Goal: Share content: Share content

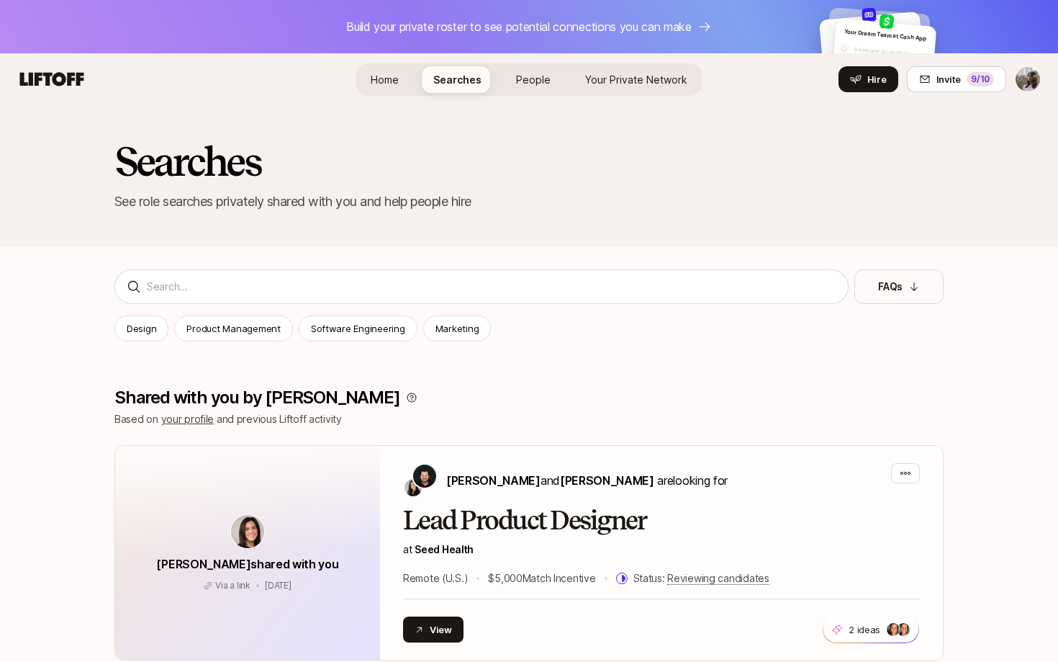
click at [395, 73] on span "Home" at bounding box center [385, 79] width 28 height 15
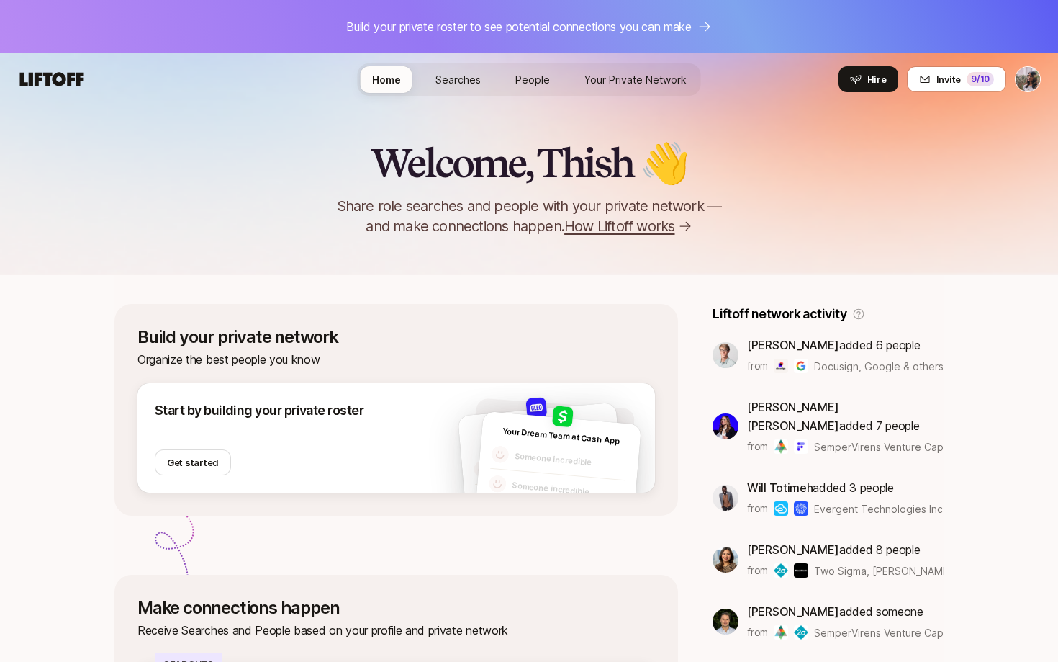
click at [1024, 80] on html "Build your private roster to see potential connections you can make Home Search…" at bounding box center [529, 331] width 1058 height 662
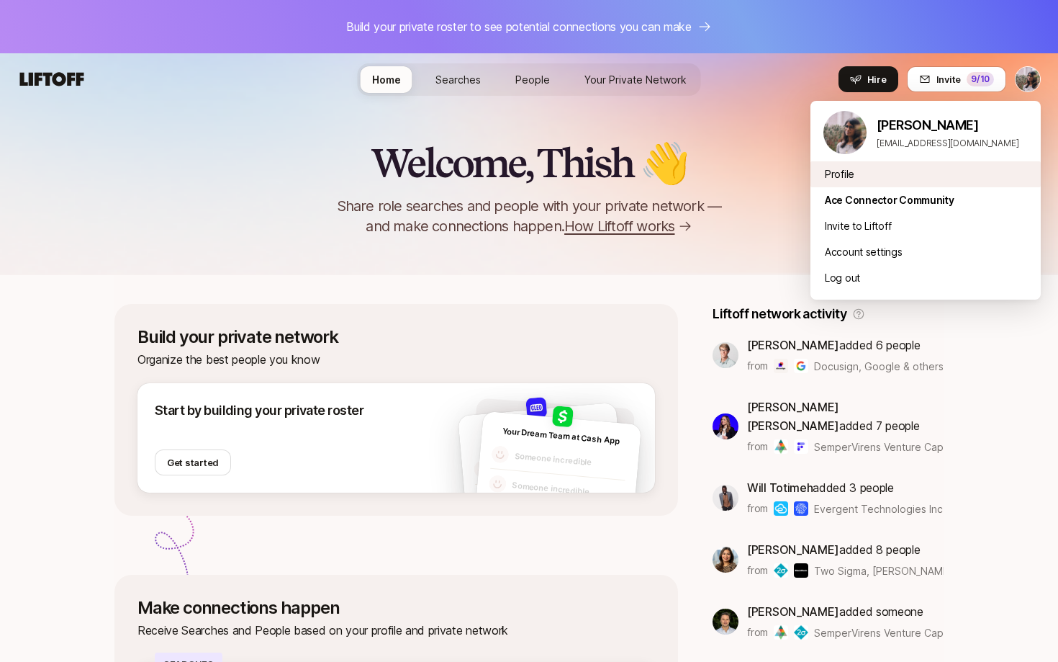
click at [843, 178] on div "Profile" at bounding box center [926, 174] width 230 height 26
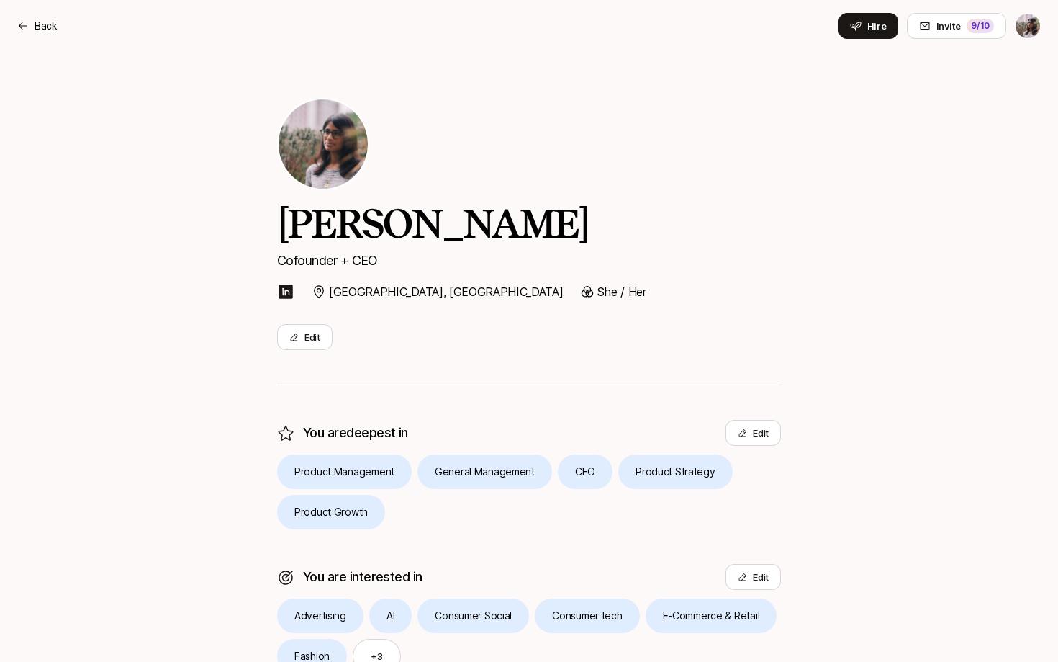
click at [1026, 31] on html "Back Back Hire Invite 9 /10 Thish Nadesan Cofounder + CEO London, UK She / Her …" at bounding box center [529, 331] width 1058 height 662
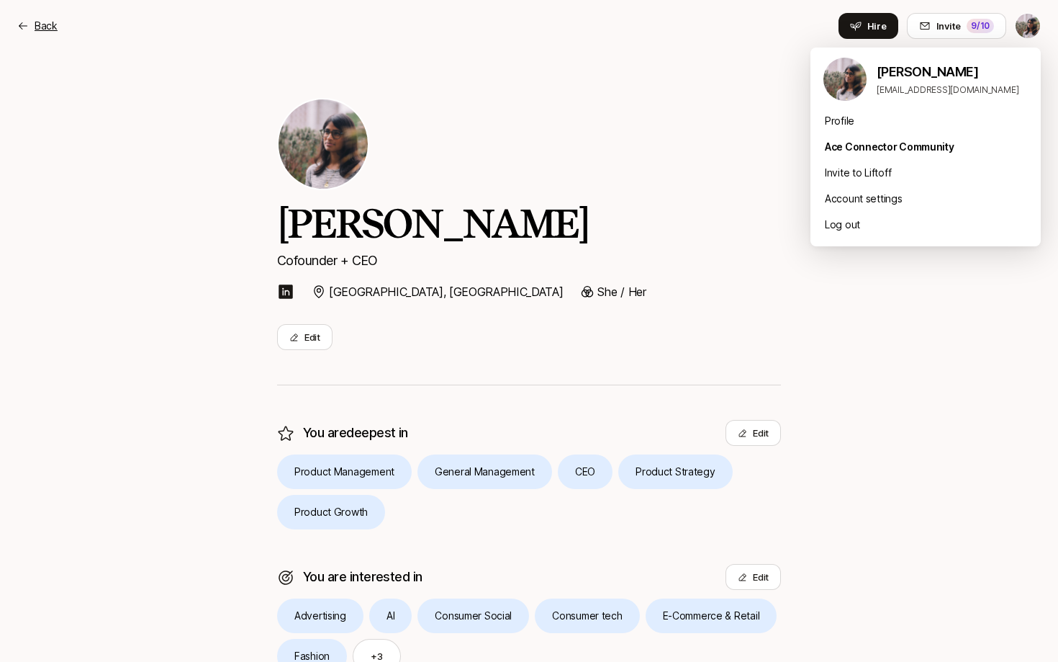
click at [35, 24] on html "Back Back Hire Invite 9 /10 Thish Nadesan Cofounder + CEO London, UK She / Her …" at bounding box center [529, 331] width 1058 height 662
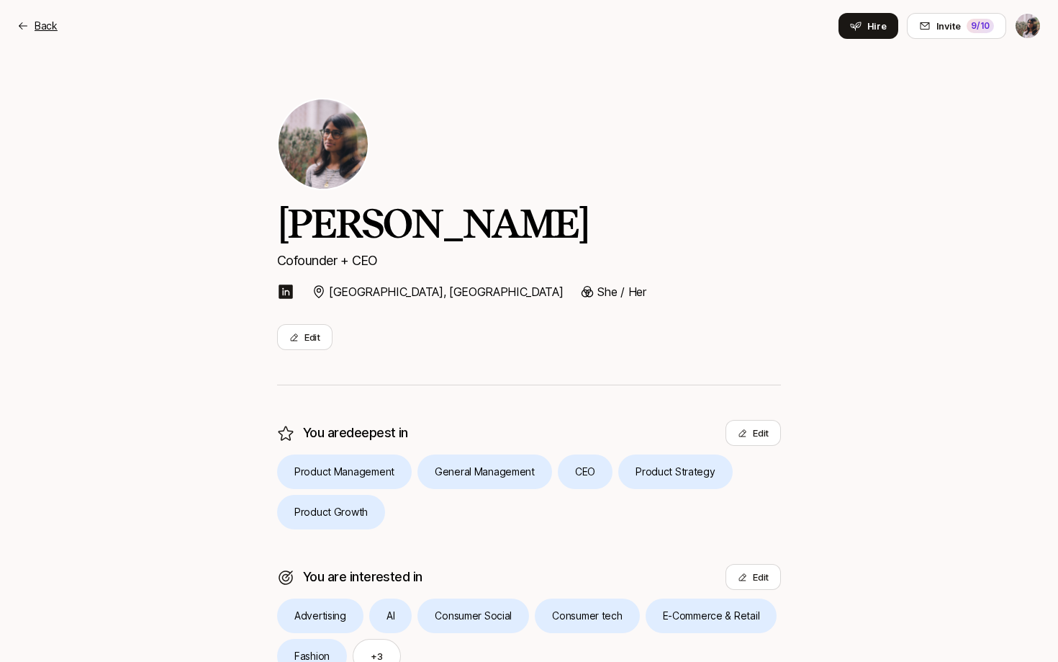
click at [20, 22] on icon at bounding box center [23, 26] width 12 height 12
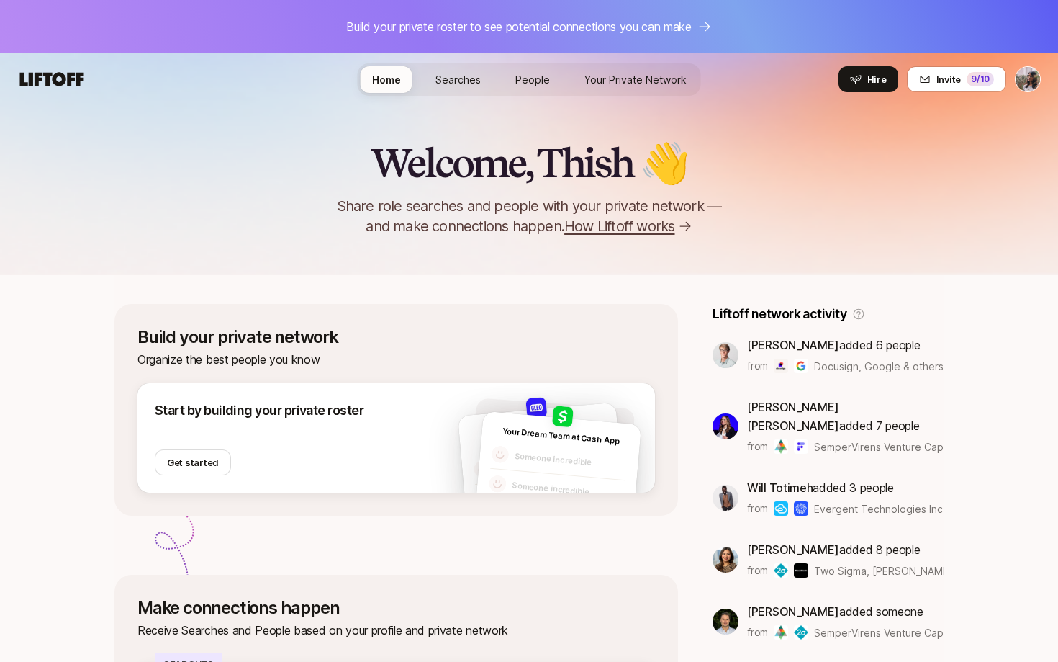
click at [476, 84] on span "Searches" at bounding box center [458, 79] width 45 height 15
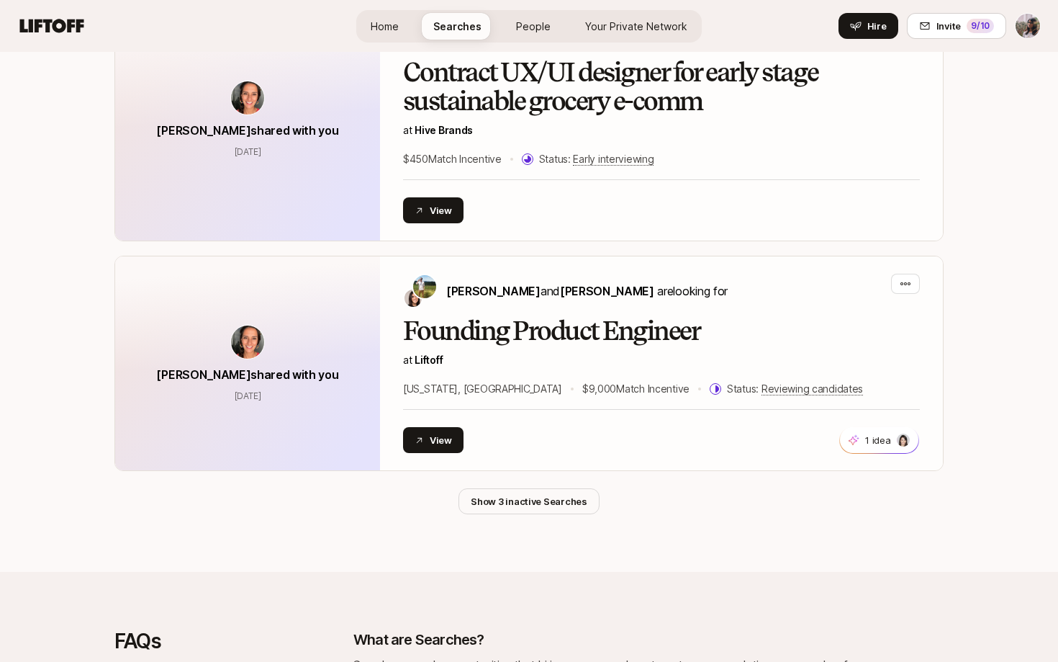
scroll to position [2103, 0]
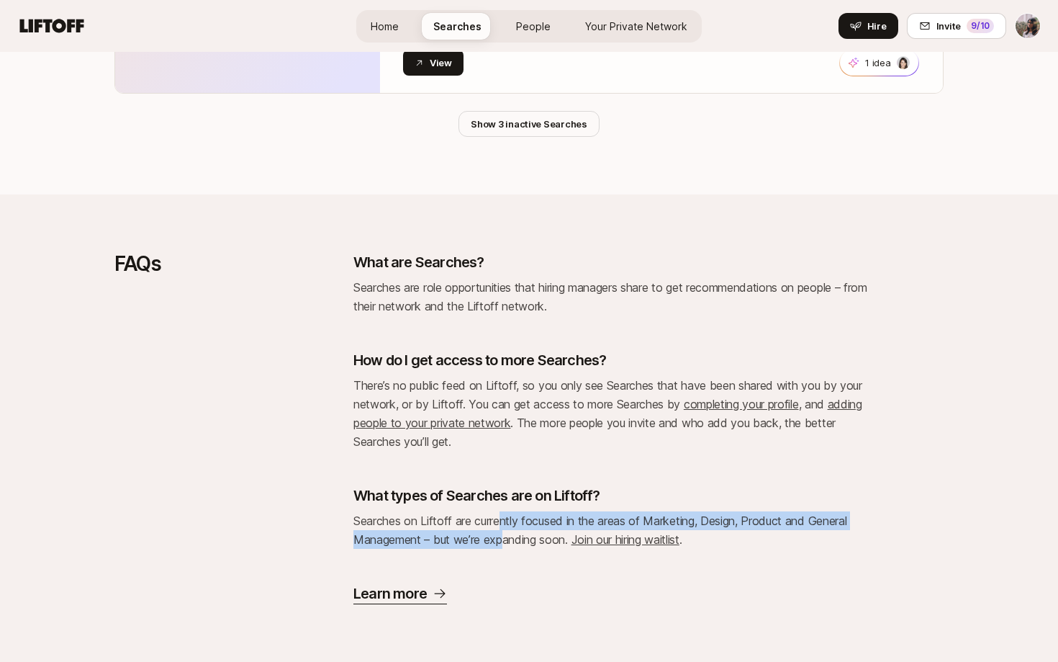
drag, startPoint x: 499, startPoint y: 517, endPoint x: 505, endPoint y: 536, distance: 20.3
click at [505, 536] on span "Searches on Liftoff are currently focused in the areas of Marketing, Design, Pr…" at bounding box center [600, 529] width 493 height 33
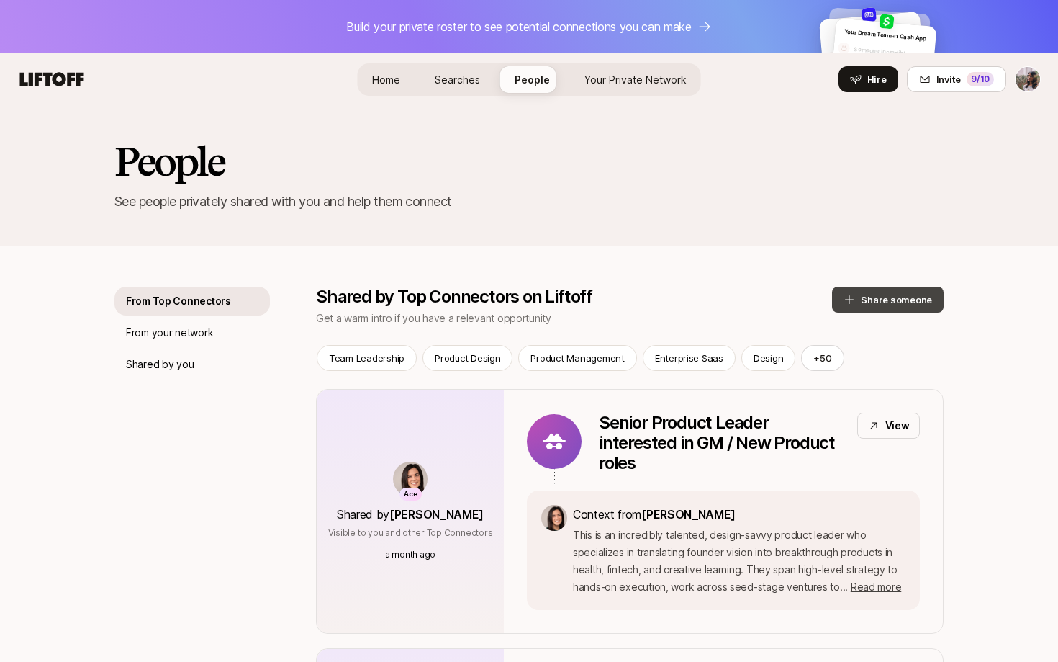
click at [900, 298] on button "Share someone" at bounding box center [888, 300] width 112 height 26
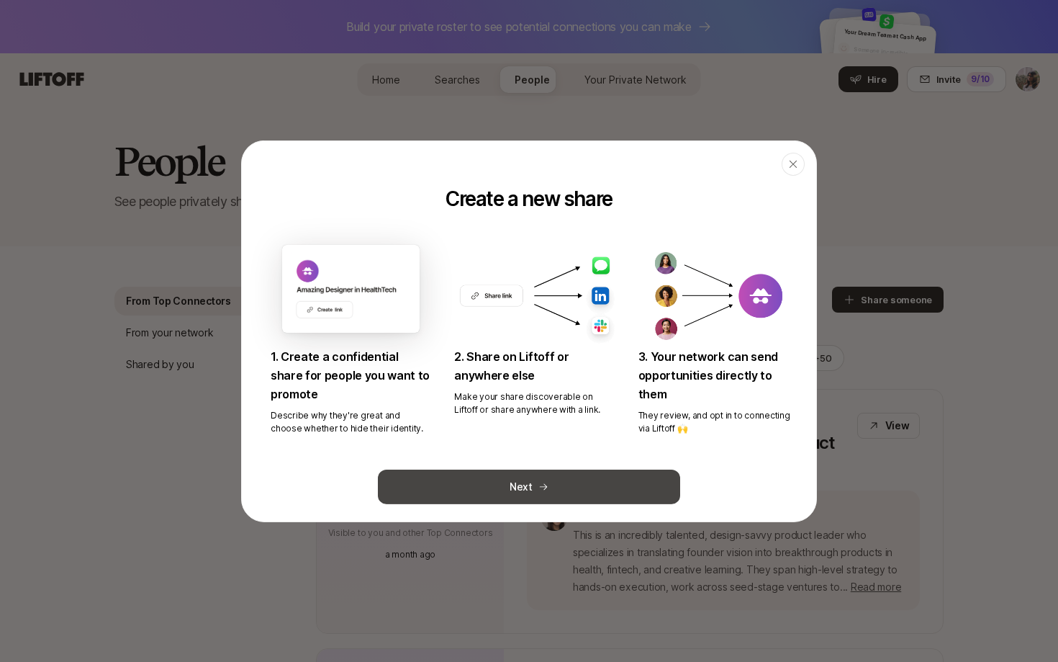
click at [467, 499] on button "Next" at bounding box center [529, 486] width 302 height 35
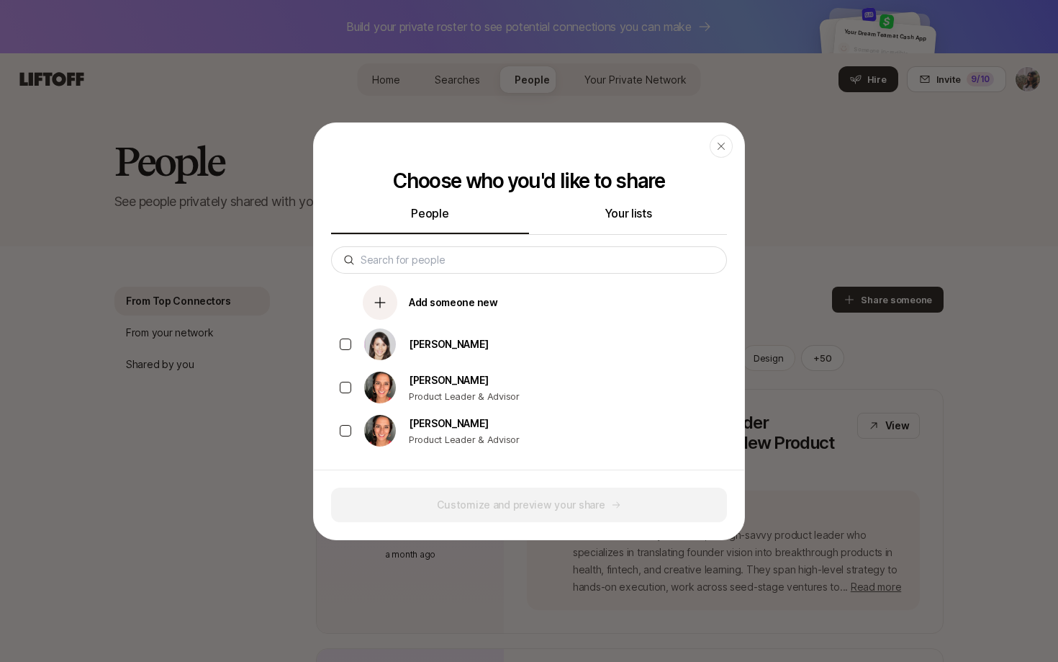
click at [629, 202] on div "Choose who you'd like to share People Your lists Add someone new Emma Burrows L…" at bounding box center [529, 319] width 431 height 300
click at [615, 224] on button "Your lists" at bounding box center [628, 219] width 198 height 30
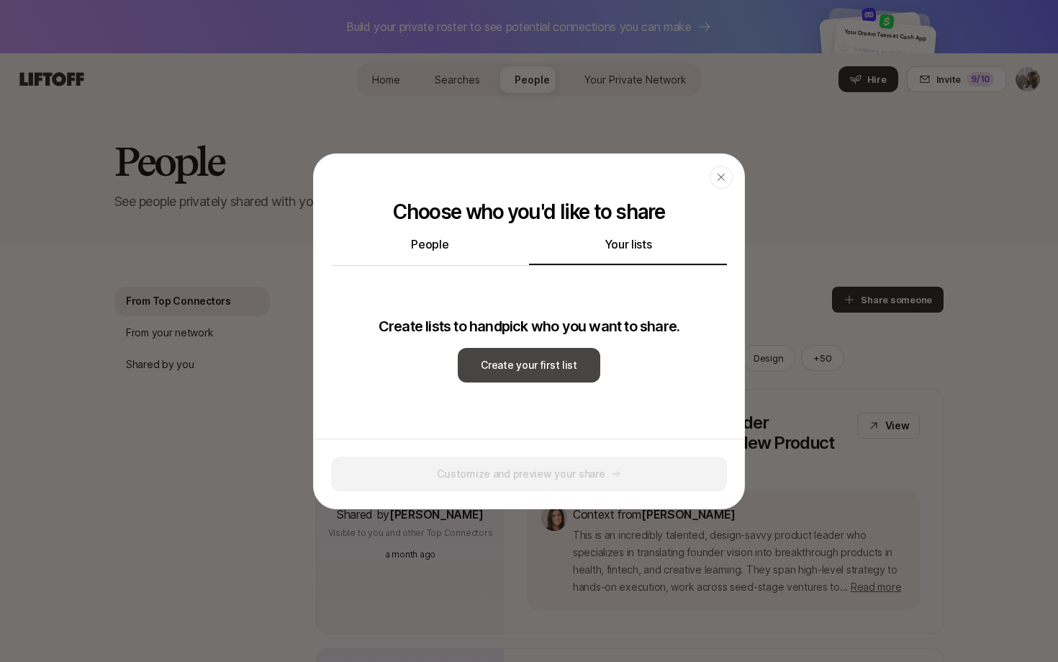
click at [523, 377] on button "Create your first list" at bounding box center [529, 365] width 143 height 35
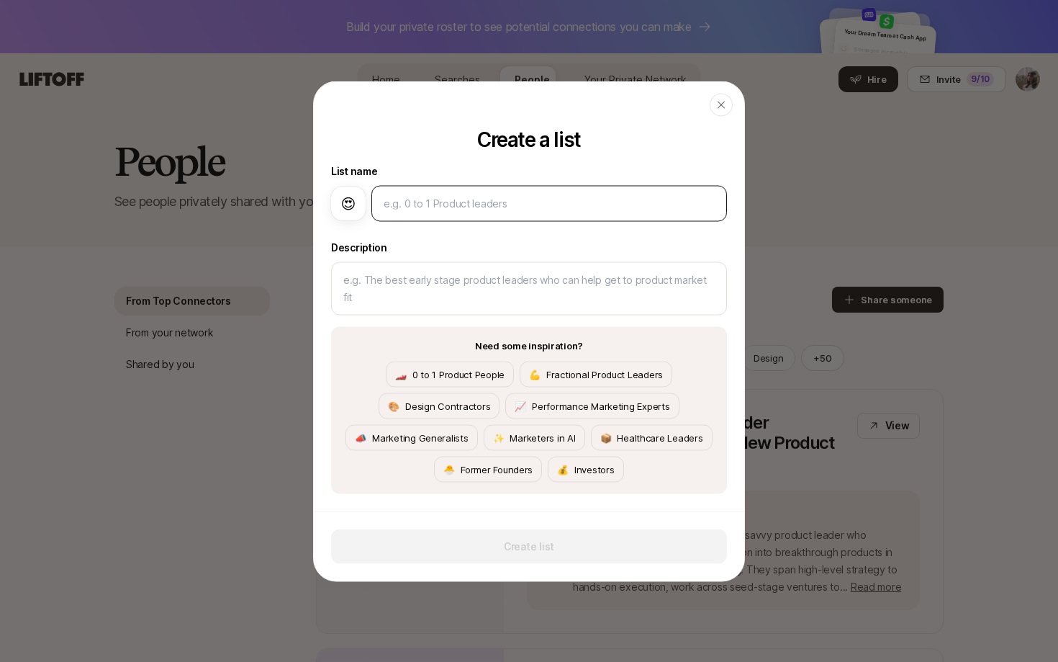
click at [428, 190] on div at bounding box center [550, 203] width 356 height 36
click at [413, 207] on input at bounding box center [549, 202] width 331 height 17
type input "D"
type textarea "x"
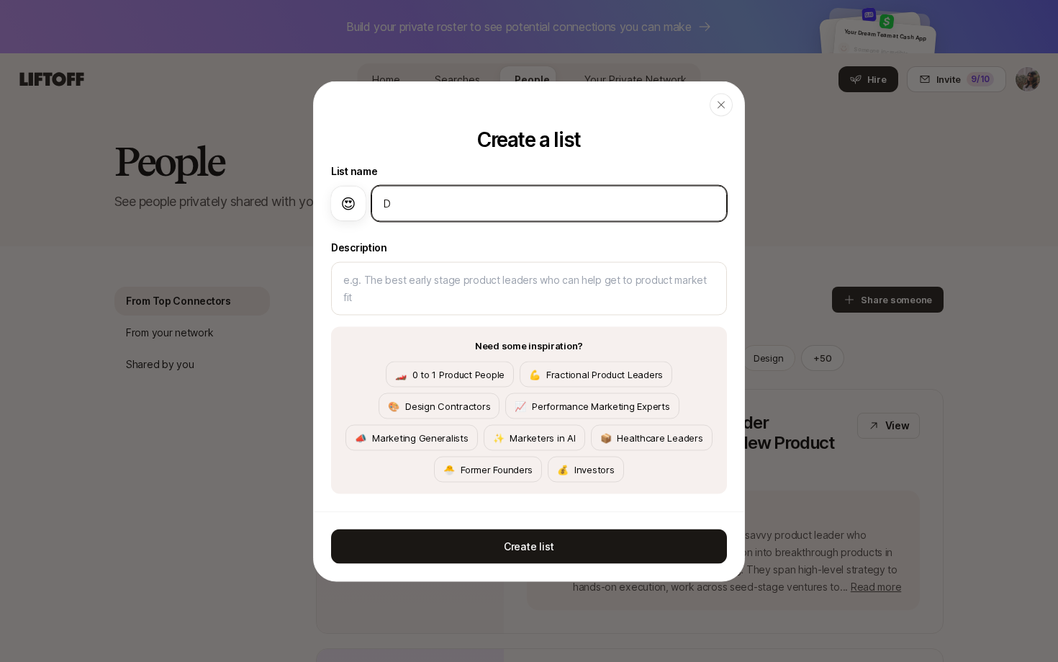
type input "De"
type textarea "x"
type input "Des"
type textarea "x"
type input "Desi"
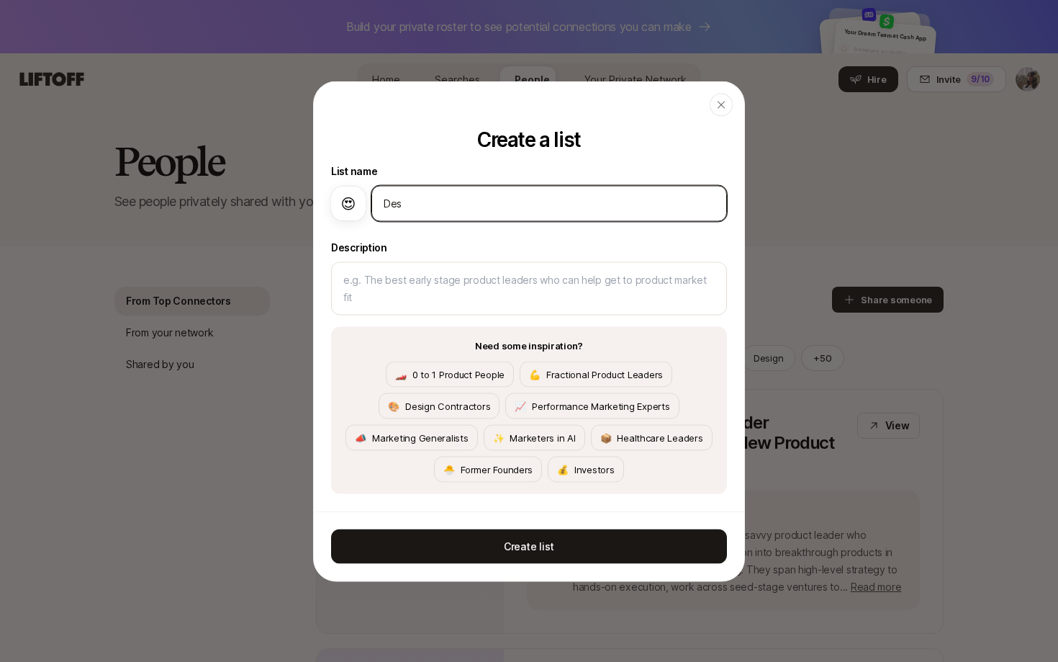
type textarea "x"
type input "Desig"
type textarea "x"
type input "Design"
type textarea "x"
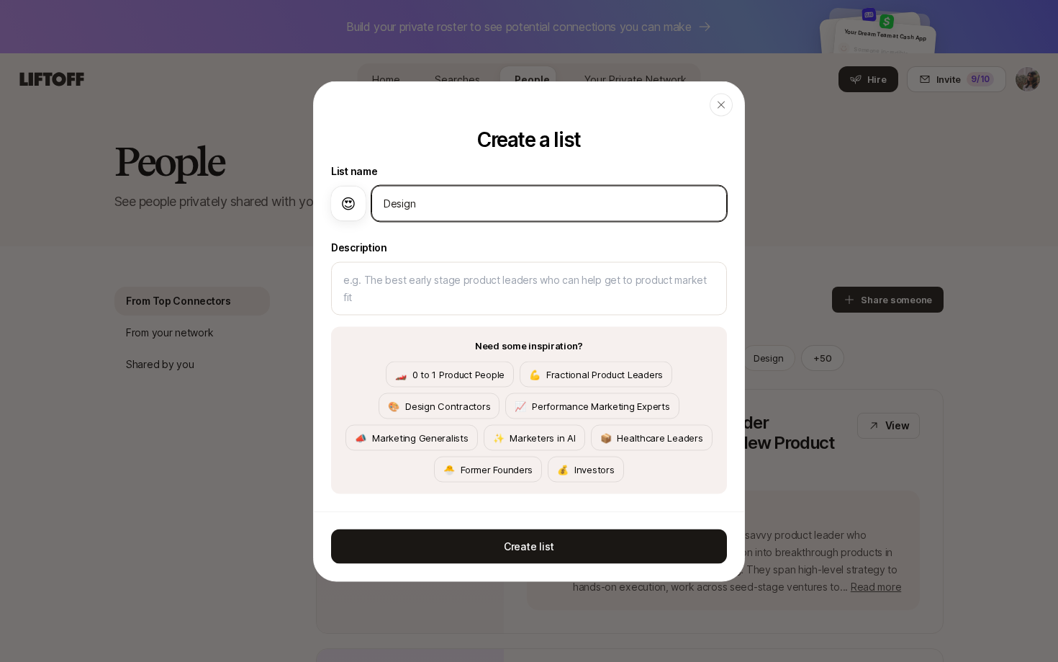
type input "Designe"
type textarea "x"
type input "Designer"
type textarea "x"
type input "Designers"
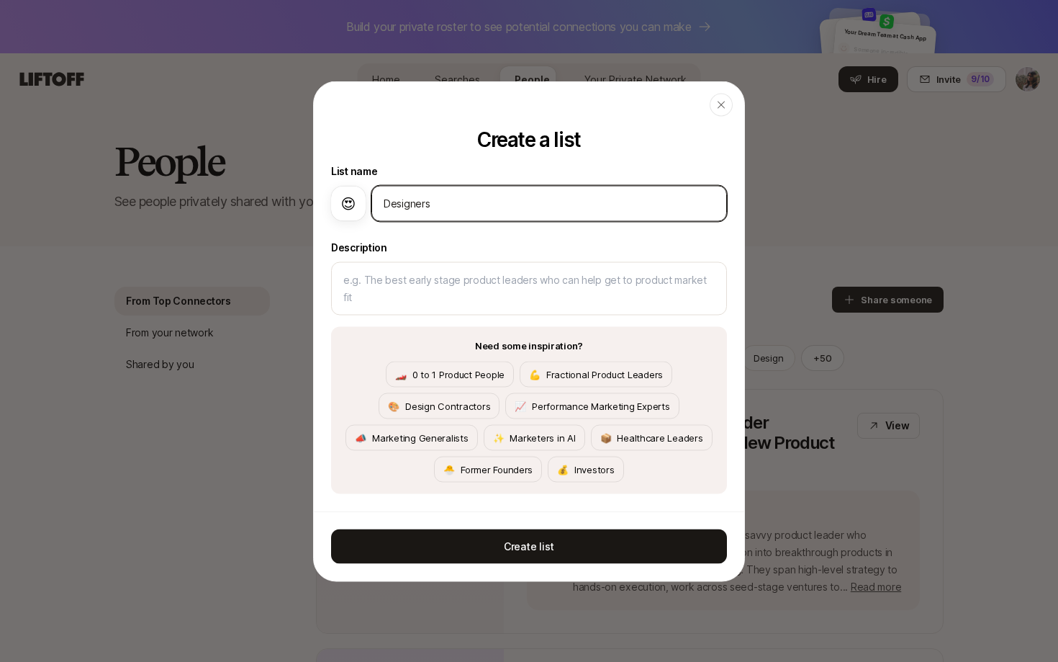
type textarea "x"
type input "Designers"
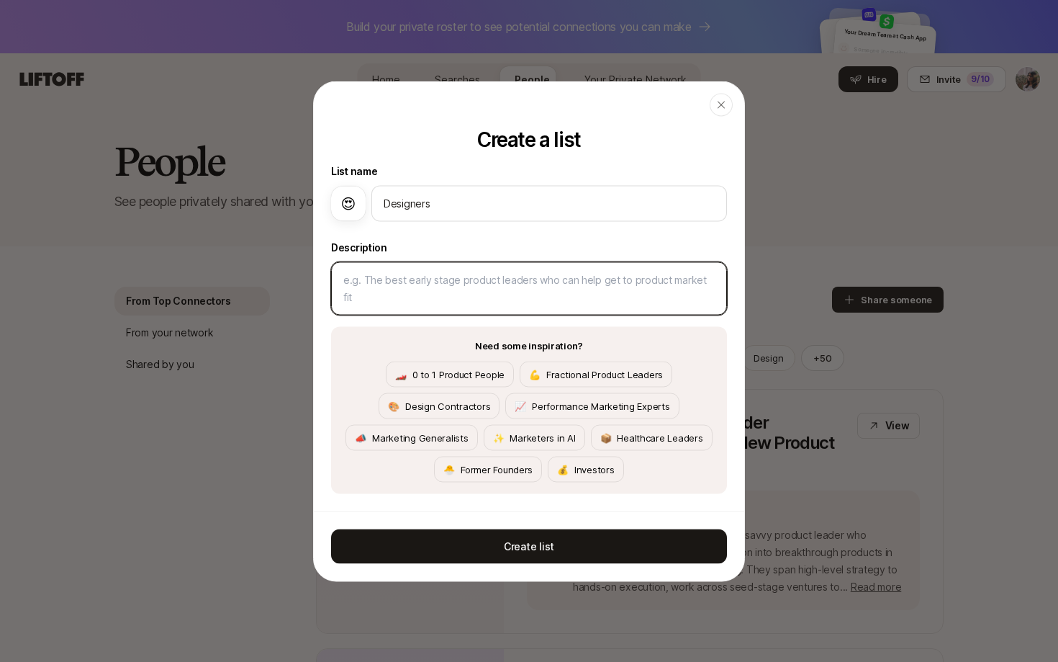
click at [462, 294] on textarea at bounding box center [529, 287] width 396 height 53
type textarea "0"
type textarea "x"
type textarea "0-"
type textarea "x"
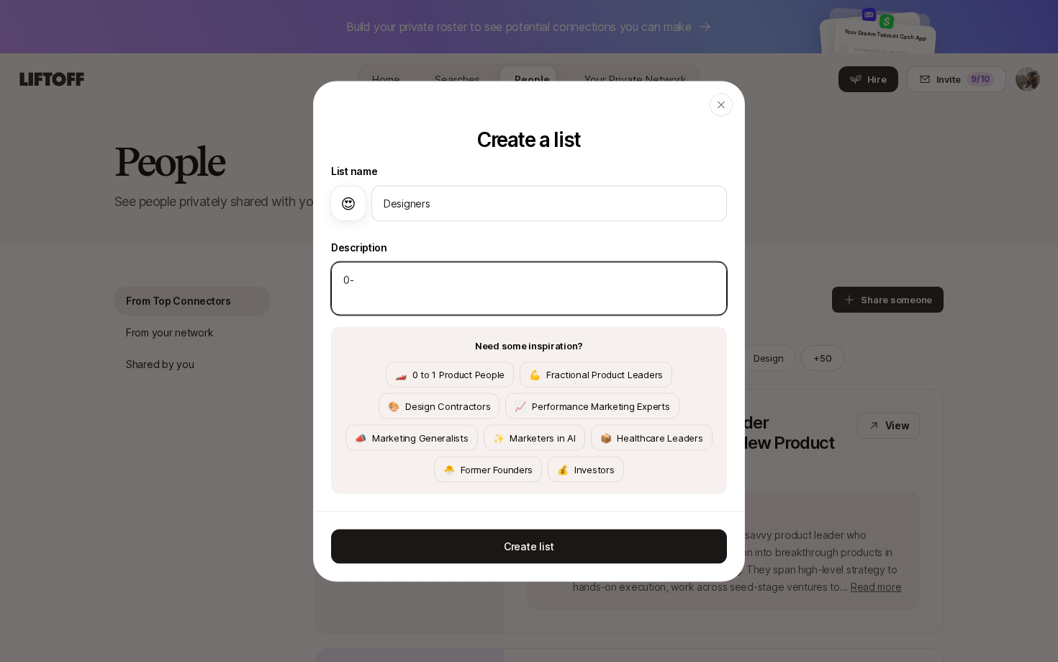
type textarea "0-1"
type textarea "x"
type textarea "0-1"
type textarea "x"
type textarea "0-1 d"
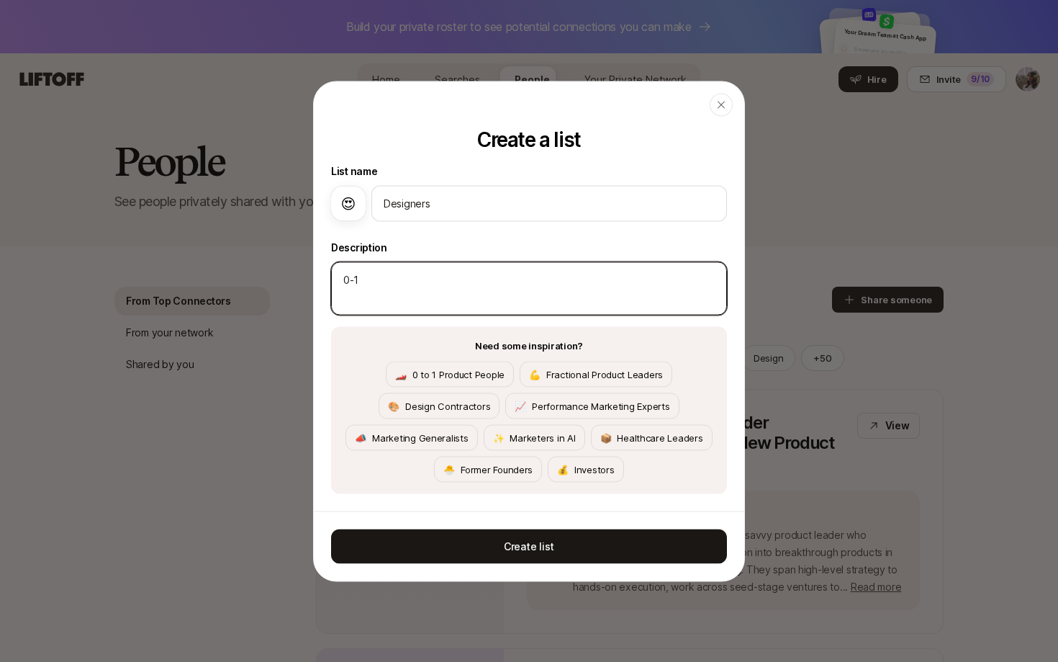
type textarea "x"
type textarea "0-1 de"
type textarea "x"
type textarea "0-1 des"
type textarea "x"
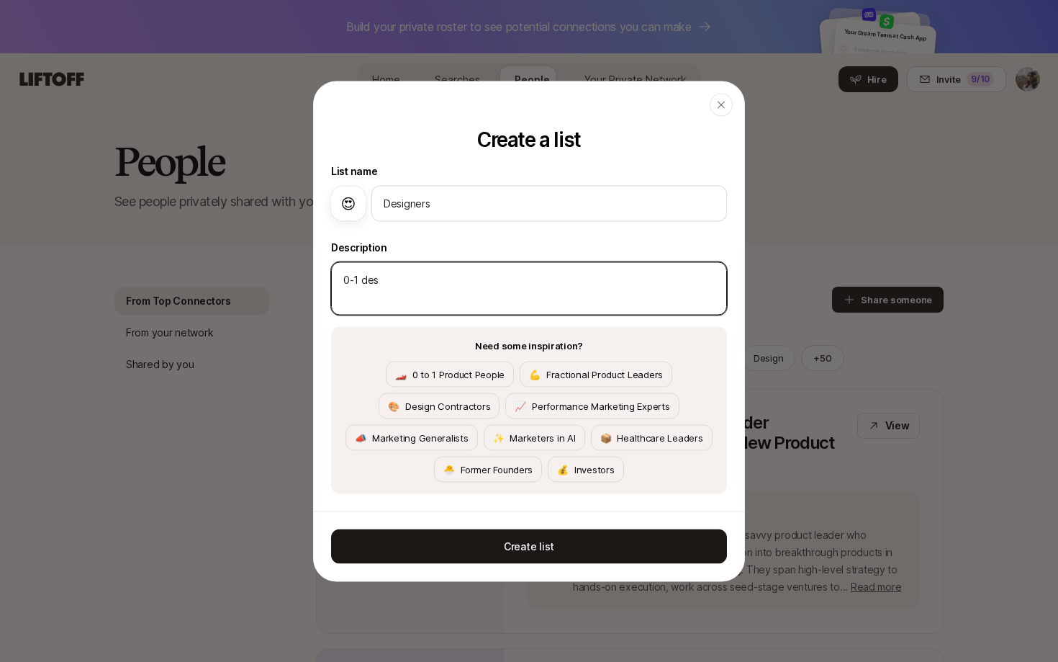
type textarea "0-1 desi"
type textarea "x"
type textarea "0-1 desig"
type textarea "x"
type textarea "0-1 design"
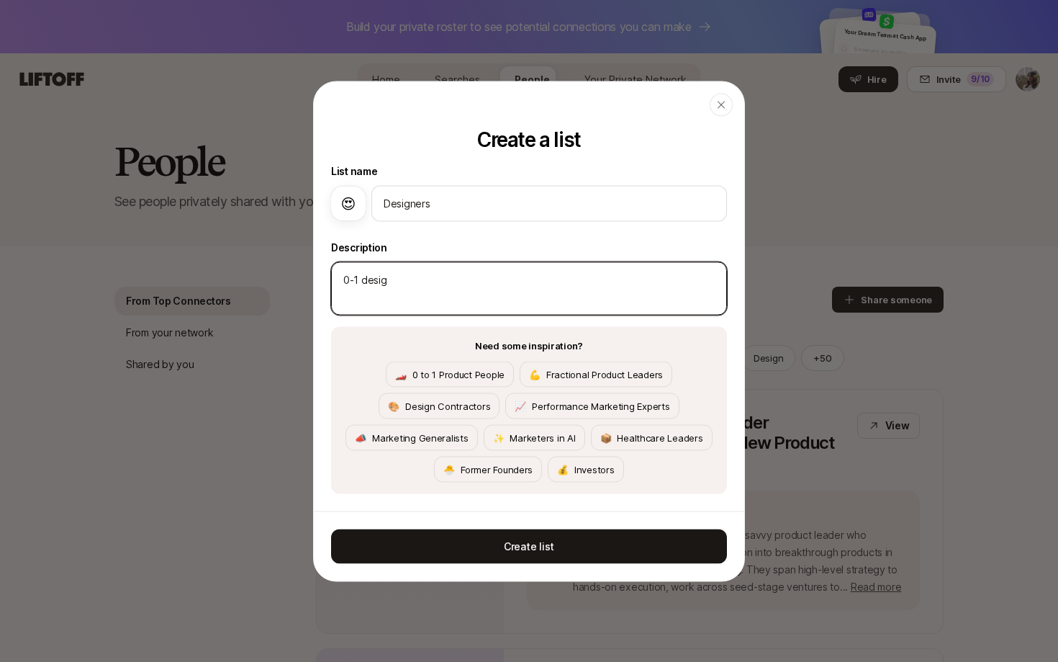
type textarea "x"
type textarea "0-1 designe"
type textarea "x"
type textarea "0-1 designer"
type textarea "x"
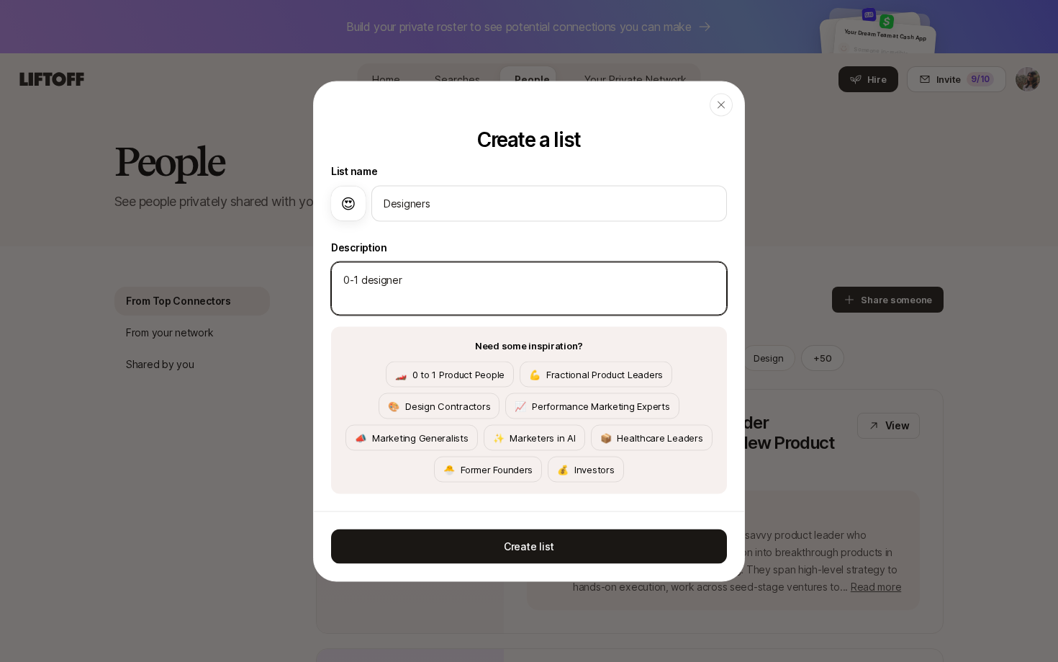
type textarea "0-1 designers"
type textarea "x"
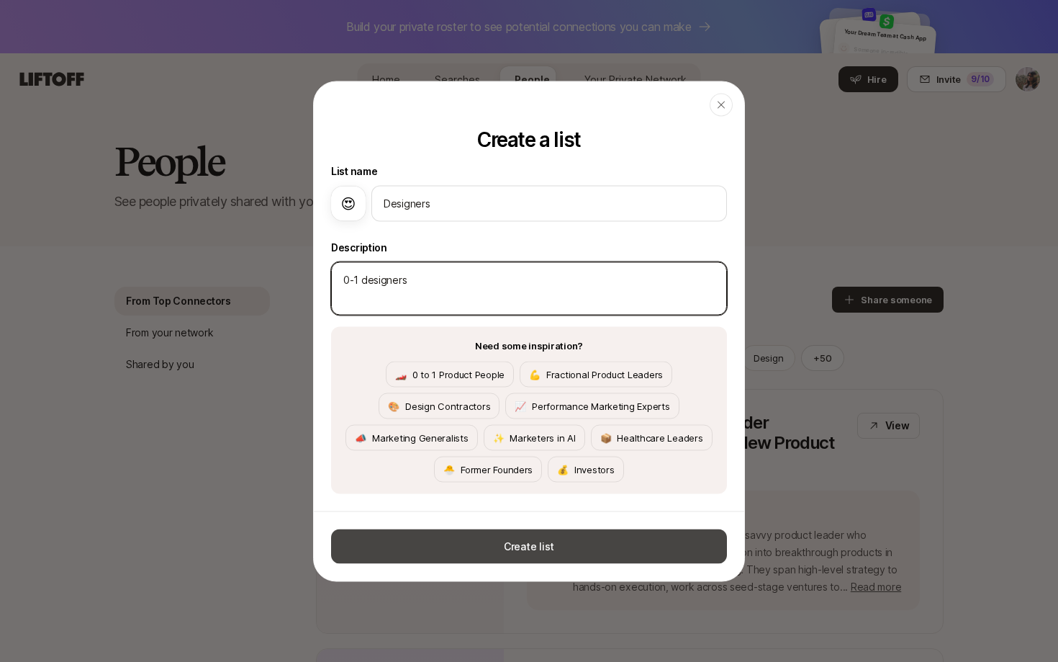
type textarea "0-1 designers"
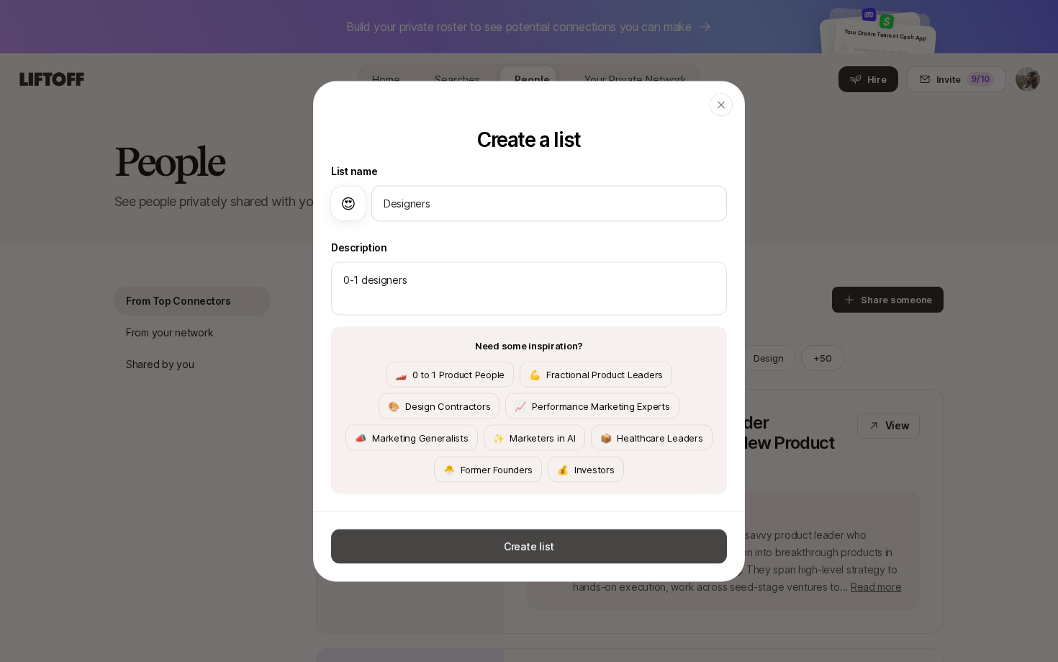
click at [431, 541] on button "Create list" at bounding box center [529, 546] width 396 height 35
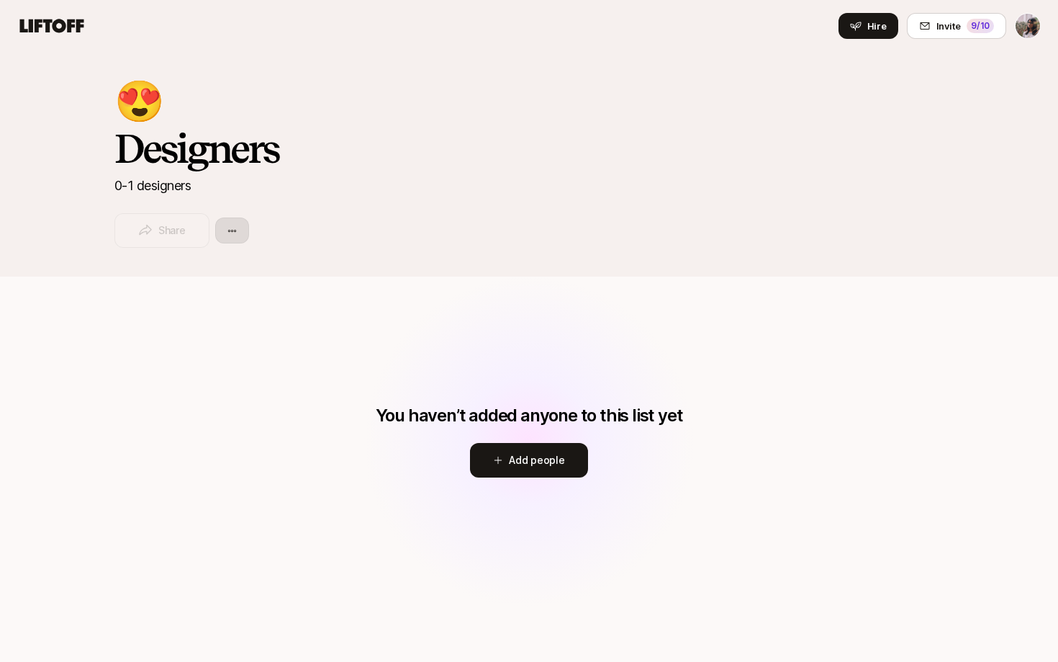
click at [227, 226] on html "Home Searches People Your Private Network Hire Hire Invite 9 /10 😍 Designers 0-…" at bounding box center [529, 331] width 1058 height 662
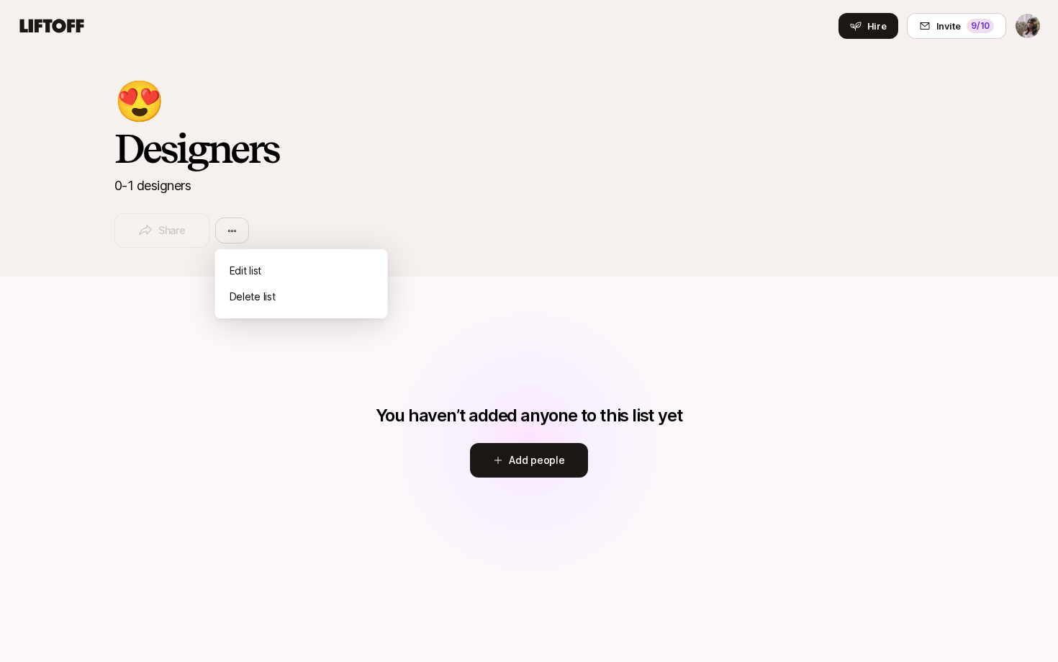
click at [773, 163] on html "Home Searches People Your Private Network Hire Hire Invite 9 /10 😍 Designers 0-…" at bounding box center [529, 331] width 1058 height 662
click at [135, 105] on h2 "😍" at bounding box center [139, 101] width 50 height 40
click at [47, 22] on icon at bounding box center [52, 26] width 64 height 14
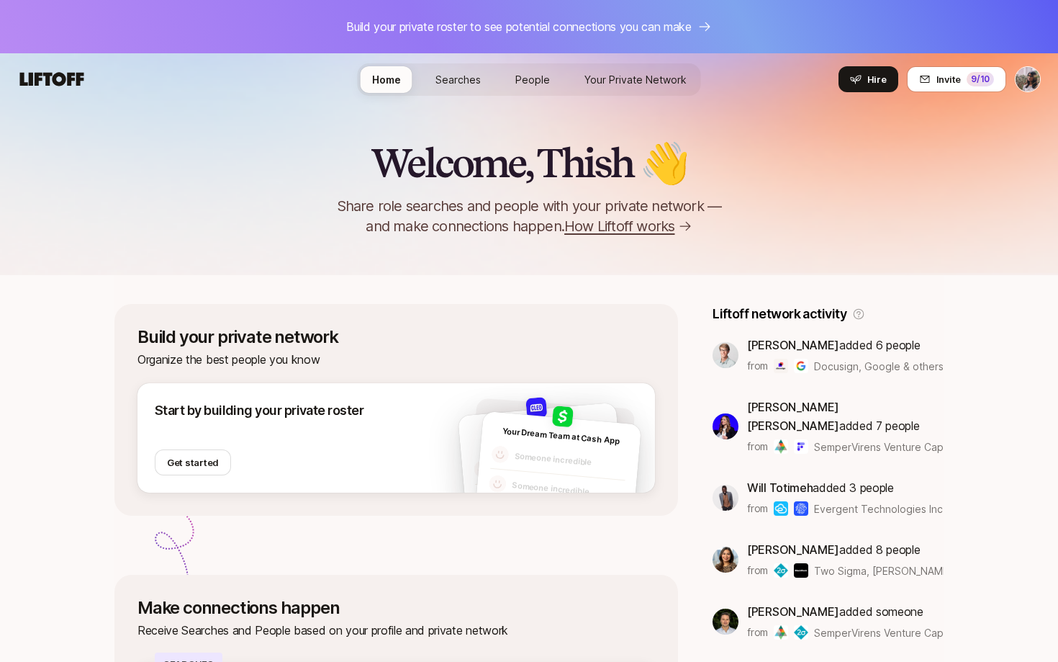
click at [620, 76] on span "Your Private Network" at bounding box center [636, 79] width 102 height 15
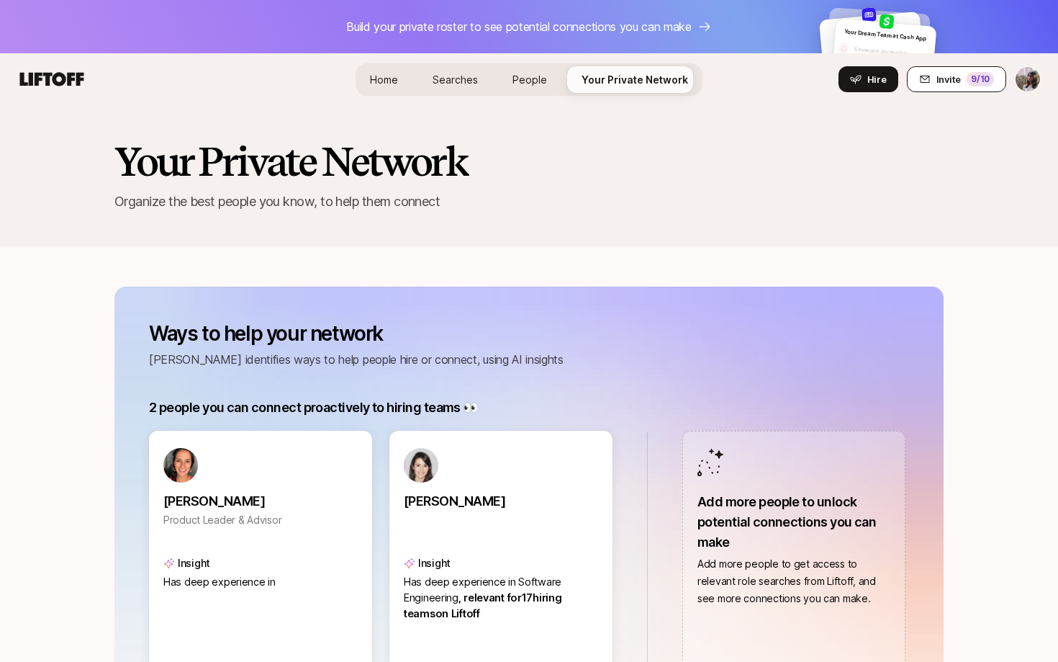
click at [965, 76] on button "Invite 9 /10" at bounding box center [956, 79] width 99 height 26
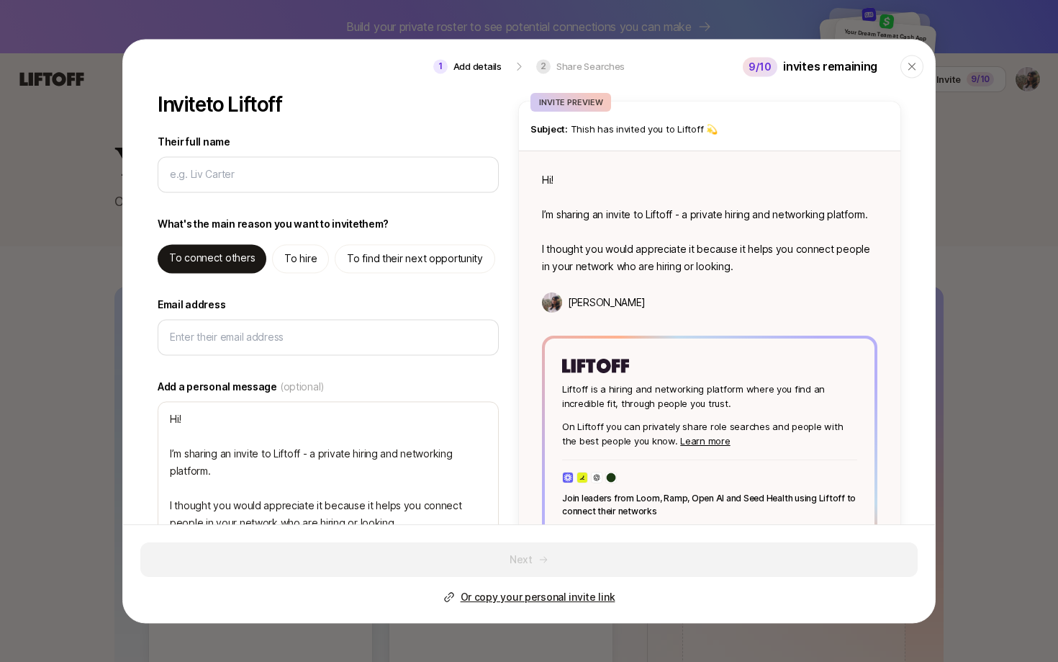
scroll to position [52, 0]
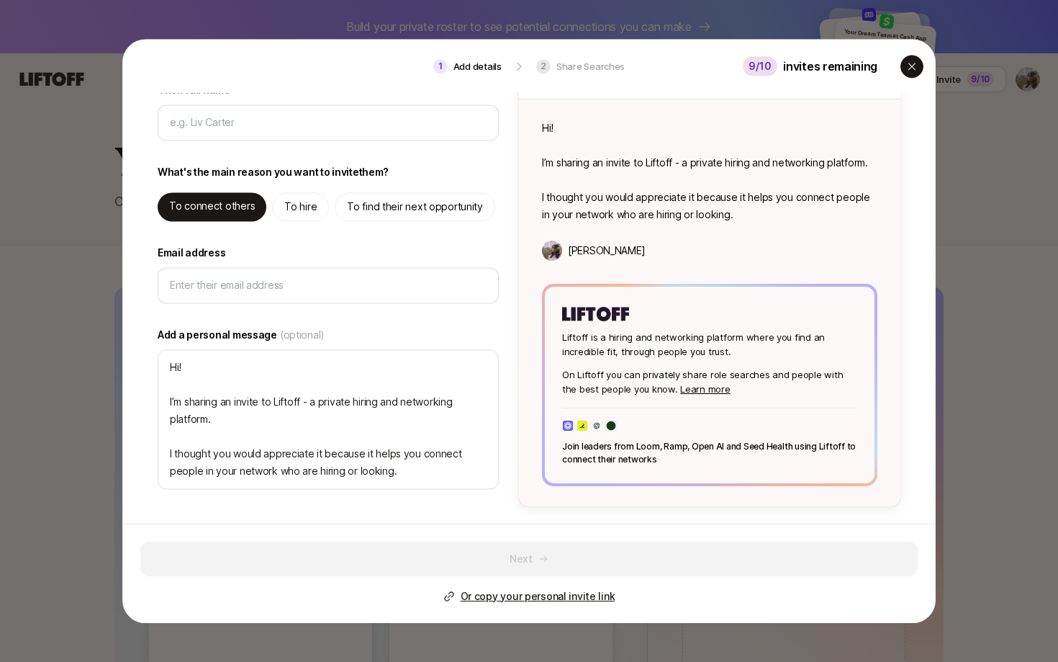
type textarea "x"
click at [918, 64] on div "button" at bounding box center [912, 66] width 23 height 23
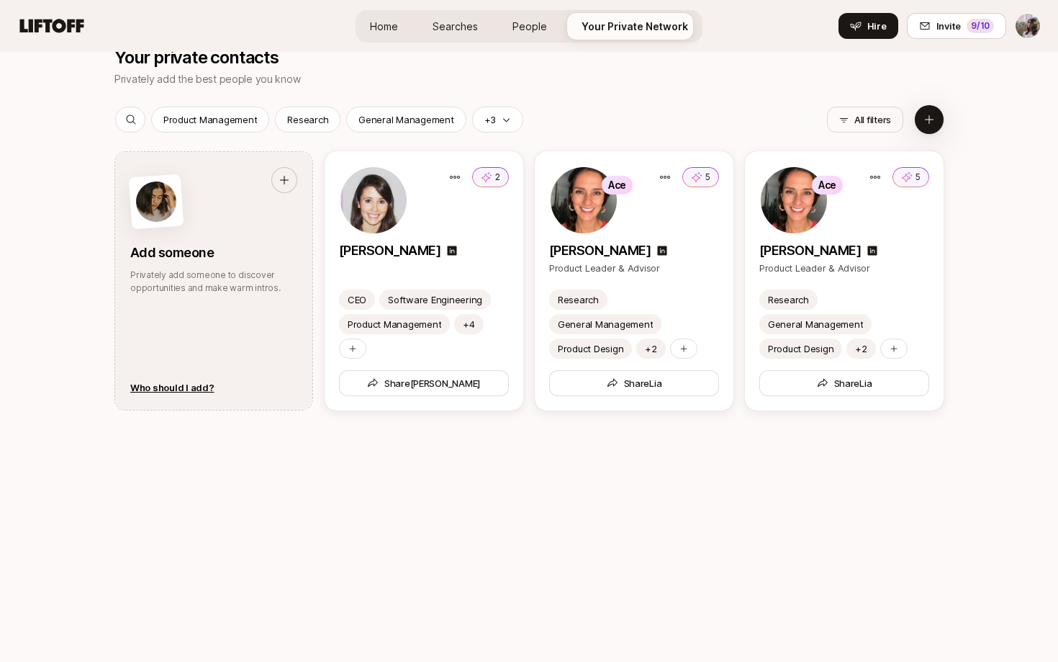
scroll to position [1504, 0]
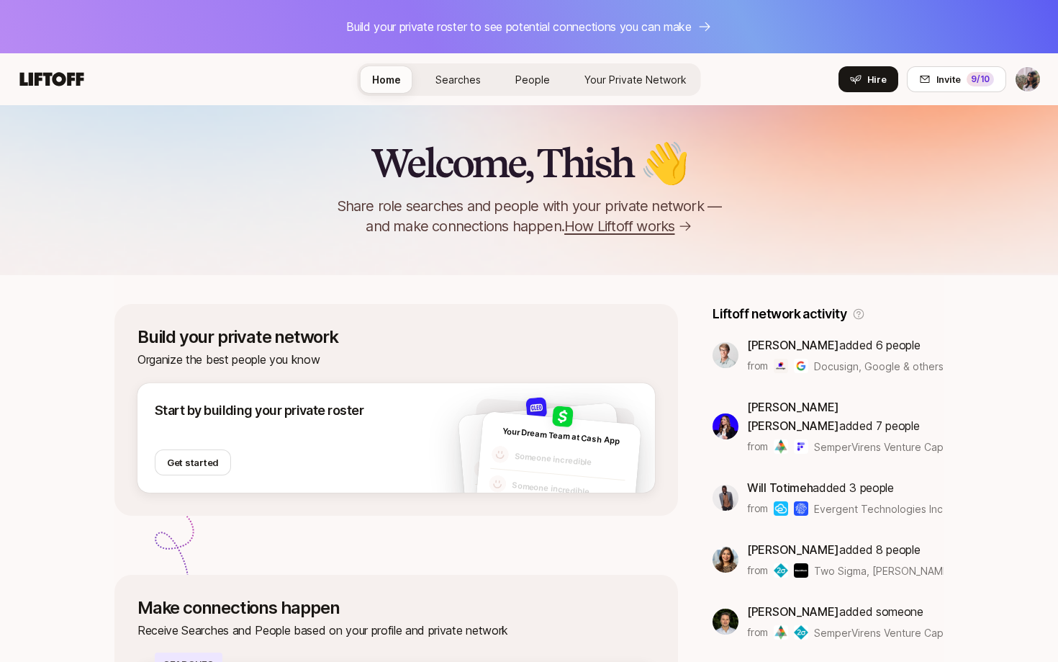
scroll to position [341, 0]
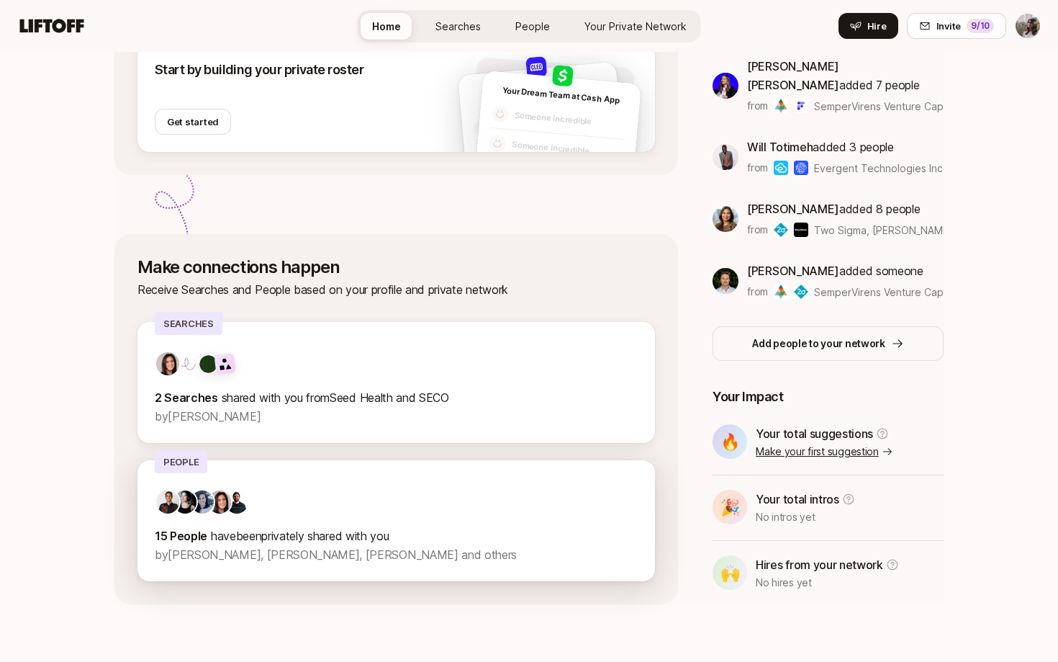
click at [336, 526] on div "15 People have been privately shared with you by Fawzi Itani, Cassandra Marketo…" at bounding box center [396, 526] width 483 height 75
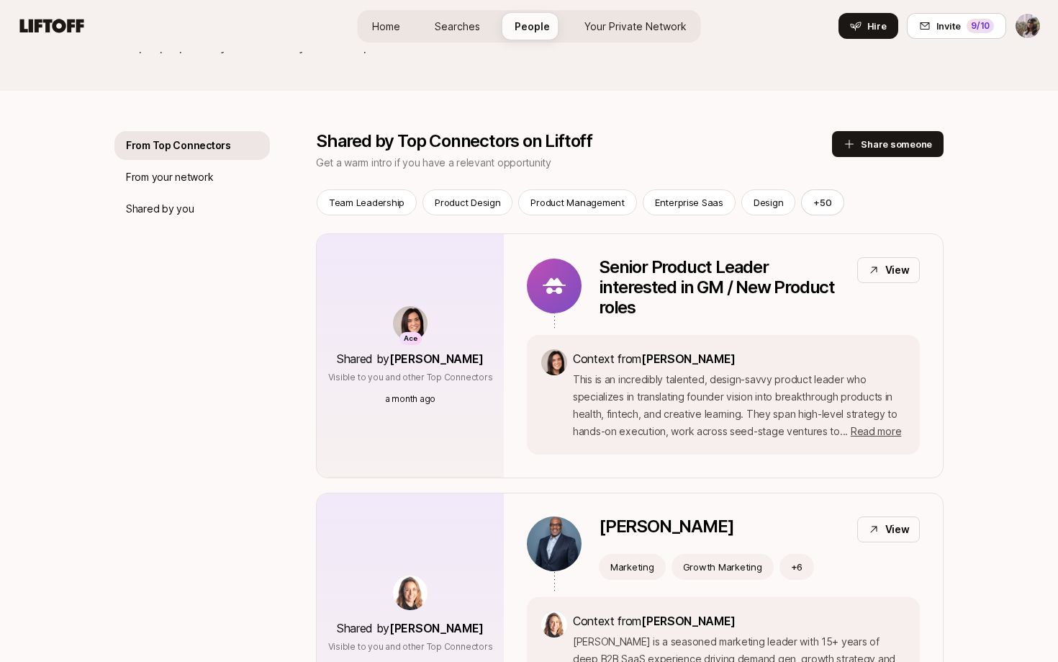
scroll to position [200, 0]
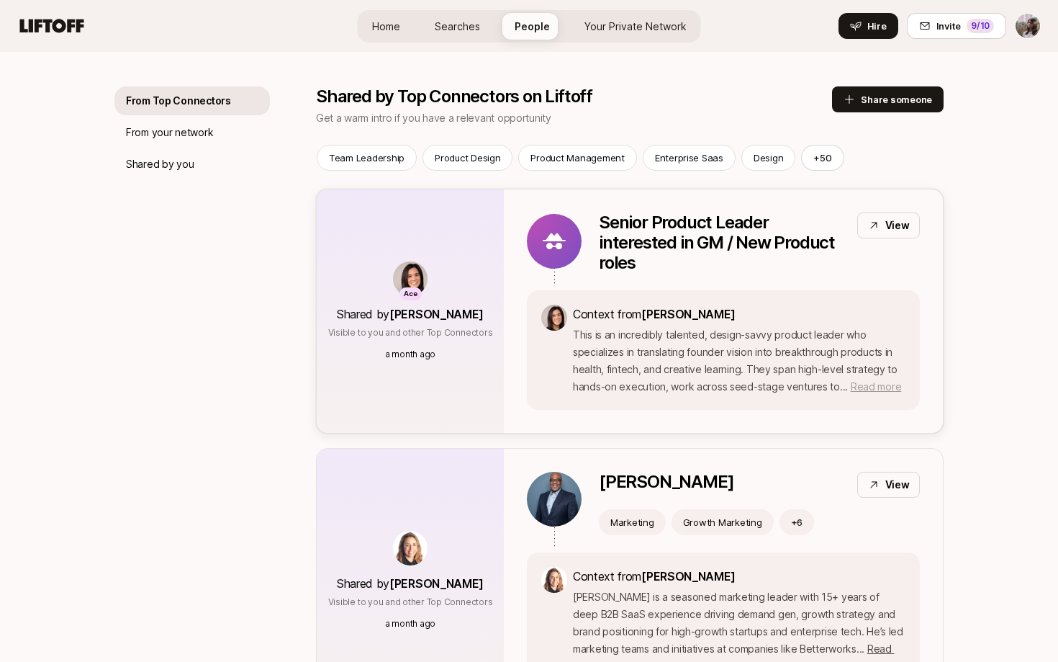
click at [864, 385] on span "Read more" at bounding box center [876, 386] width 50 height 12
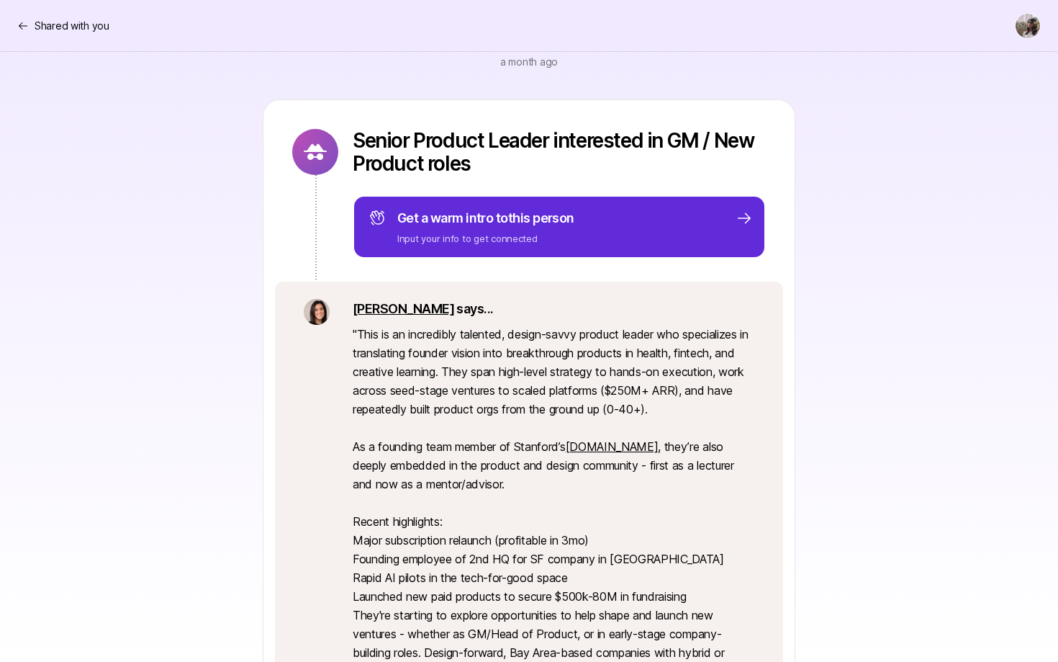
scroll to position [292, 0]
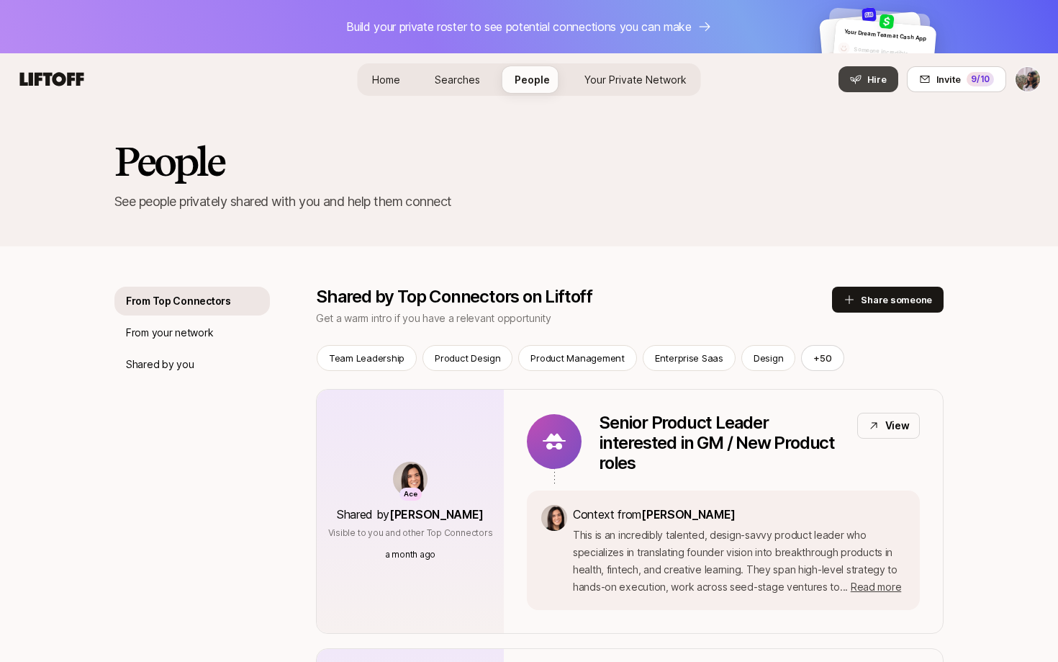
click at [857, 82] on icon at bounding box center [856, 79] width 12 height 12
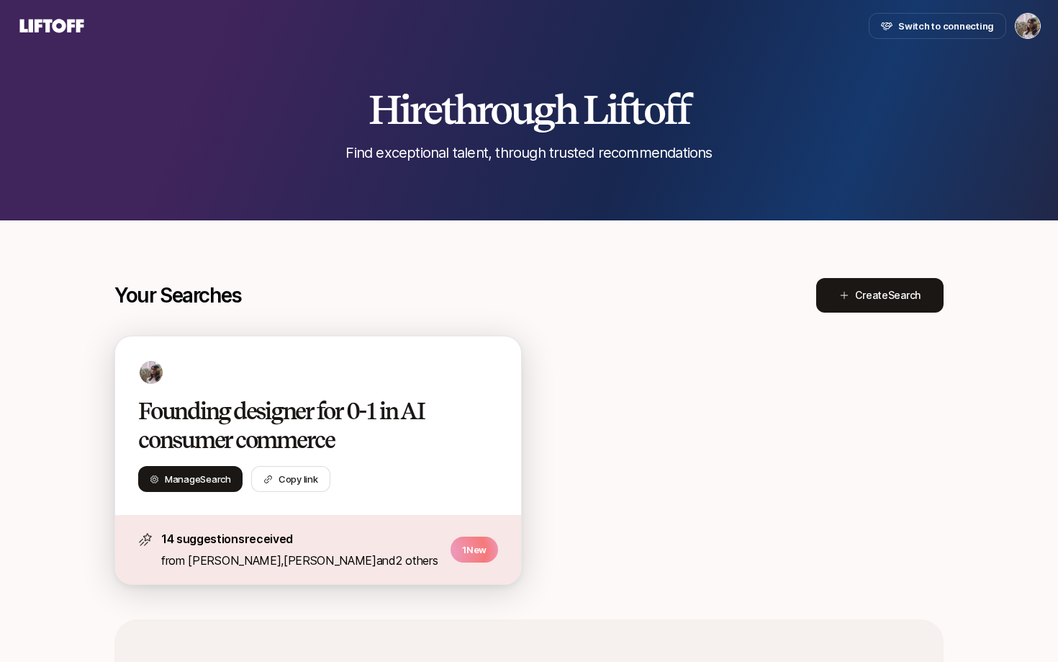
click at [267, 400] on h2 "Founding designer for 0-1 in AI consumer commerce" at bounding box center [303, 426] width 330 height 58
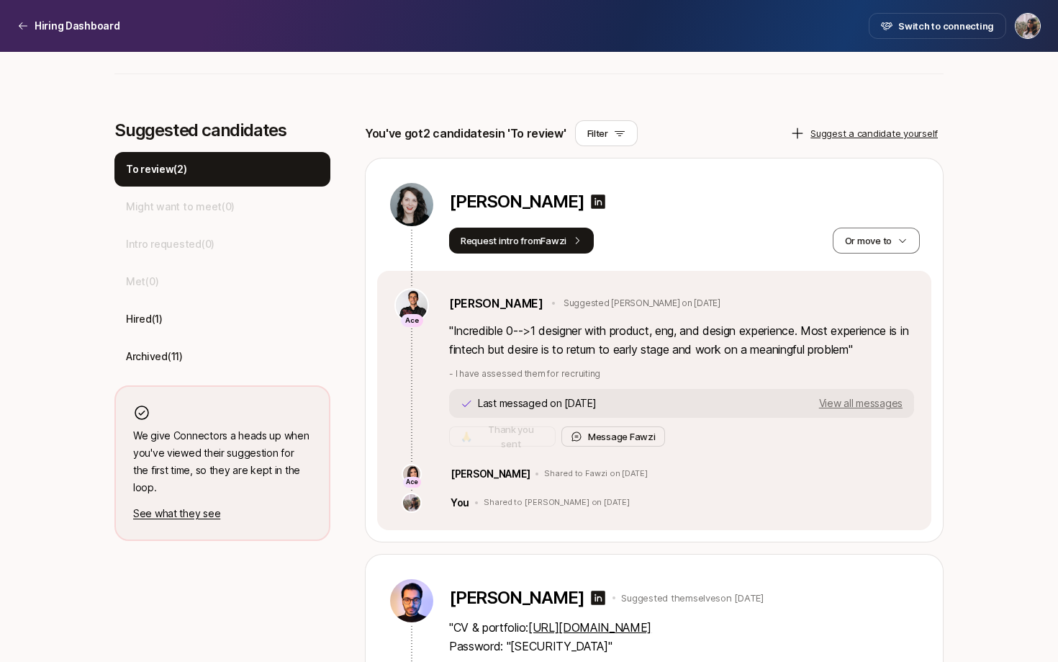
scroll to position [390, 0]
drag, startPoint x: 552, startPoint y: 516, endPoint x: 695, endPoint y: 519, distance: 143.3
click at [695, 483] on div "Ace Eleanor Morgan Shared to Fawzi on Mar 26" at bounding box center [655, 473] width 520 height 20
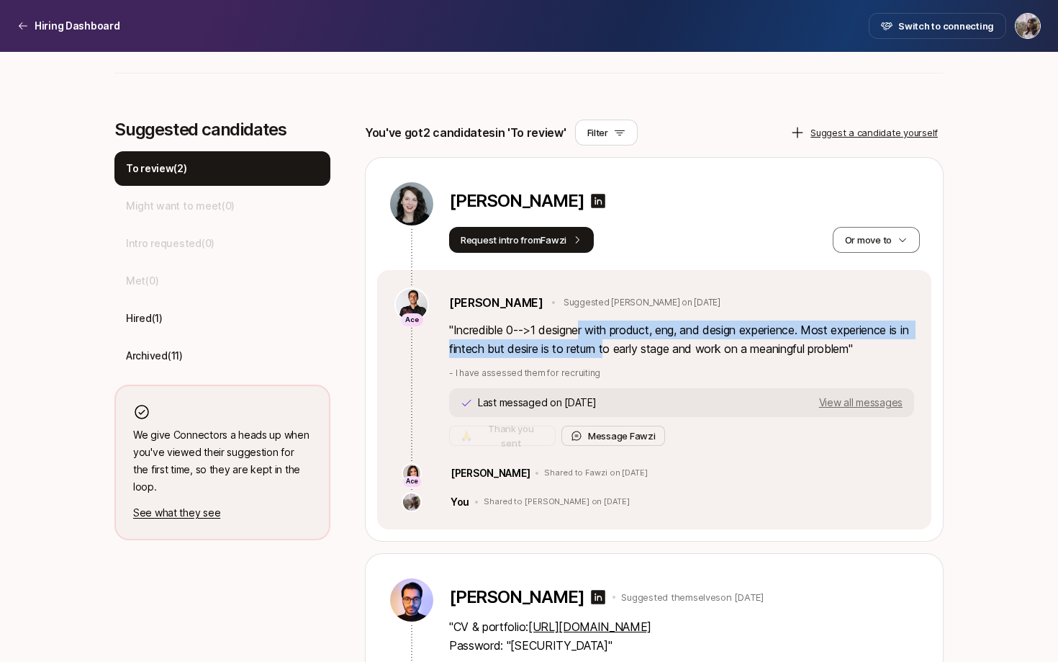
drag, startPoint x: 583, startPoint y: 371, endPoint x: 621, endPoint y: 393, distance: 44.8
click at [621, 358] on p "" Incredible 0-->1 designer with product, eng, and design experience. Most expe…" at bounding box center [681, 338] width 465 height 37
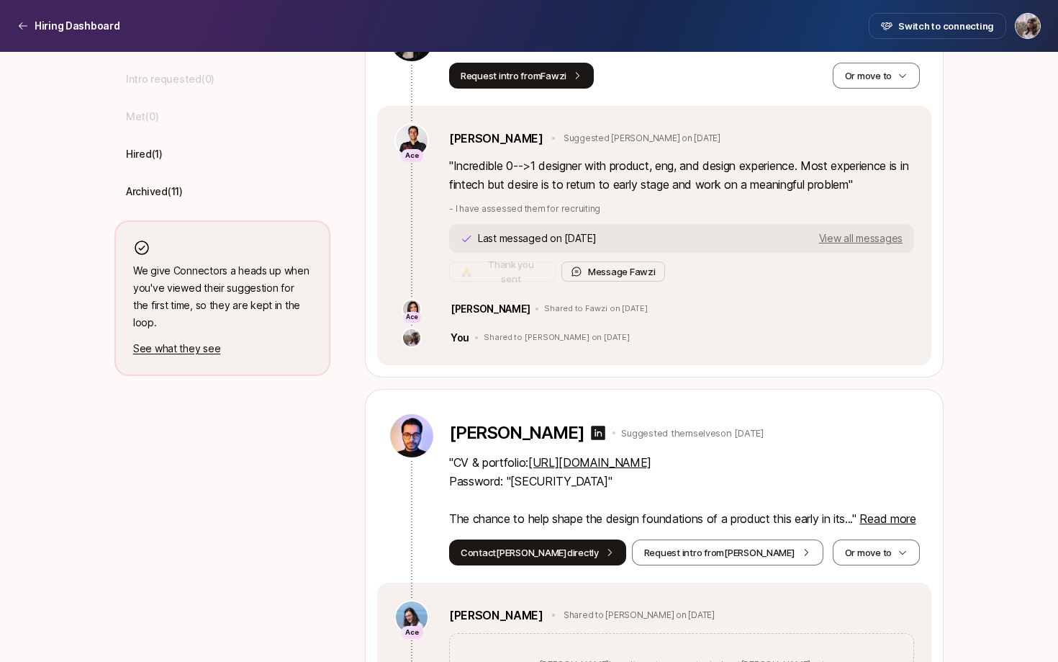
scroll to position [321, 0]
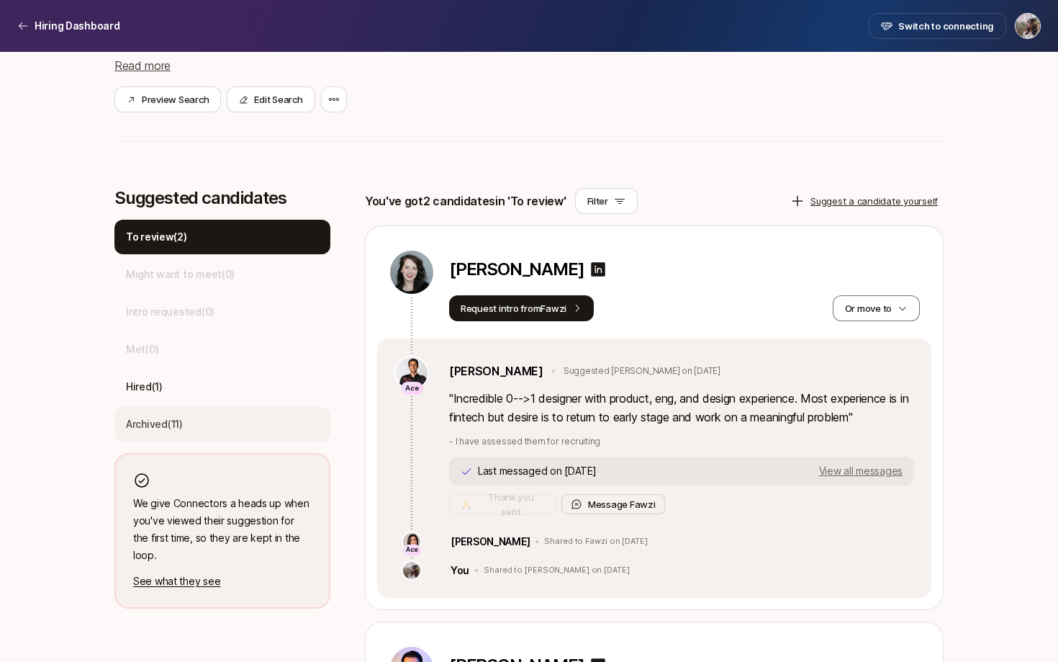
click at [155, 433] on p "Archived ( 11 )" at bounding box center [154, 423] width 57 height 17
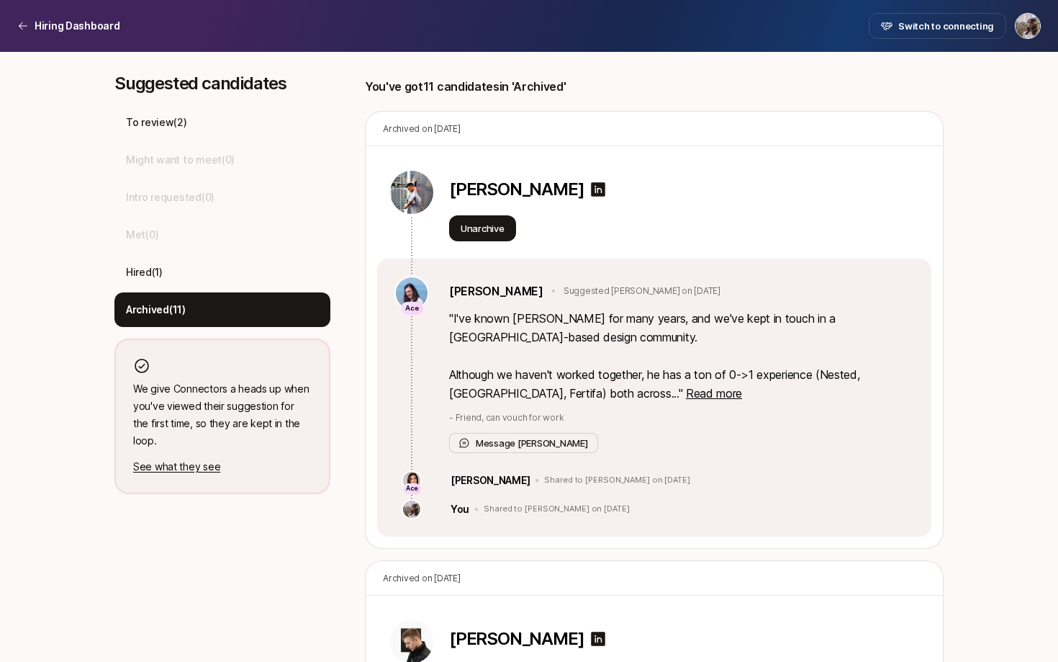
scroll to position [535, 0]
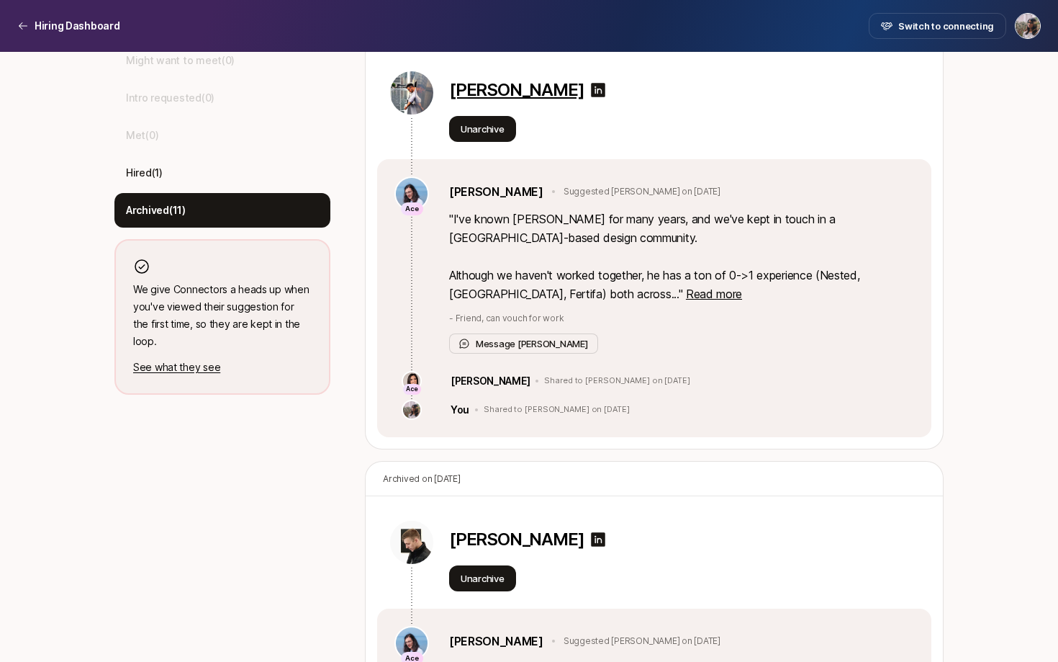
click at [479, 100] on p "Sean Geraghty" at bounding box center [516, 90] width 135 height 20
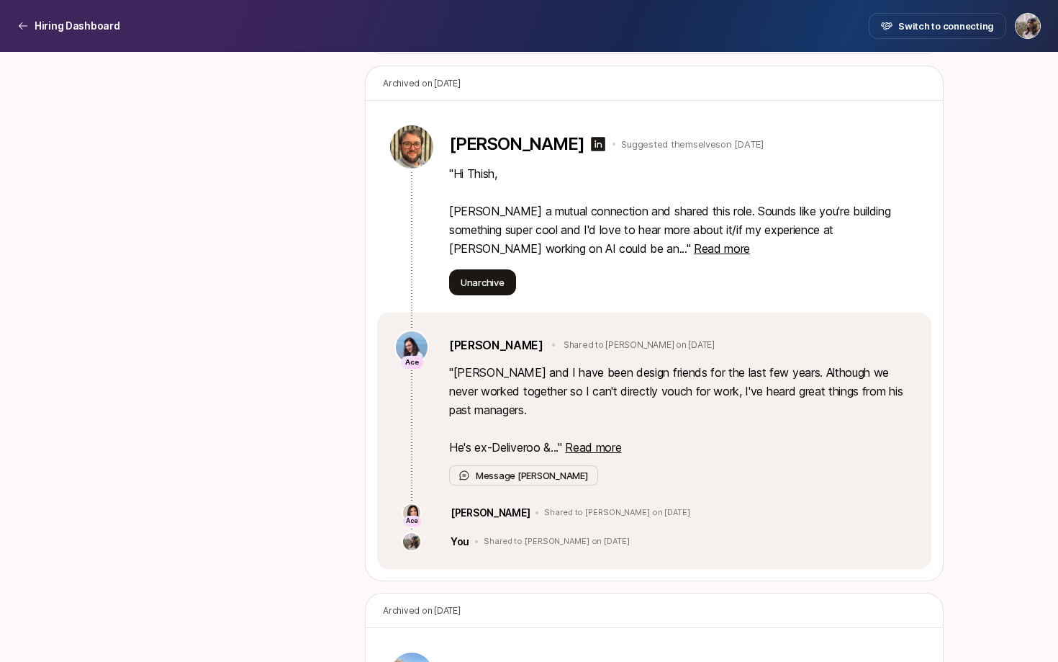
scroll to position [1844, 0]
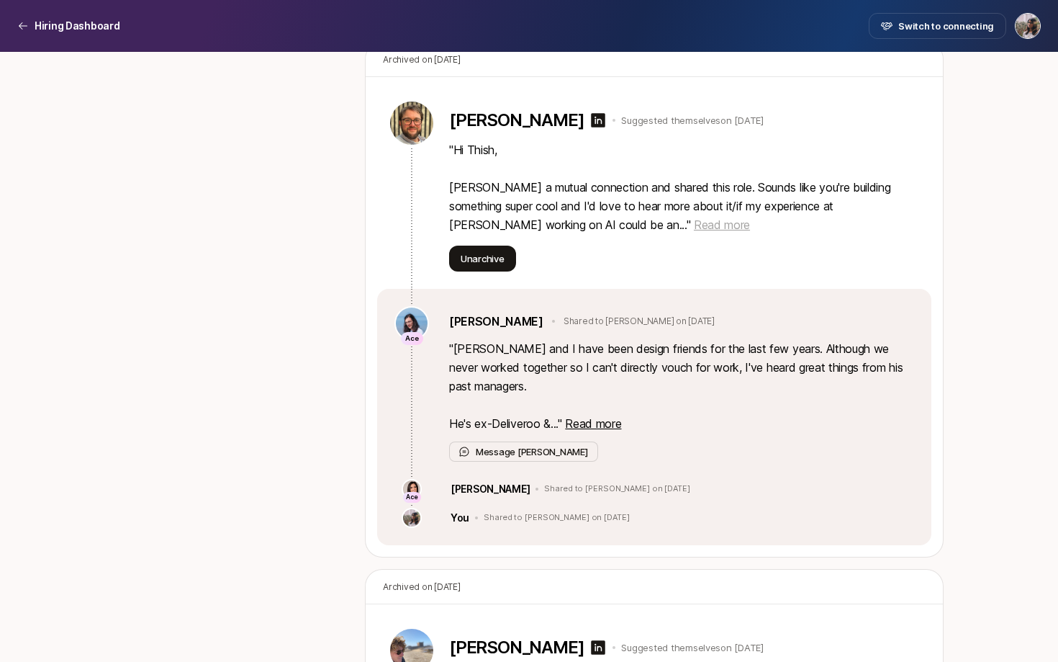
click at [694, 232] on span "Read more" at bounding box center [722, 224] width 56 height 14
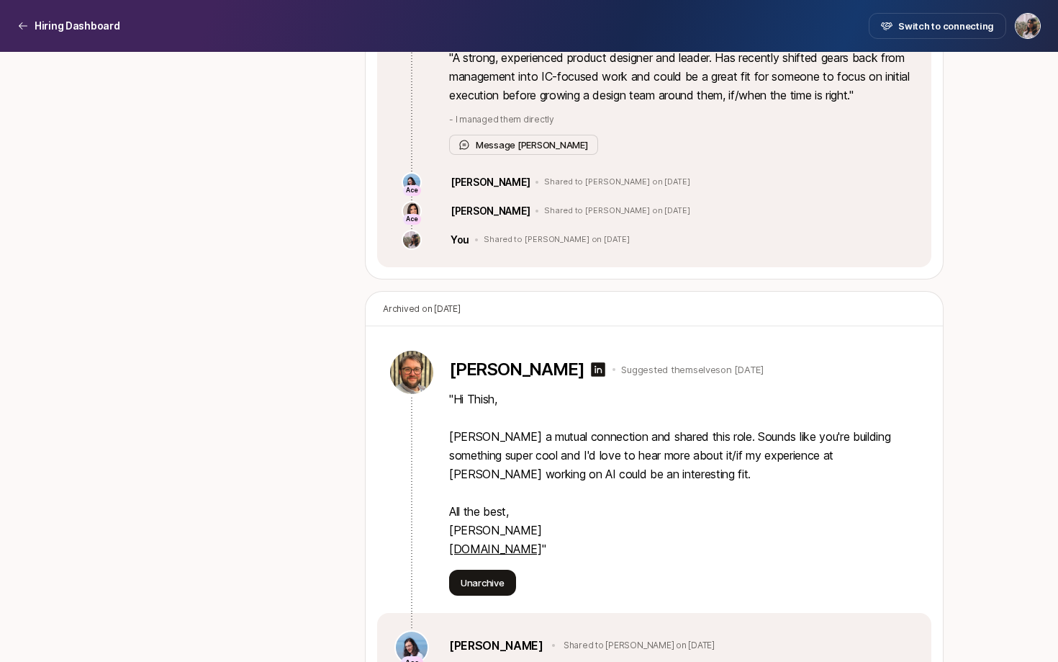
scroll to position [1605, 0]
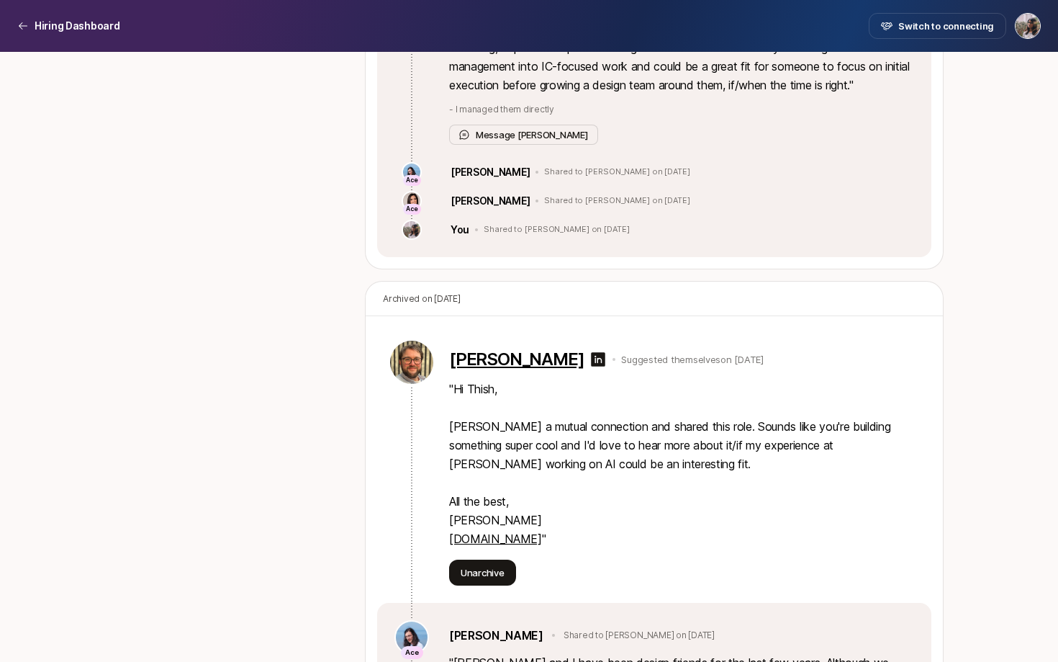
click at [526, 369] on p "[PERSON_NAME]" at bounding box center [516, 359] width 135 height 20
click at [515, 546] on link "alexmanthei.com" at bounding box center [495, 538] width 93 height 14
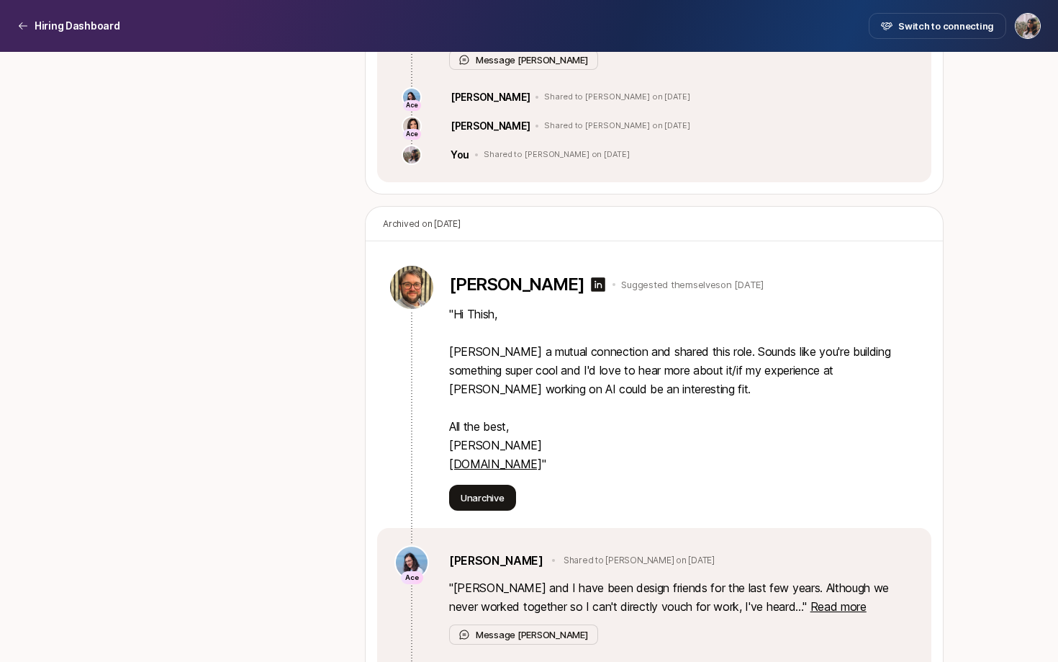
scroll to position [1549, 0]
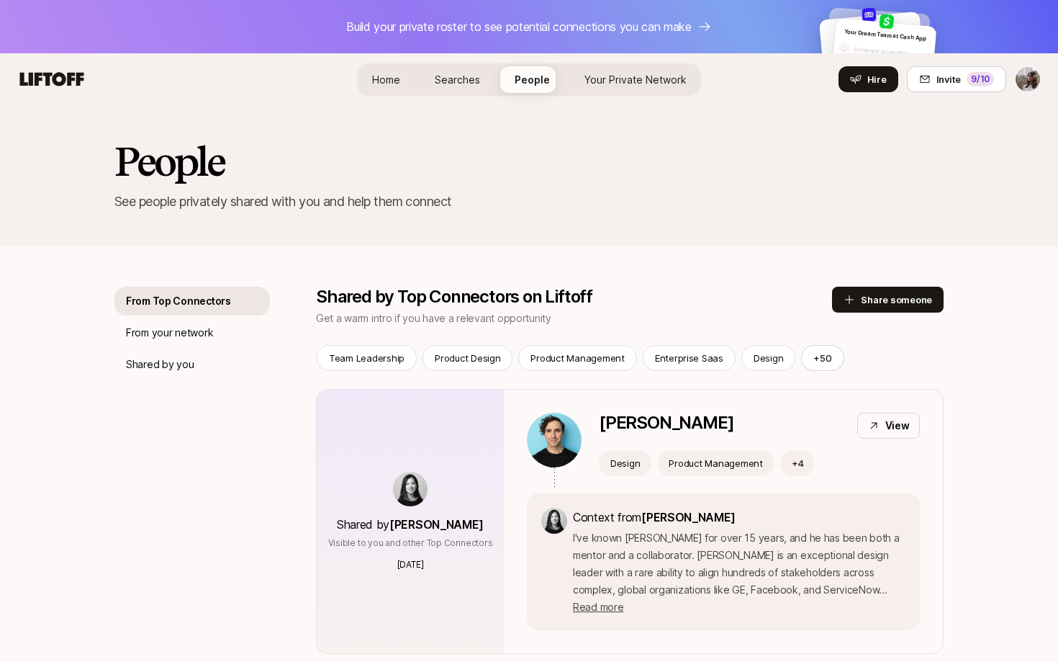
click at [850, 313] on div "Shared by Top Connectors on Liftoff Get a warm intro if you have a relevant opp…" at bounding box center [630, 307] width 628 height 40
click at [850, 295] on icon at bounding box center [850, 300] width 12 height 12
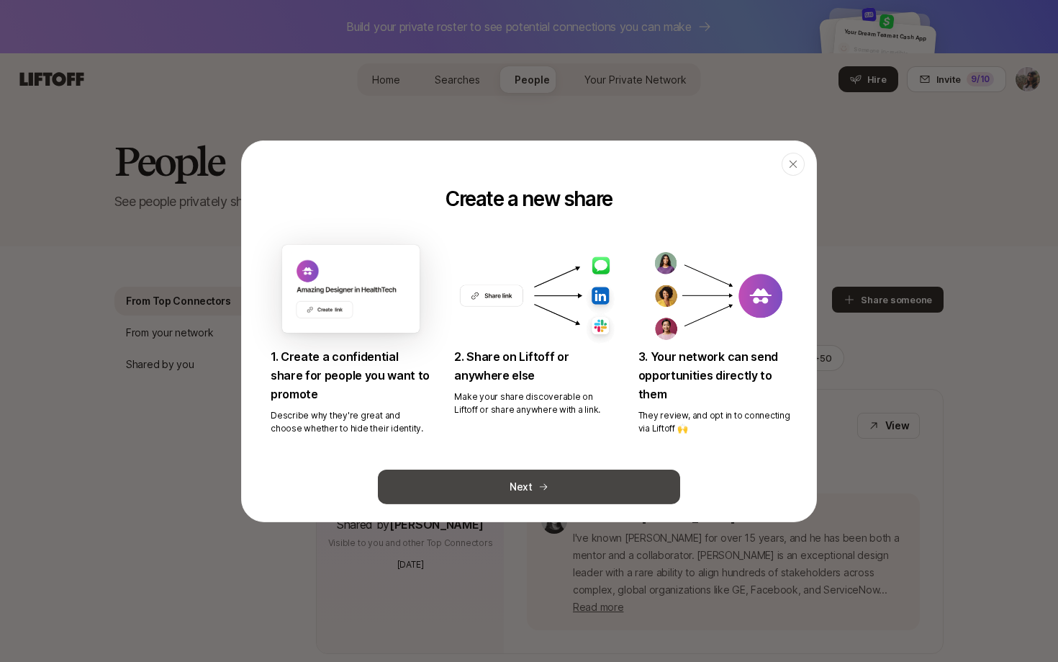
click at [529, 479] on button "Next" at bounding box center [529, 486] width 302 height 35
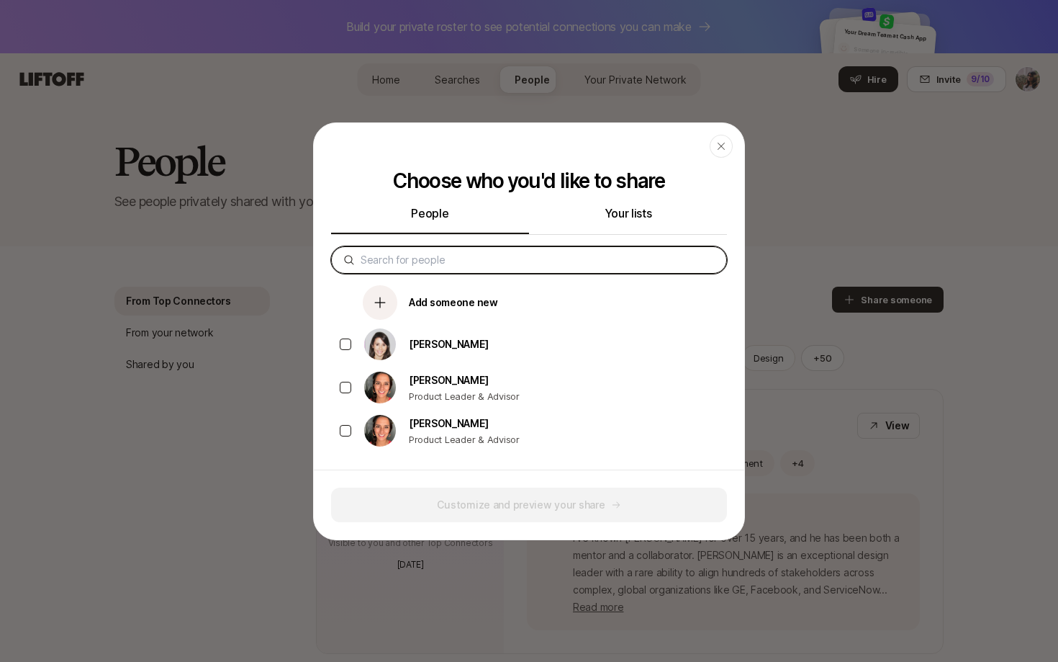
click at [525, 260] on input at bounding box center [538, 259] width 354 height 17
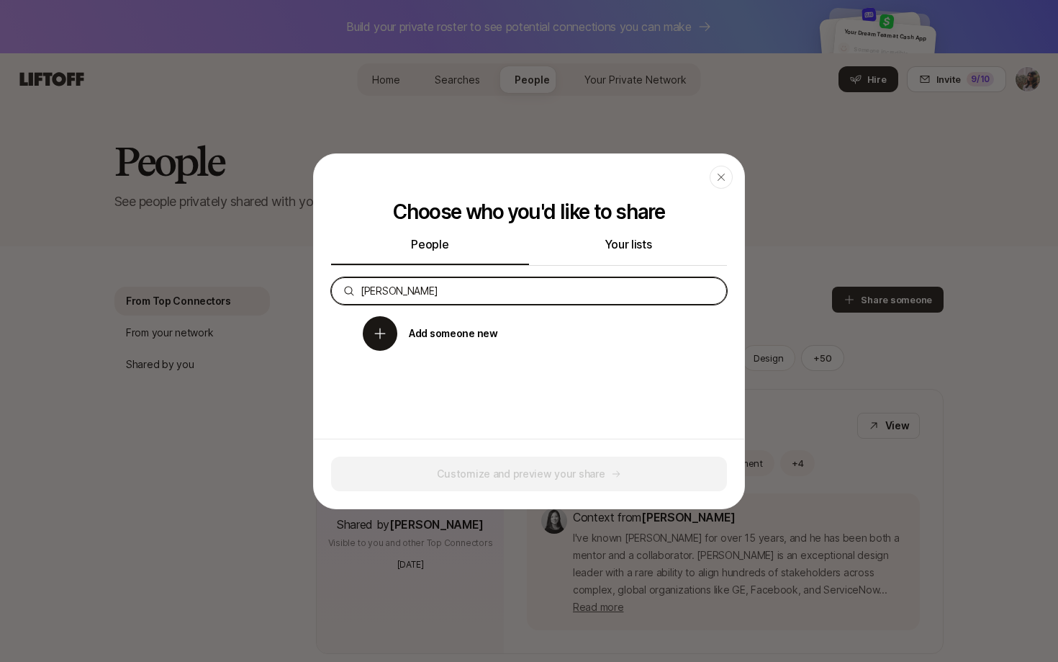
type input "[PERSON_NAME]"
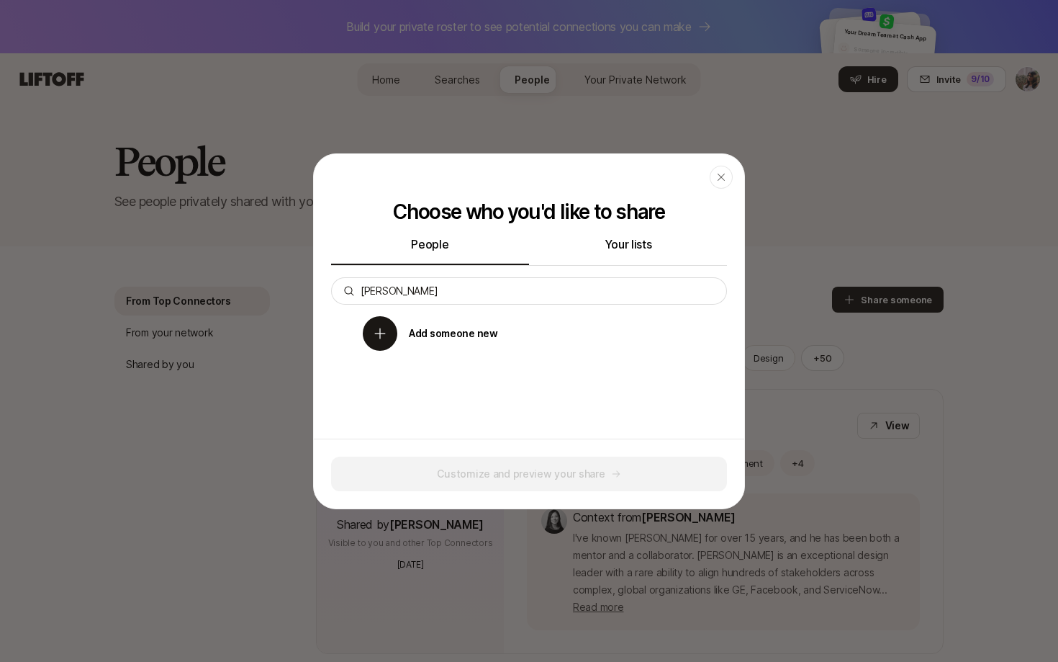
click at [409, 330] on p "Add someone new" at bounding box center [453, 333] width 89 height 17
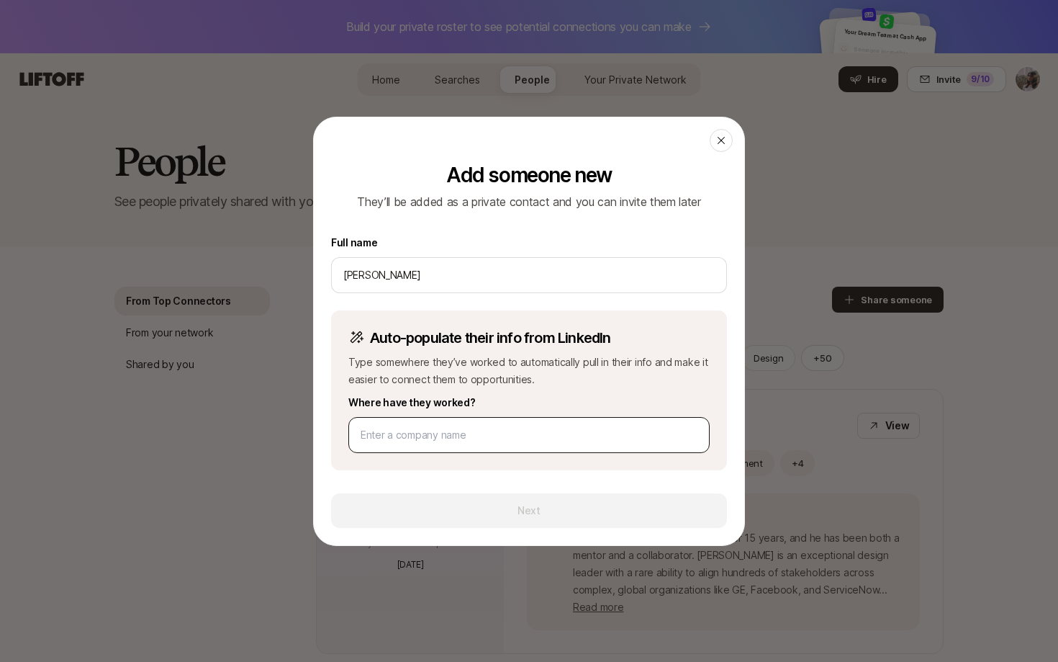
type input "[PERSON_NAME]"
click at [391, 438] on input at bounding box center [529, 434] width 337 height 17
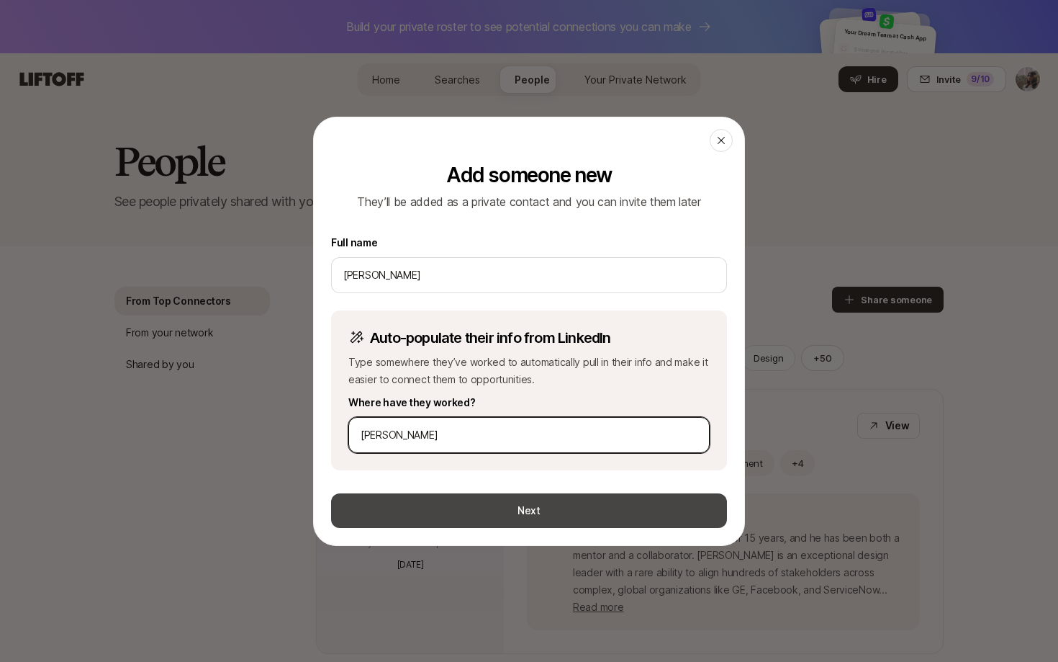
type input "[PERSON_NAME]"
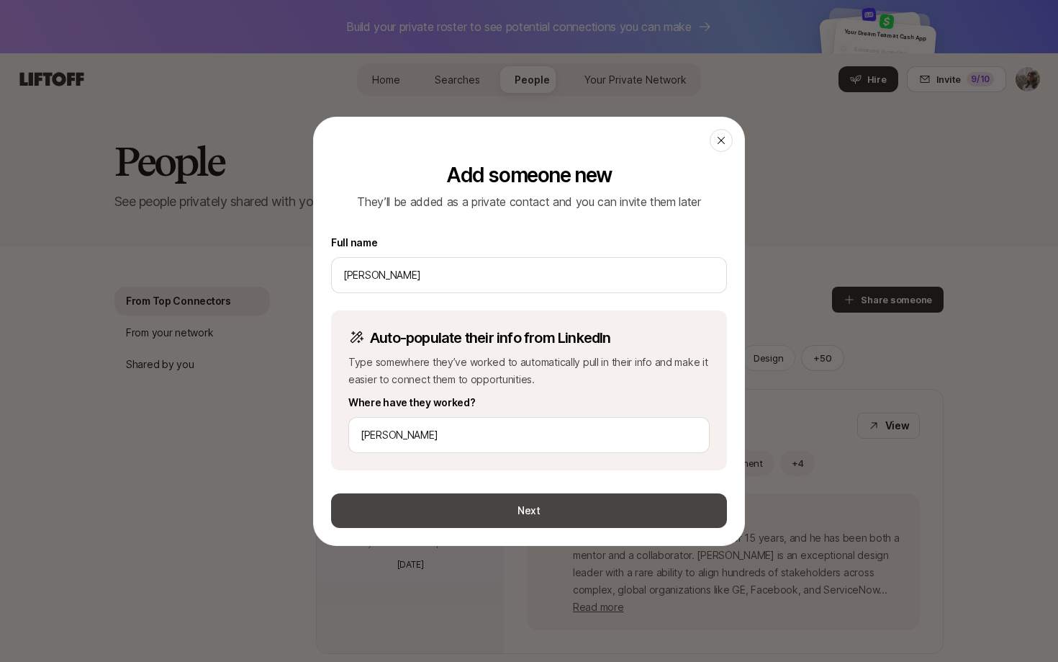
click at [418, 515] on button "Next" at bounding box center [529, 510] width 396 height 35
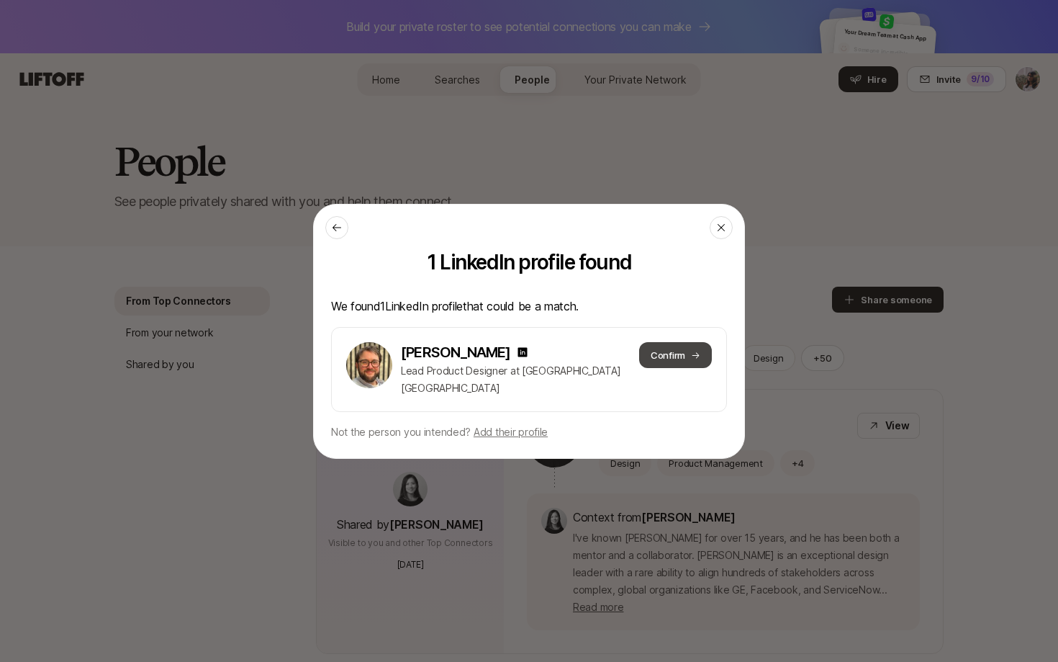
click at [675, 359] on button "Confirm" at bounding box center [675, 355] width 73 height 26
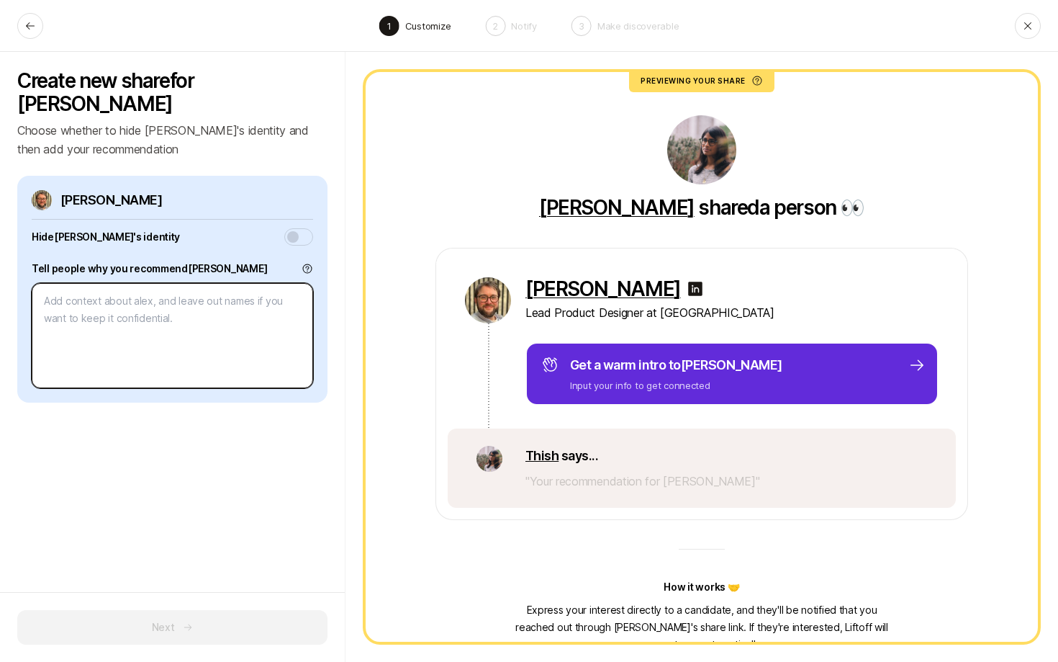
click at [96, 287] on textarea at bounding box center [173, 335] width 282 height 105
type textarea "x"
type textarea "t"
type textarea "x"
type textarea "th"
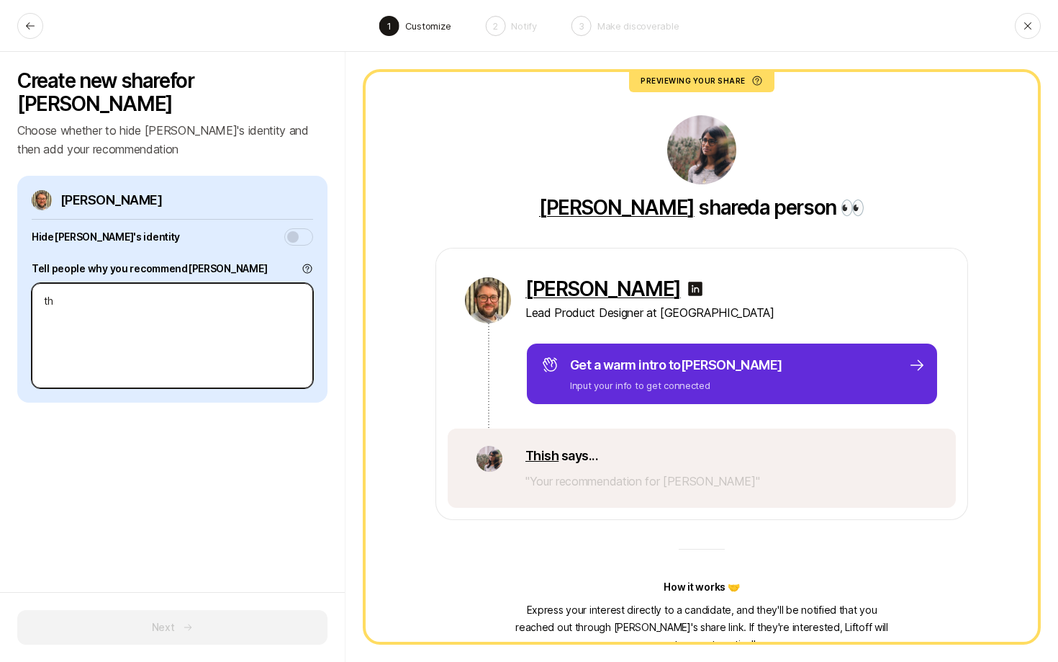
type textarea "x"
type textarea "thi"
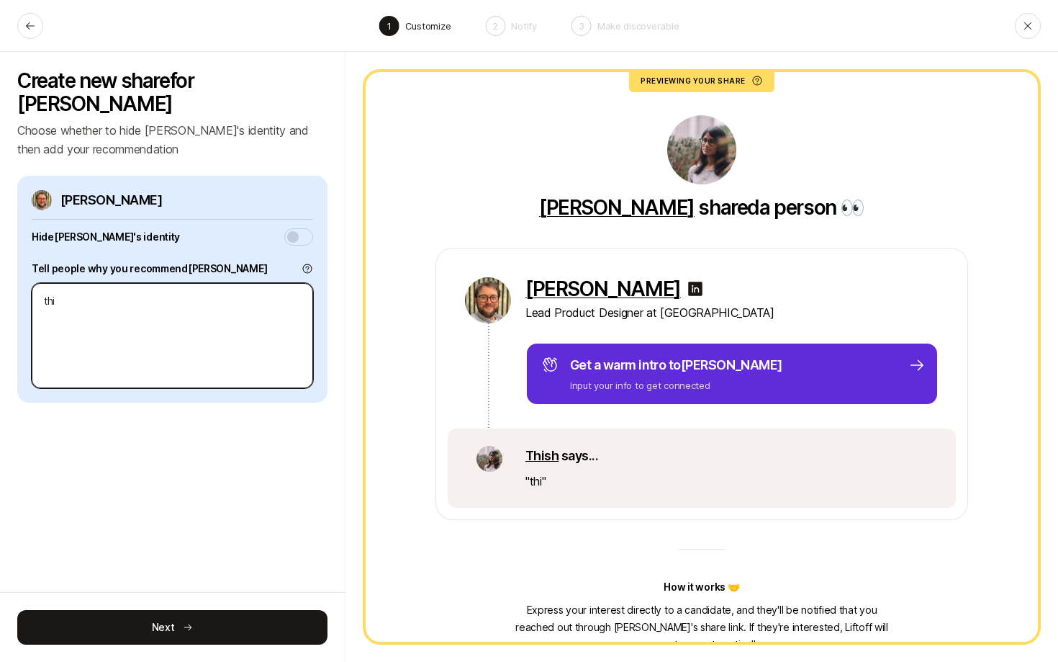
type textarea "x"
type textarea "thin"
type textarea "x"
type textarea "think"
type textarea "x"
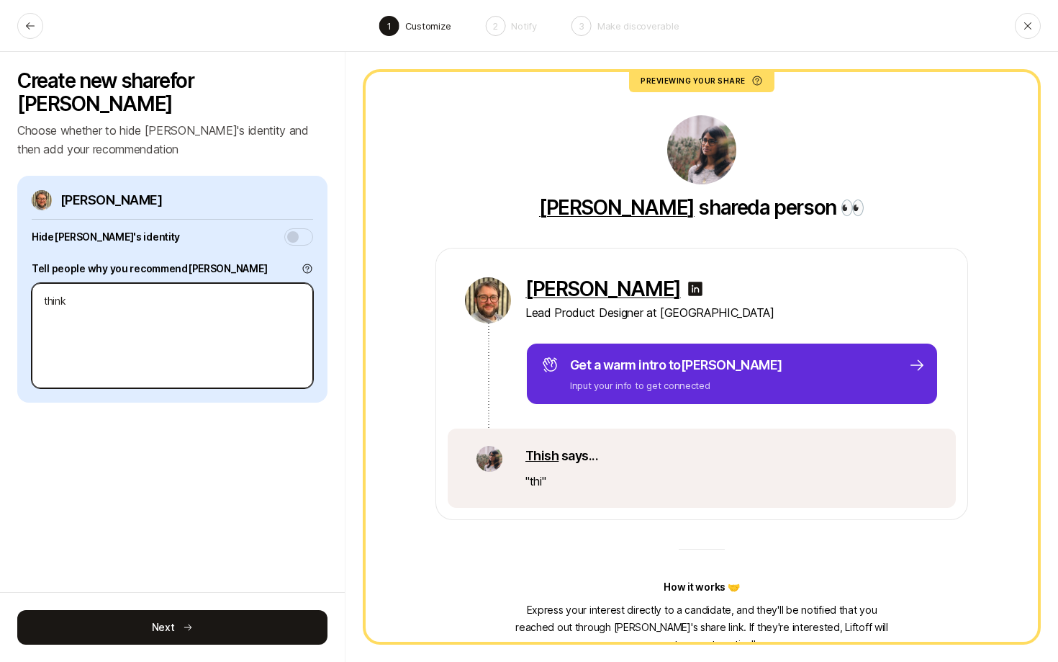
type textarea "think"
type textarea "x"
type textarea "think h"
type textarea "x"
type textarea "think he"
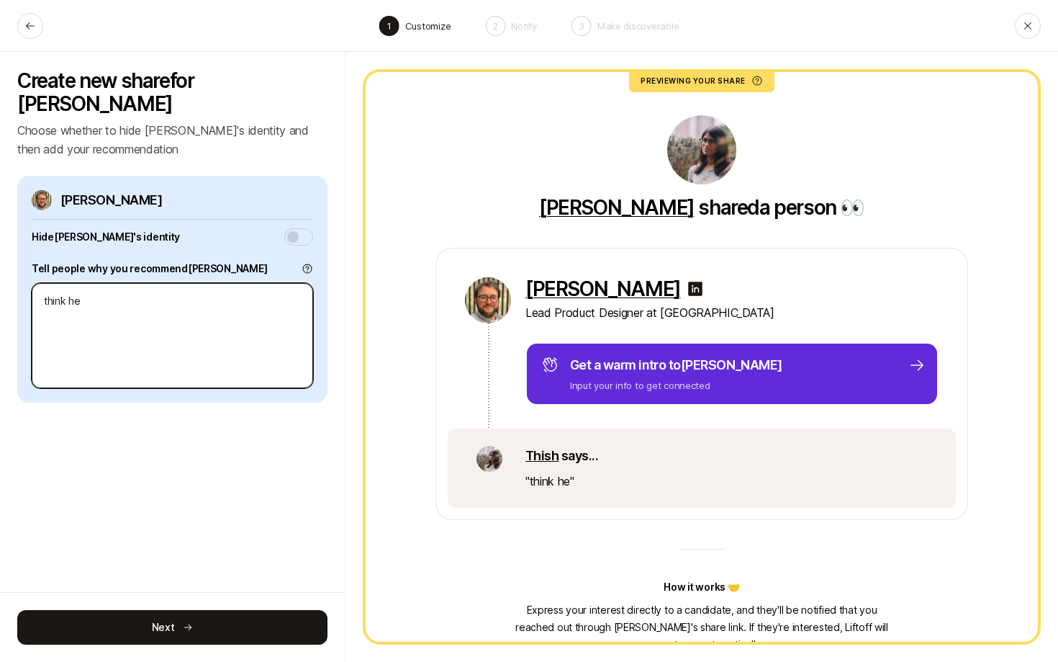
type textarea "x"
type textarea "think he"
type textarea "x"
type textarea "think he co"
type textarea "x"
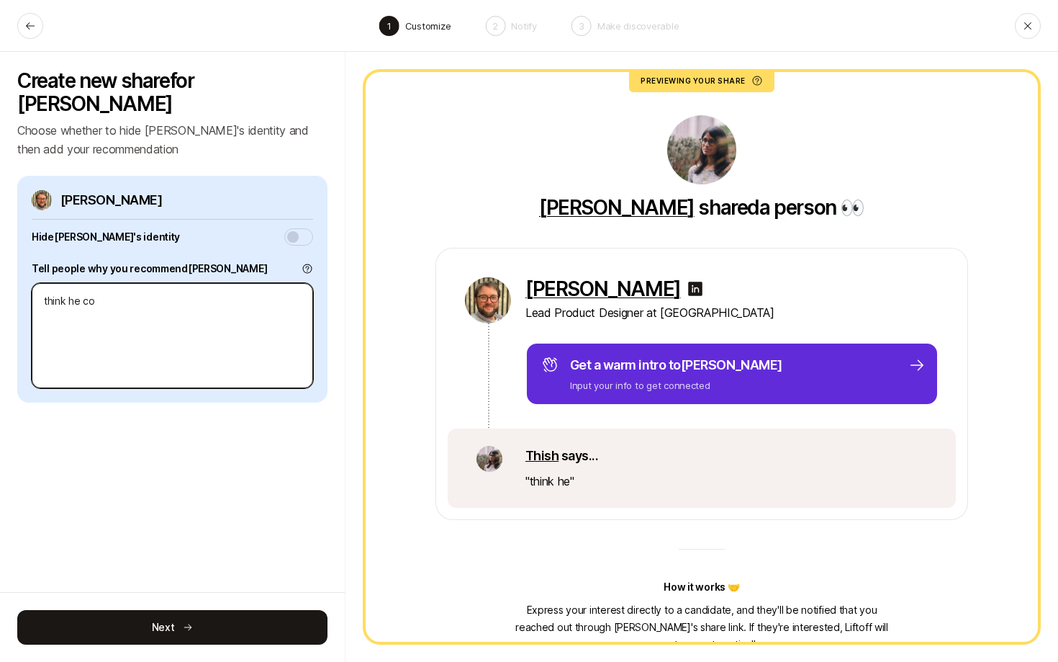
type textarea "think he cou"
type textarea "x"
type textarea "think he coul"
type textarea "x"
type textarea "think he could"
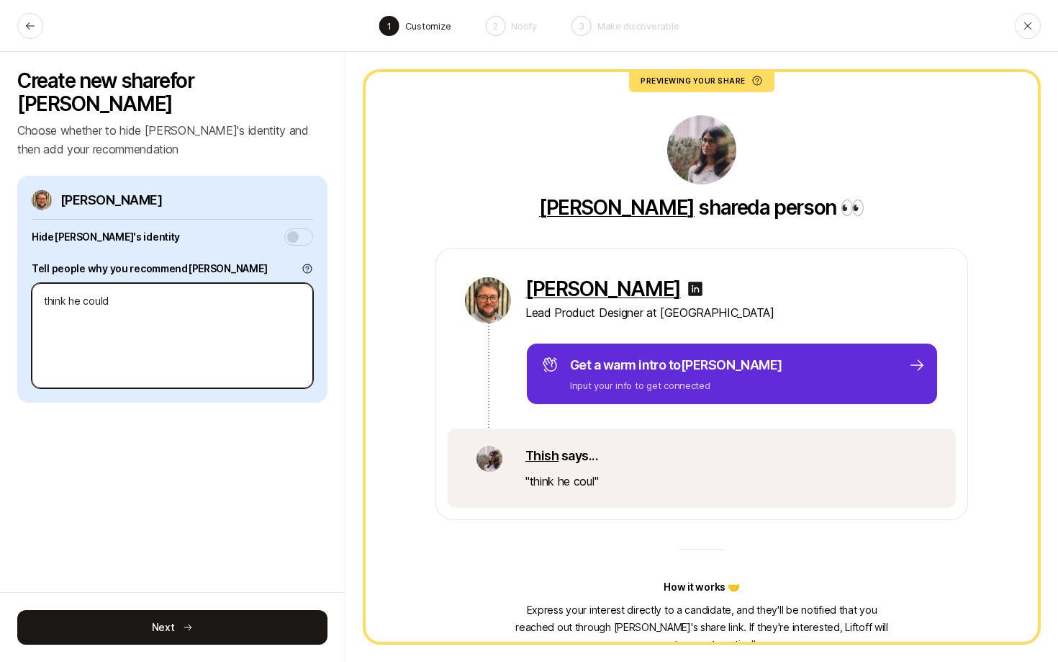
type textarea "x"
type textarea "think he could"
type textarea "x"
type textarea "think he could a"
type textarea "x"
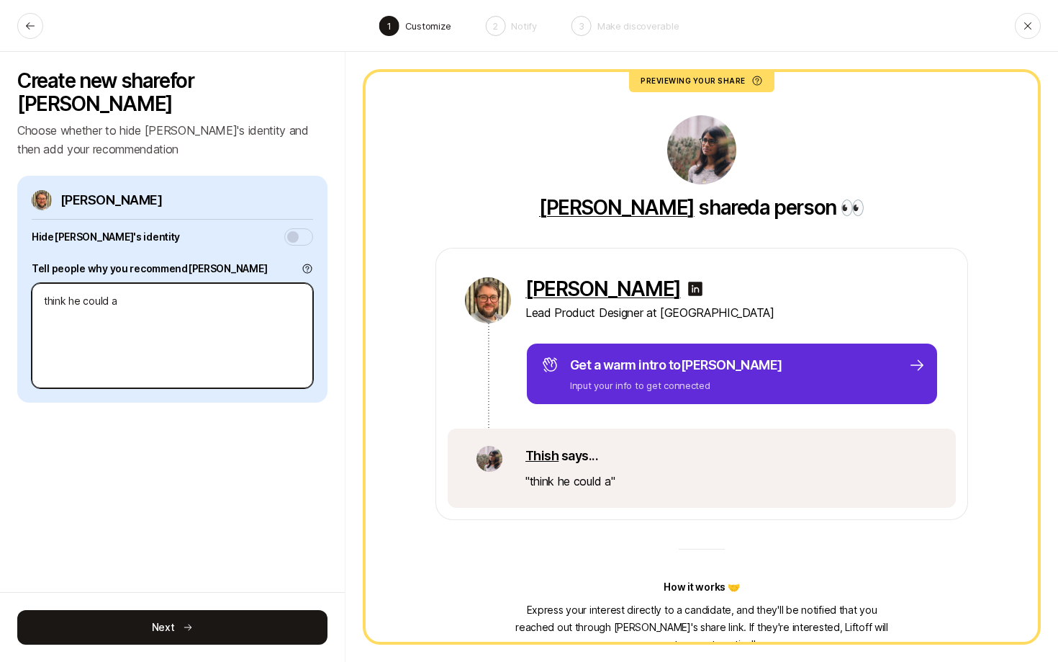
type textarea "think he could"
type textarea "x"
type textarea "think he could be"
type textarea "x"
type textarea "think he could be"
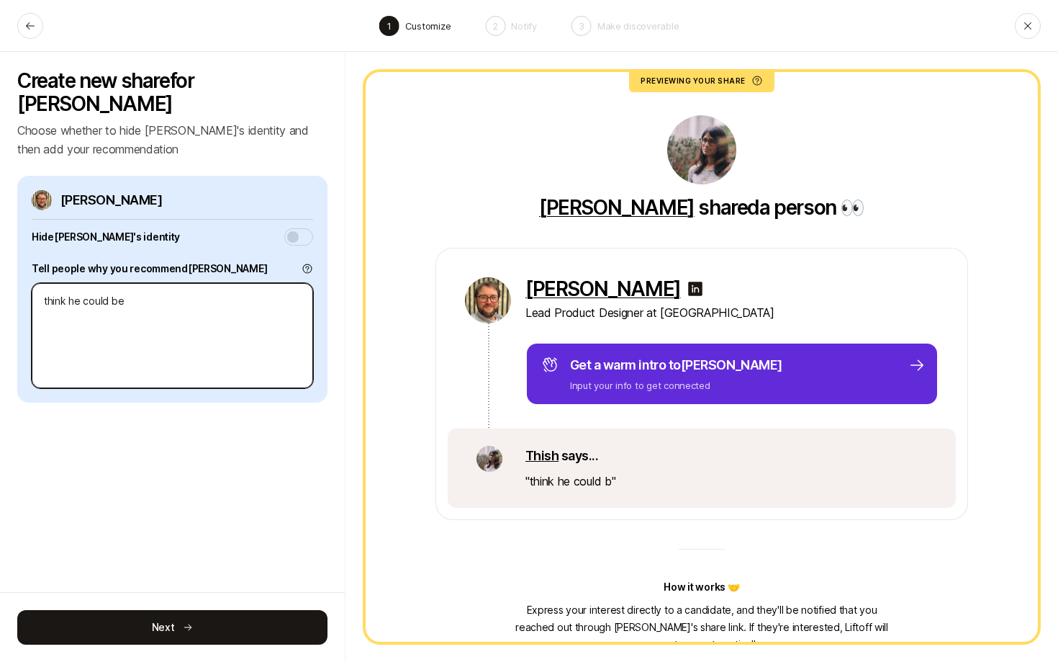
type textarea "x"
type textarea "think he could be a"
type textarea "x"
type textarea "think he could be a"
type textarea "x"
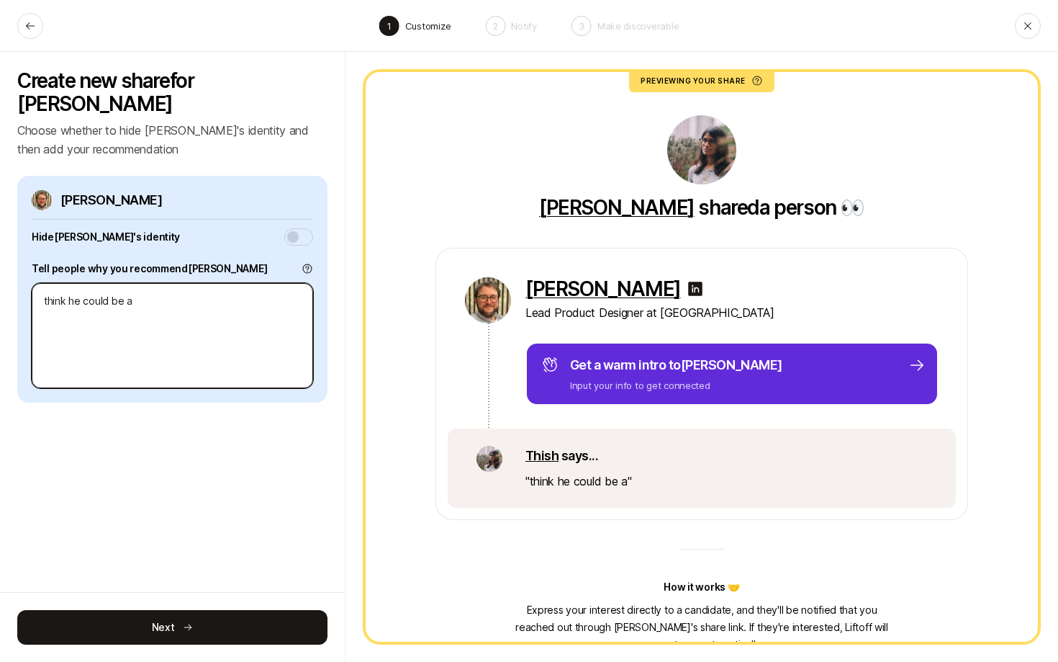
type textarea "think he could be a f"
type textarea "x"
type textarea "think he could be a g"
type textarea "x"
type textarea "think he could be a gr"
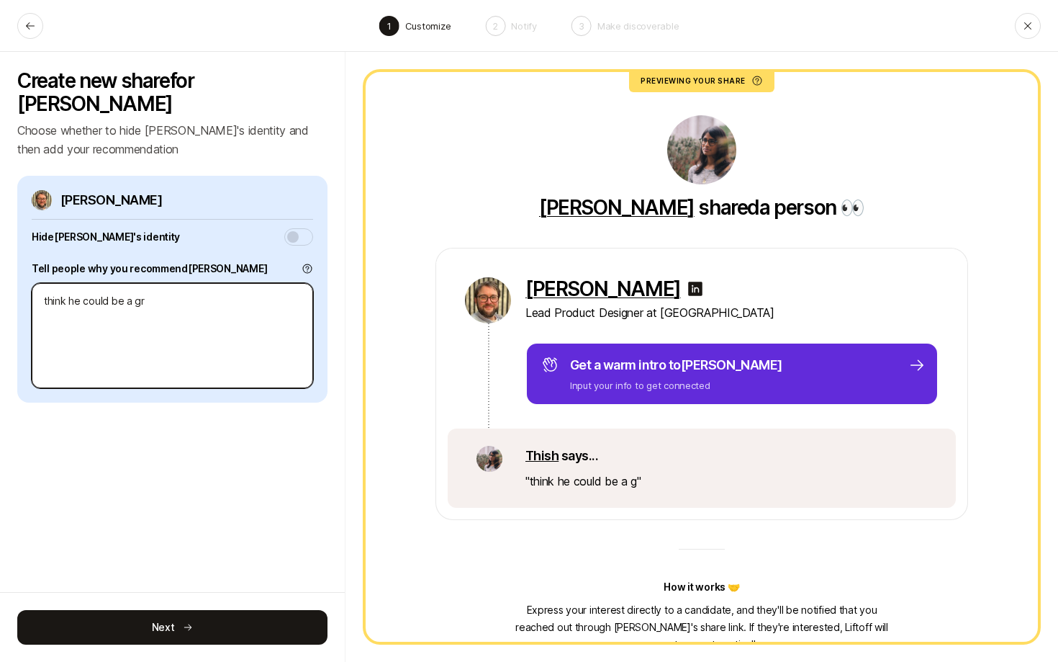
type textarea "x"
type textarea "think he could be a gre"
type textarea "x"
type textarea "think he could be a grea"
type textarea "x"
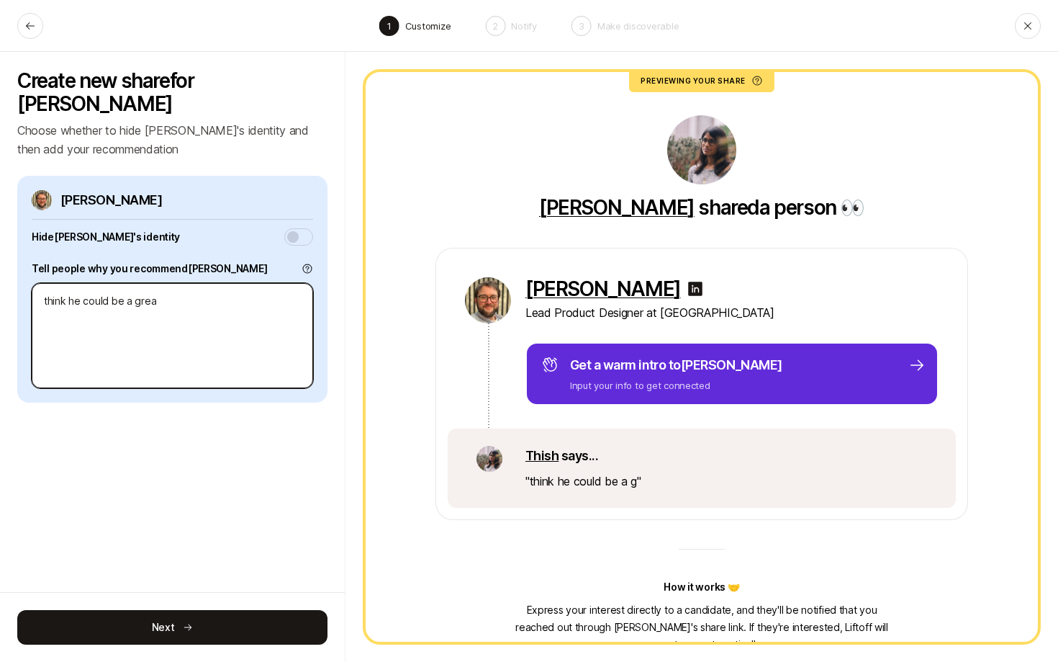
type textarea "think he could be a great"
type textarea "x"
type textarea "think he could be a great"
type textarea "x"
type textarea "think he could be a great f"
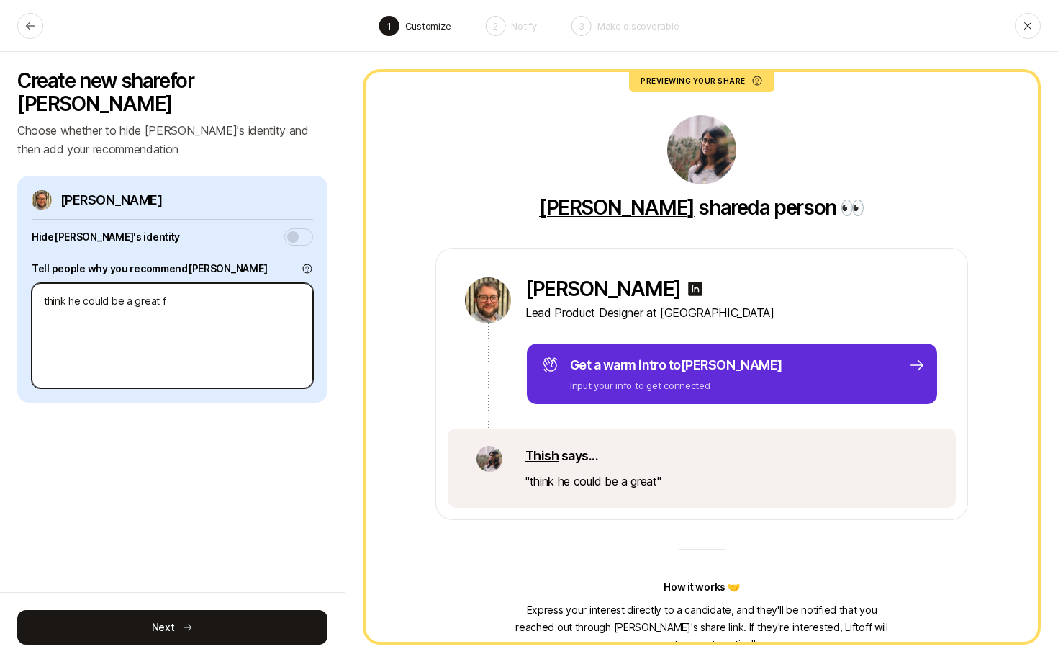
type textarea "x"
type textarea "think he could be a great fi"
type textarea "x"
type textarea "think he could be a great fit"
type textarea "x"
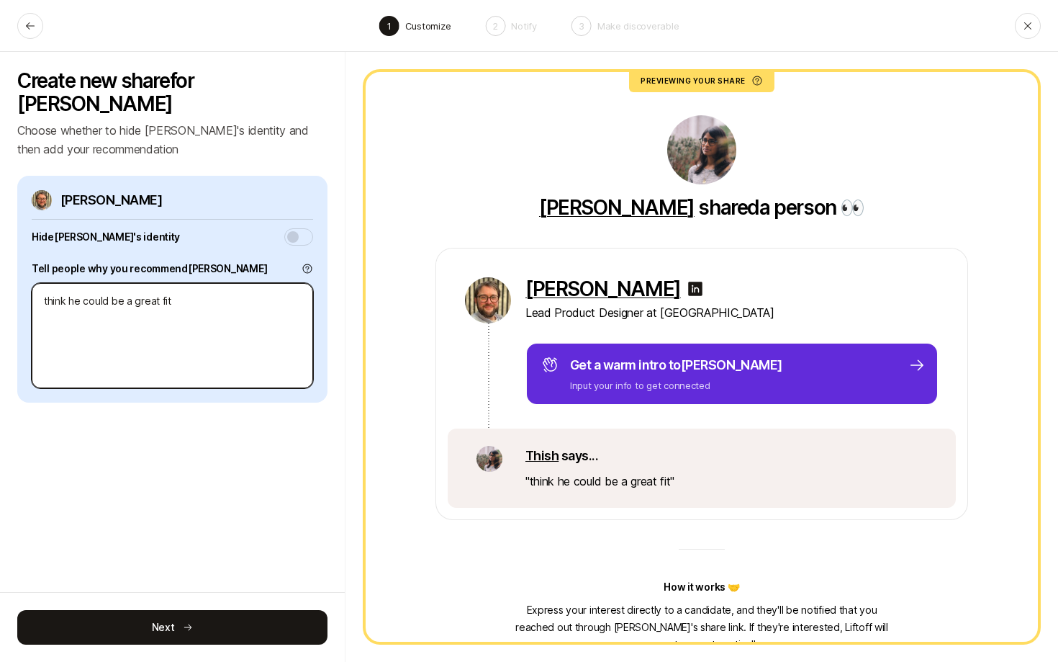
type textarea "think he could be a great fit"
type textarea "x"
type textarea "think he could be a great fit fo"
type textarea "x"
type textarea "think he could be a great fit for"
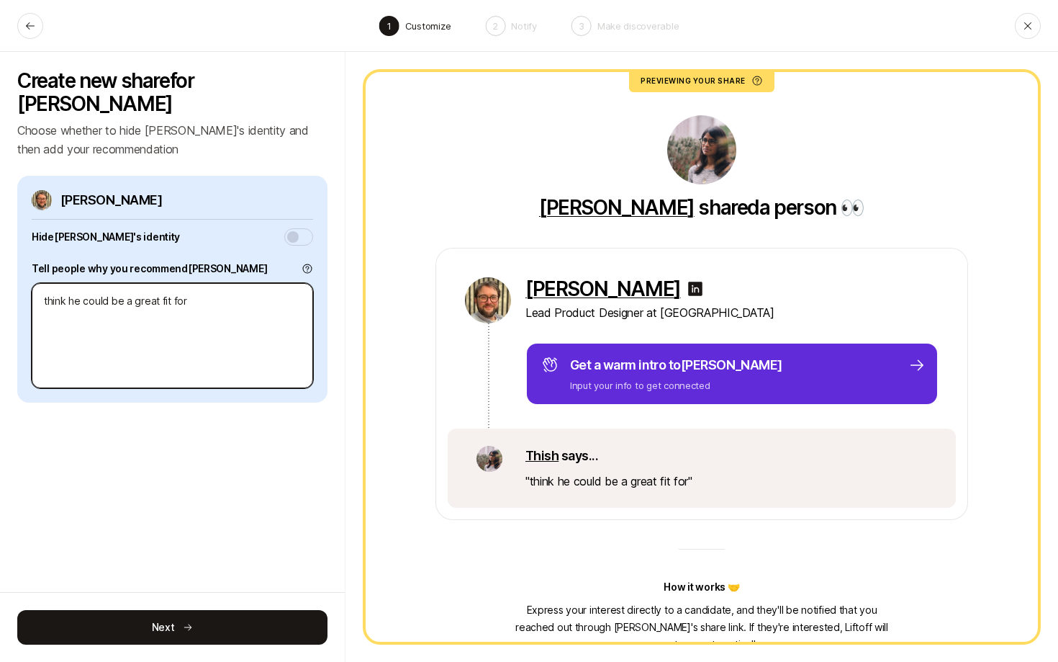
type textarea "x"
type textarea "think he could be a great fit for"
type textarea "x"
type textarea "think he could be a great fit for b"
type textarea "x"
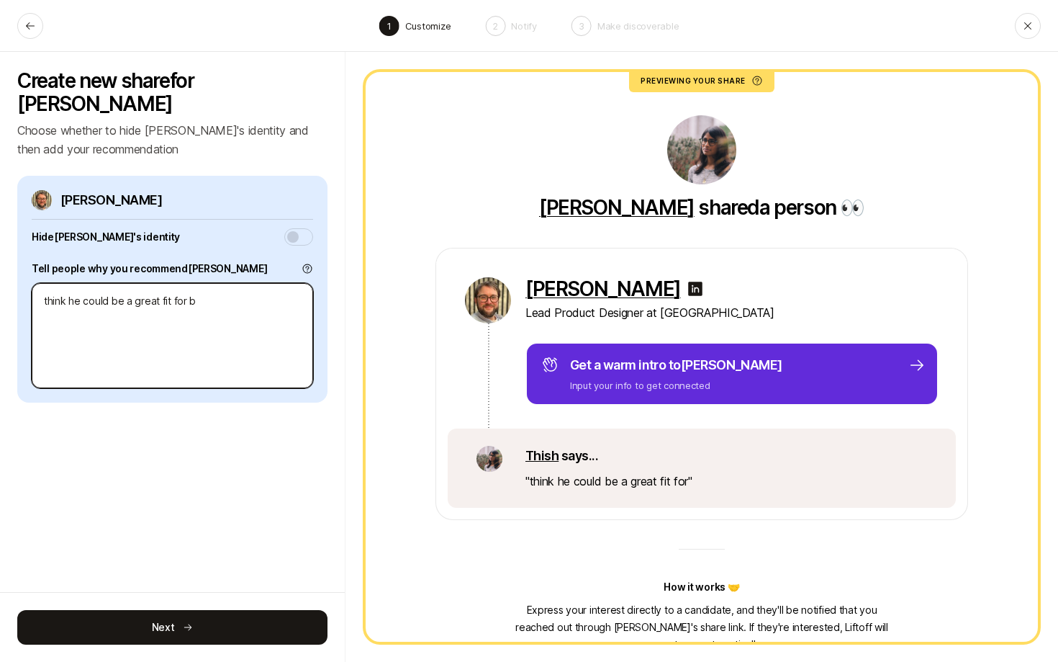
type textarea "think he could be a great fit for b2"
type textarea "x"
type textarea "think he could be a great fit for b2b"
type textarea "x"
type textarea "think he could be a great fit for b2b"
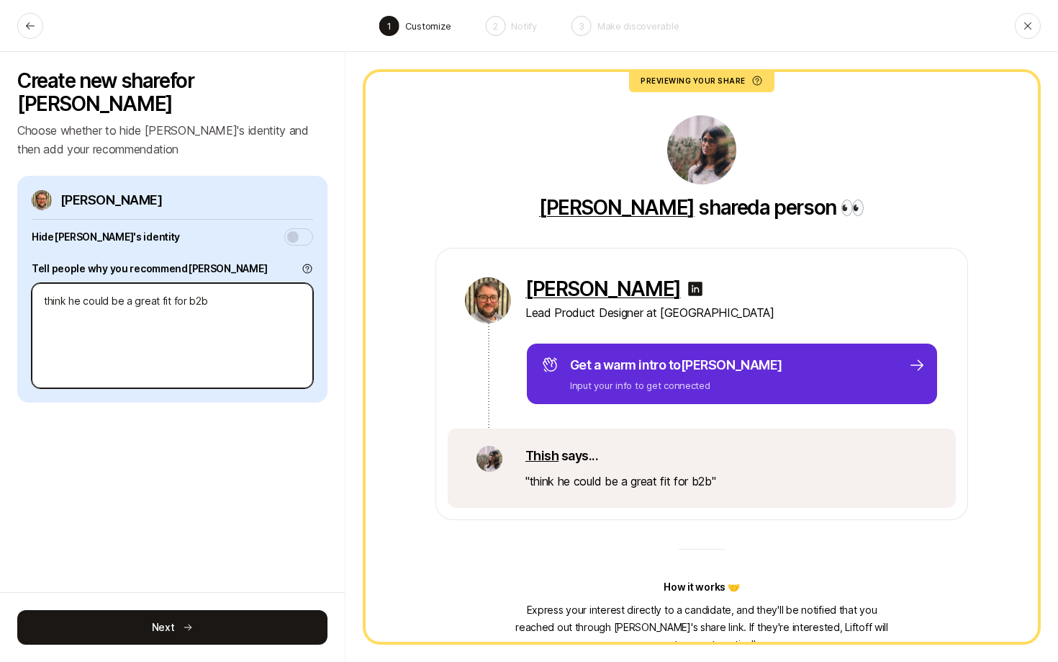
type textarea "x"
type textarea "think he could be a great fit for b2b 0"
type textarea "x"
type textarea "think he could be a great fit for b2b 0-"
type textarea "x"
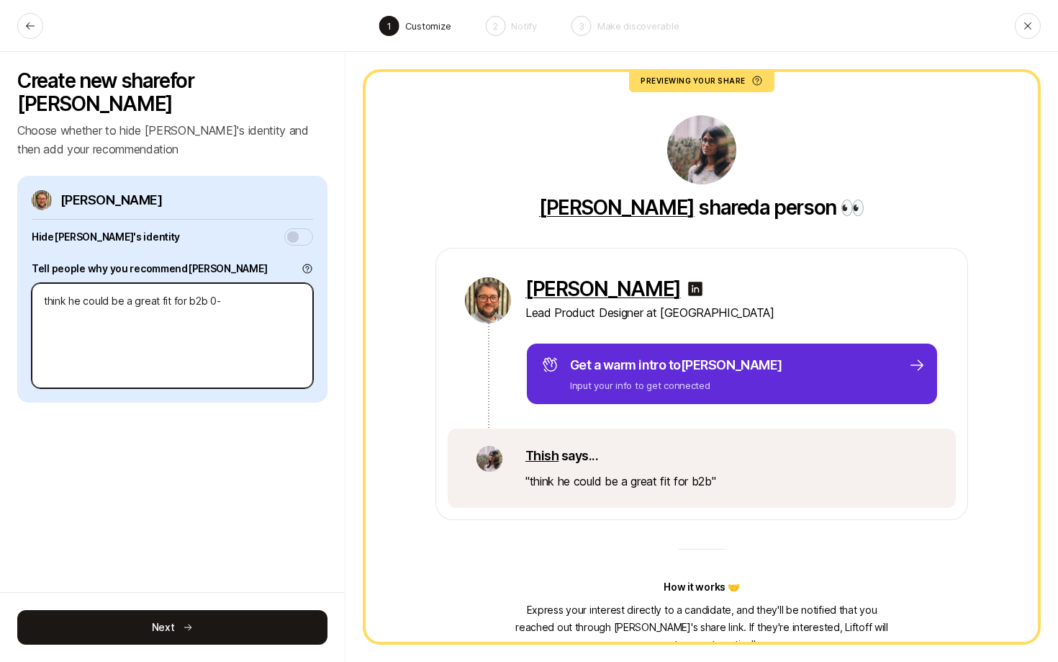
type textarea "think he could be a great fit for b2b 0-1"
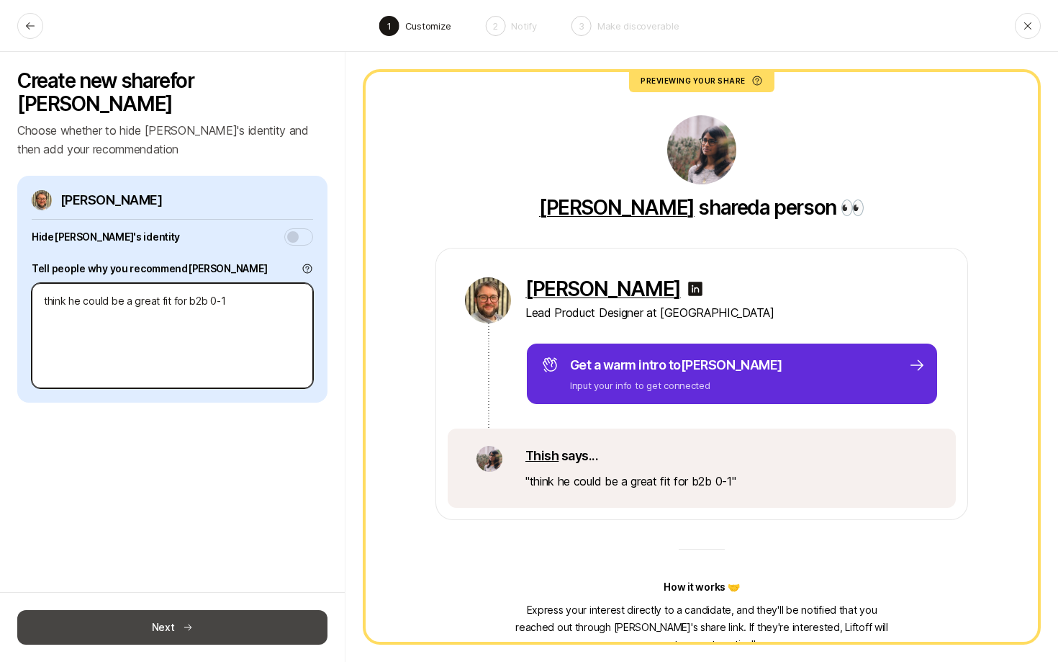
type textarea "x"
type textarea "think he could be a great fit for b2b 0-1,"
type textarea "x"
type textarea "think he could be a great fit for b2b 0-1, a"
type textarea "x"
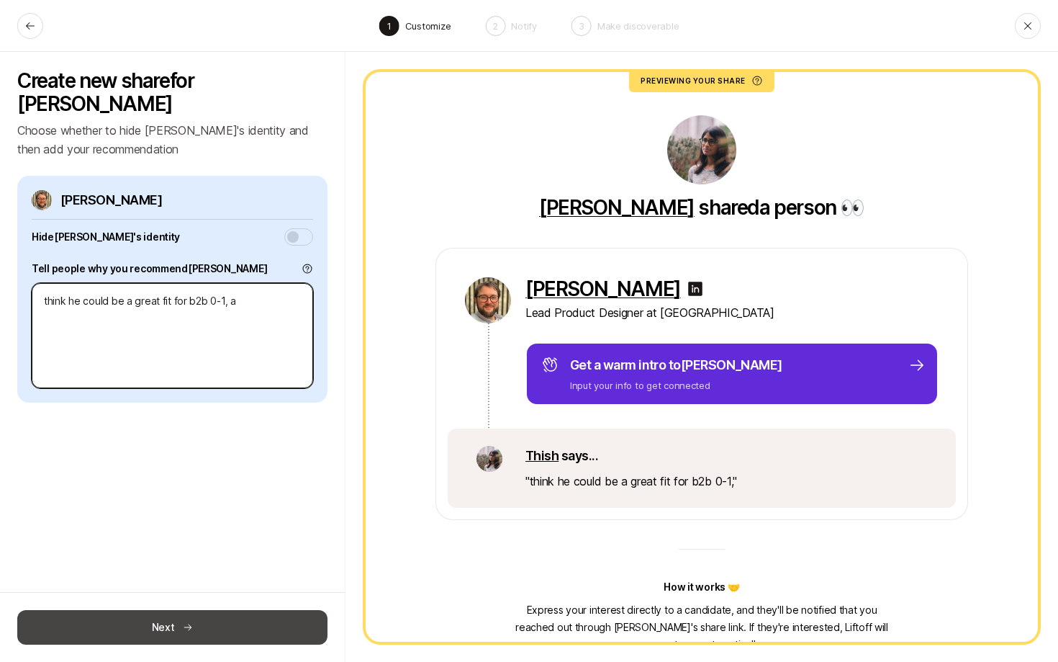
type textarea "think he could be a great fit for b2b 0-1, an"
type textarea "x"
type textarea "think he could be a great fit for b2b 0-1, and"
type textarea "x"
type textarea "think he could be a great fit for b2b 0-1, and"
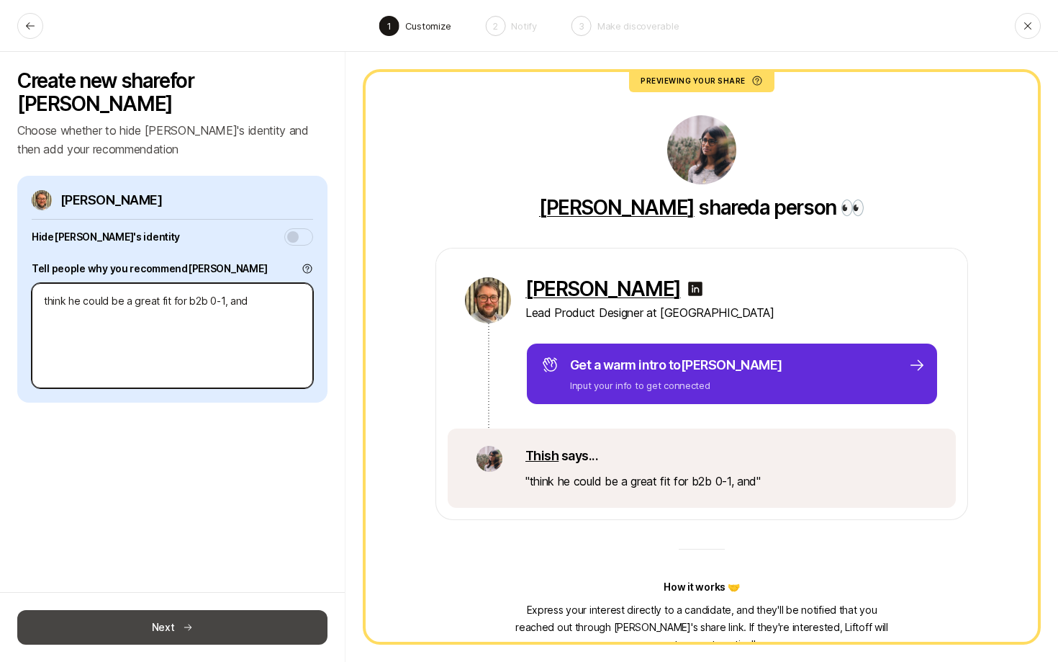
type textarea "x"
type textarea "think he could be a great fit for b2b 0-1, and s"
type textarea "x"
type textarea "think he could be a great fit for b2b 0-1, and se"
type textarea "x"
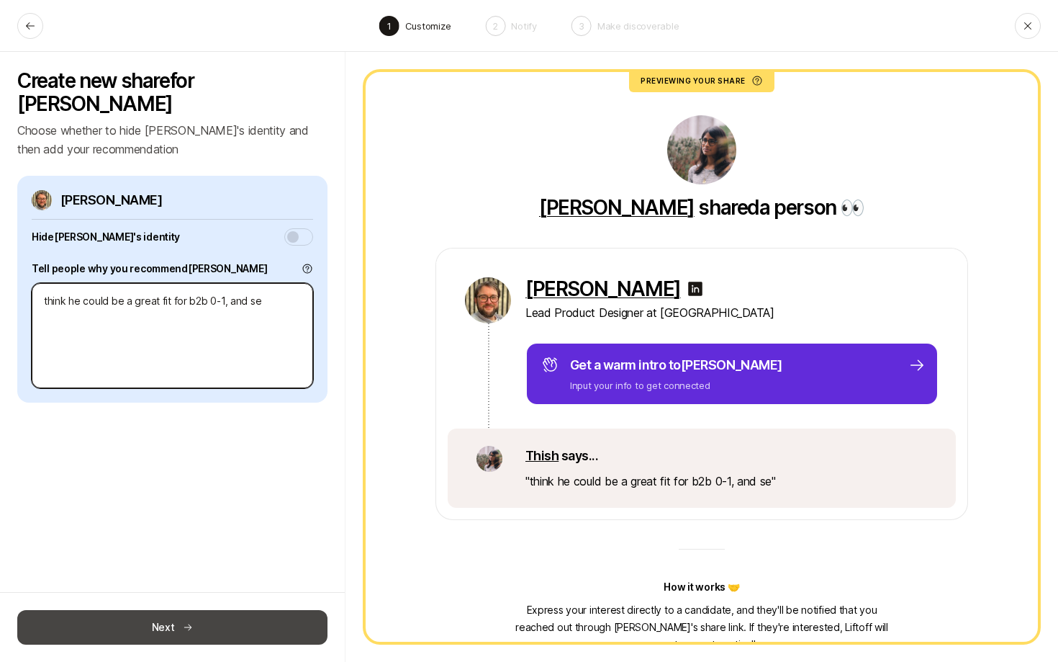
type textarea "think he could be a great fit for b2b 0-1, and see"
type textarea "x"
type textarea "think he could be a great fit for b2b 0-1, and seem"
type textarea "x"
type textarea "think he could be a great fit for b2b 0-1, and seeme"
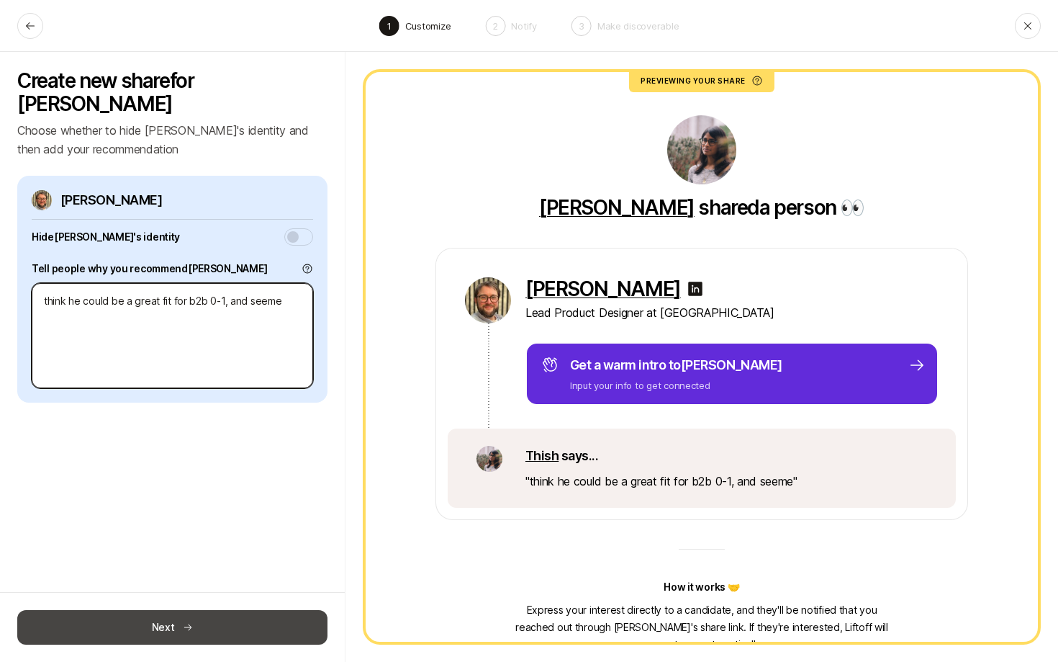
type textarea "x"
type textarea "think he could be a great fit for b2b 0-1, and seemed"
type textarea "x"
type textarea "think he could be a great fit for b2b 0-1, and seemed"
type textarea "x"
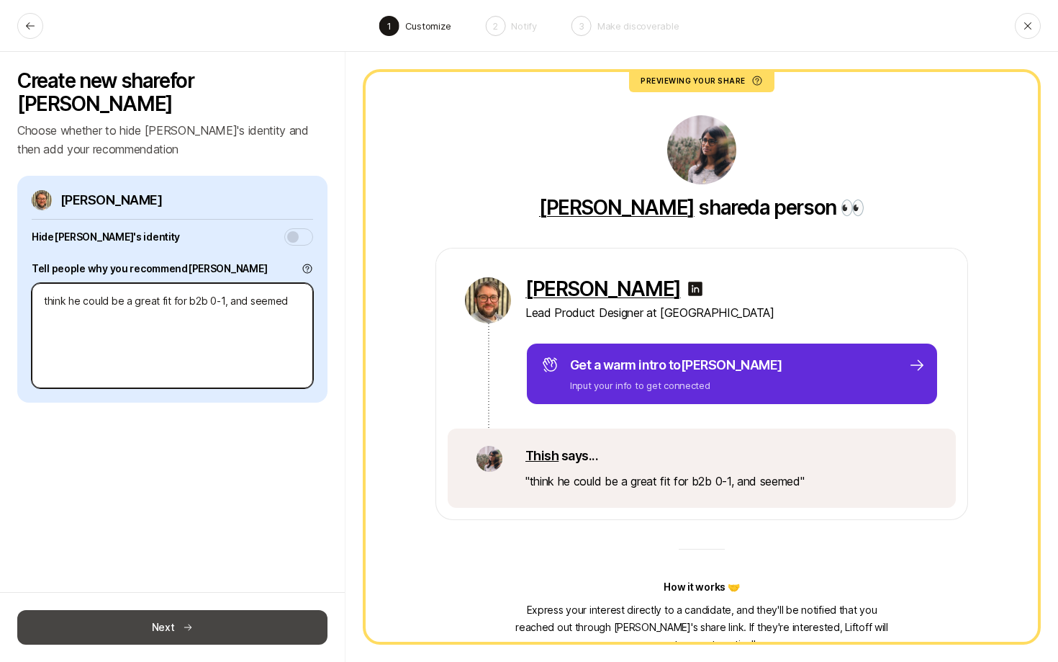
type textarea "think he could be a great fit for b2b 0-1, and seemed s"
type textarea "x"
type textarea "think he could be a great fit for b2b 0-1, and seemed st"
type textarea "x"
type textarea "think he could be a great fit for b2b 0-1, and seemed stro"
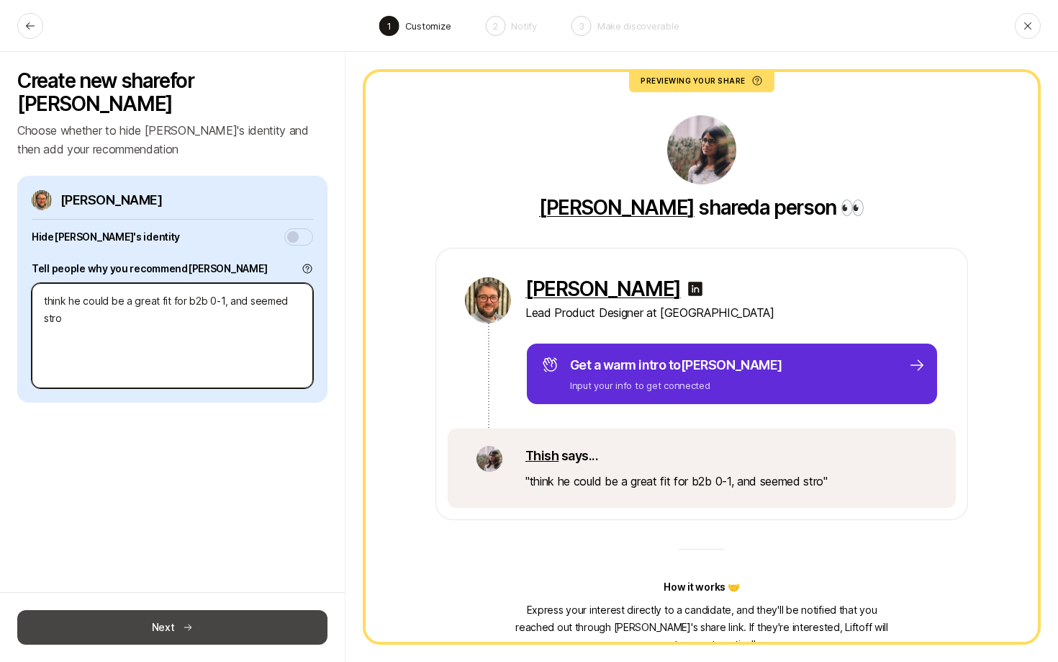
type textarea "x"
type textarea "think he could be a great fit for b2b 0-1, and seemed stron"
type textarea "x"
type textarea "think he could be a great fit for b2b 0-1, and seemed strong"
type textarea "x"
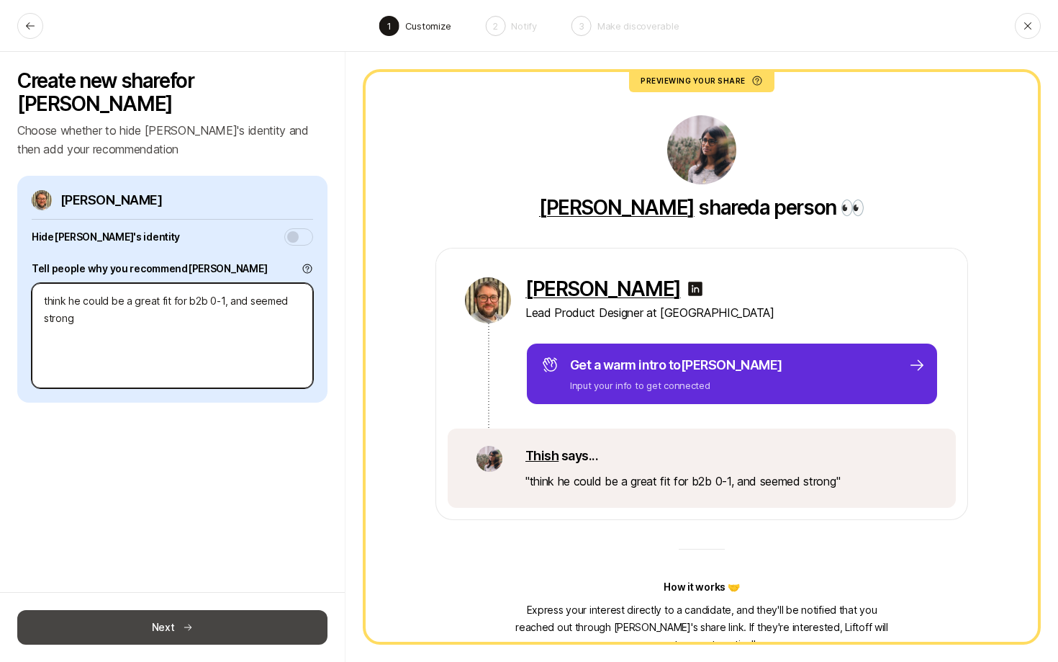
type textarea "think he could be a great fit for b2b 0-1, and seemed strong o"
type textarea "x"
type textarea "think he could be a great fit for b2b 0-1, and seemed strong on"
type textarea "x"
type textarea "think he could be a great fit for b2b 0-1, and seemed strong on"
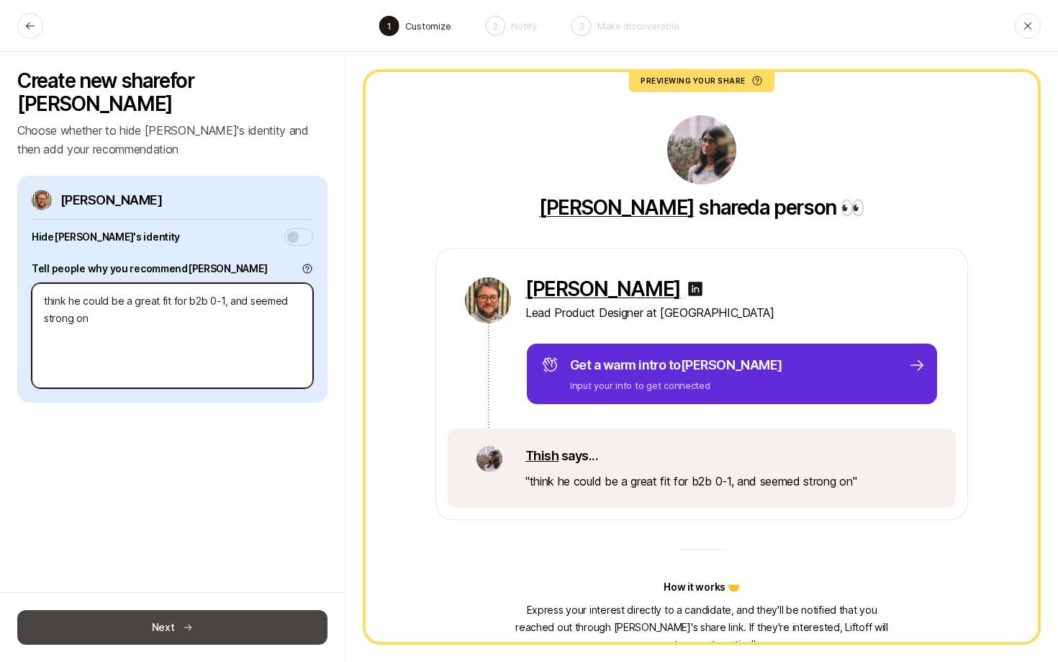
type textarea "x"
type textarea "think he could be a great fit for b2b 0-1, and seemed strong on c"
type textarea "x"
type textarea "think he could be a great fit for b2b 0-1, and seemed strong on cul"
type textarea "x"
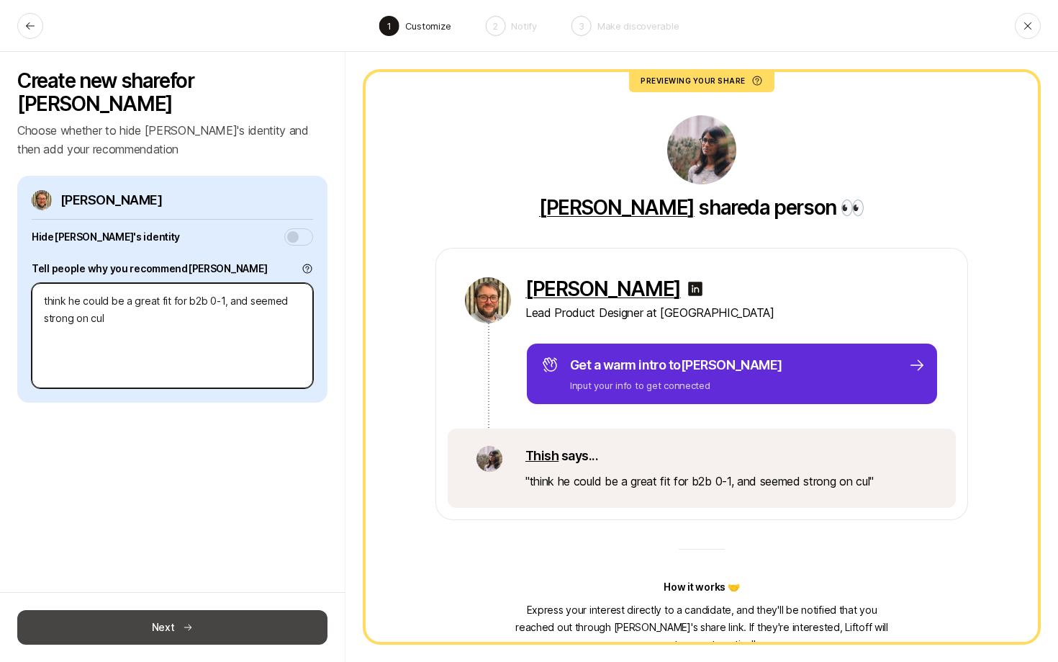
type textarea "think he could be a great fit for b2b 0-1, and seemed strong on cult"
type textarea "x"
type textarea "think he could be a great fit for b2b 0-1, and seemed strong on cultu"
type textarea "x"
type textarea "think he could be a great fit for b2b 0-1, and seemed strong on cultur"
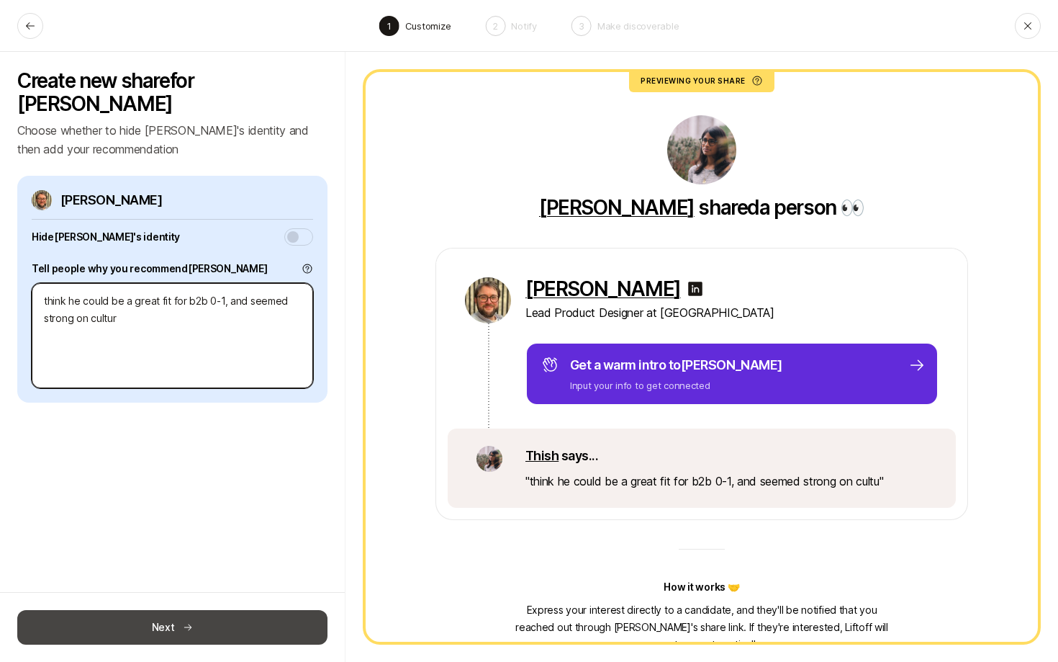
type textarea "x"
type textarea "think he could be a great fit for b2b 0-1, and seemed strong on culture"
type textarea "x"
type textarea "think he could be a great fit for b2b 0-1, and seemed strong on culture"
type textarea "x"
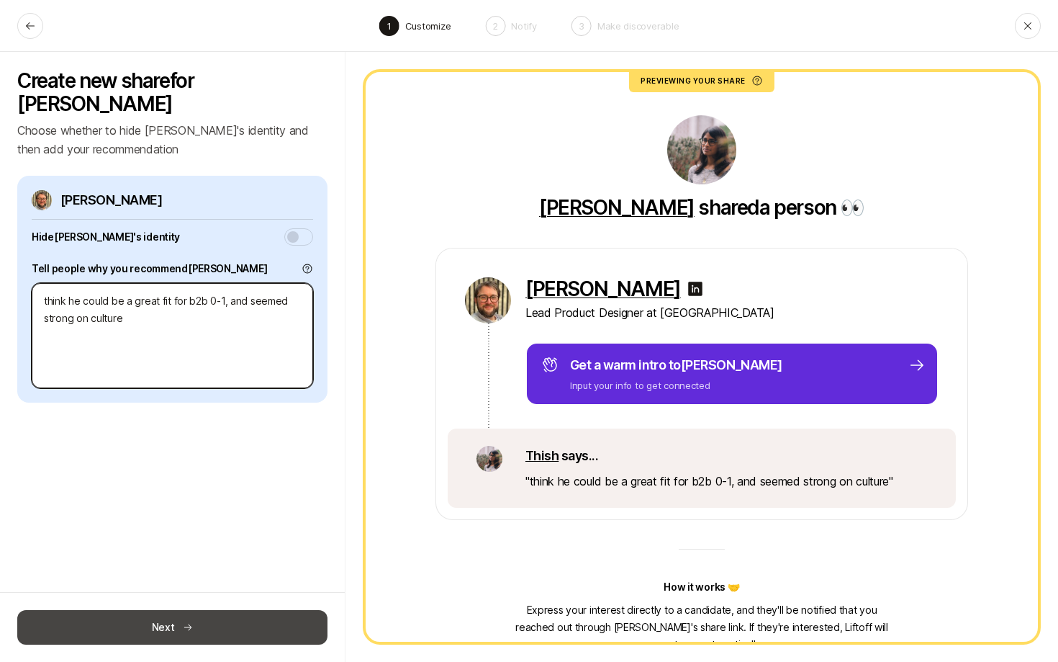
type textarea "think he could be a great fit for b2b 0-1, and seemed strong on culture t"
type textarea "x"
type textarea "think he could be a great fit for b2b 0-1, and seemed strong on culture to"
type textarea "x"
type textarea "think he could be a great fit for b2b 0-1, and seemed strong on culture too"
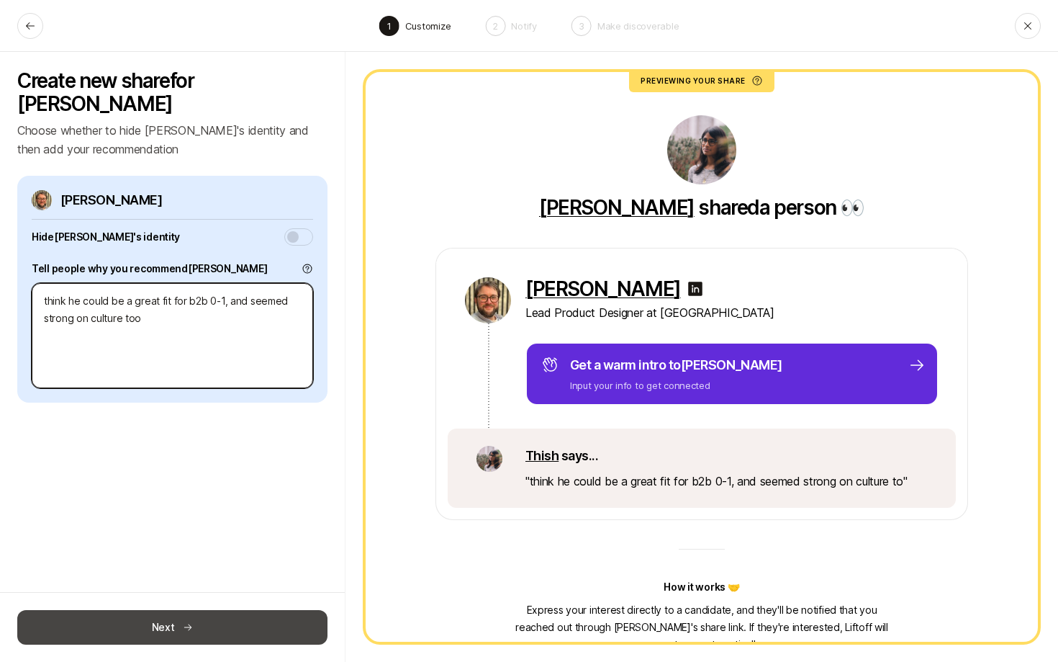
type textarea "x"
type textarea "think he could be a great fit for b2b 0-1, and seemed strong on culture too"
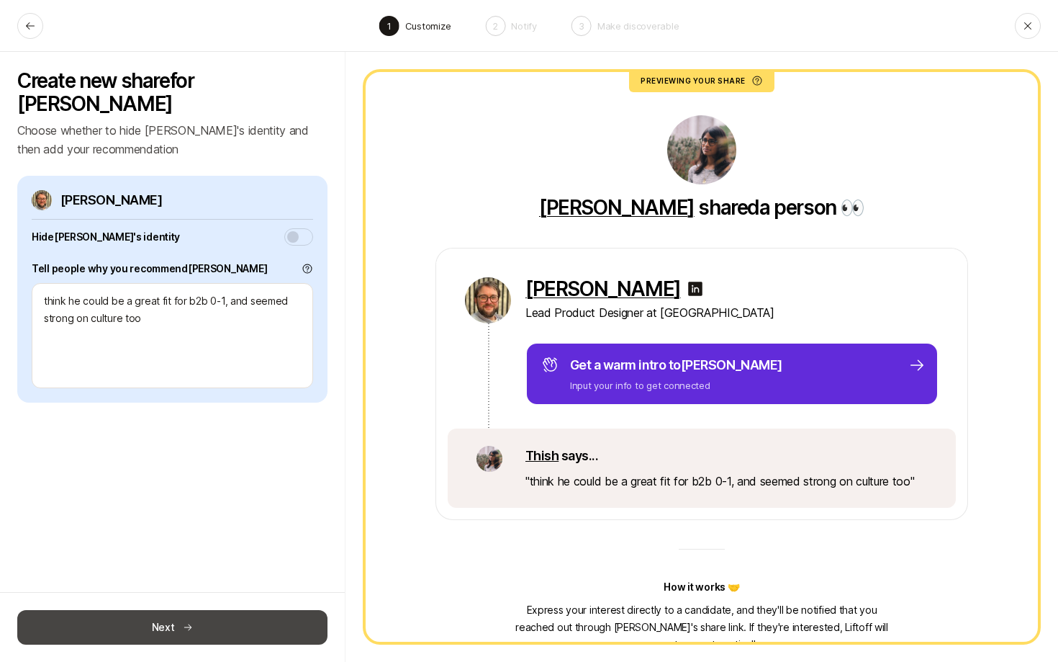
click at [186, 626] on icon at bounding box center [188, 627] width 10 height 10
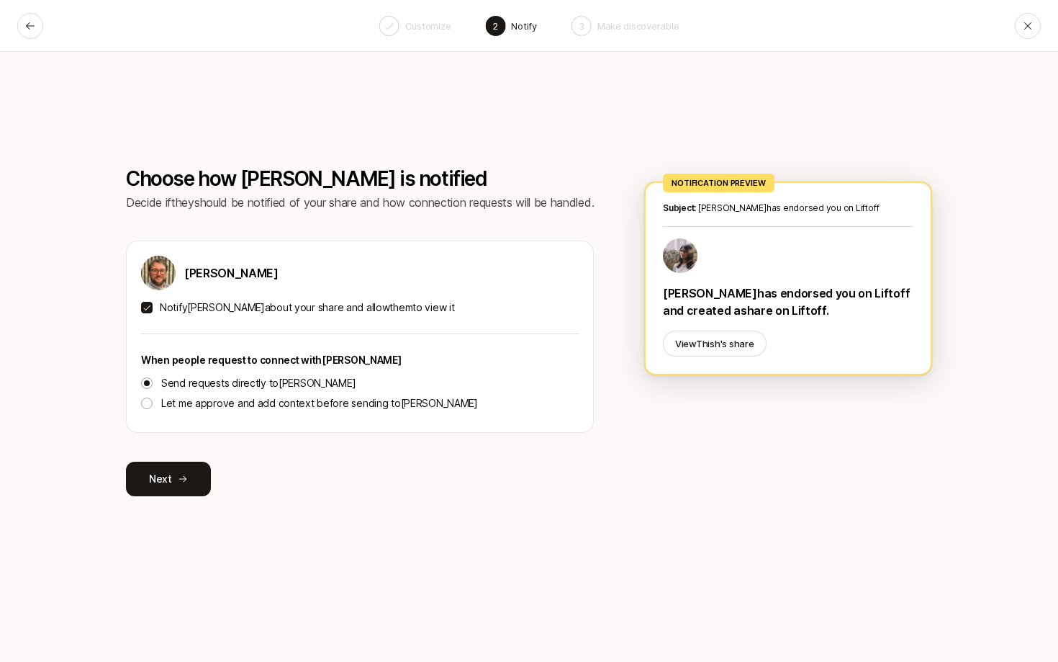
click at [216, 408] on p "Let me approve and add context before sending to [PERSON_NAME]" at bounding box center [319, 403] width 317 height 17
click at [153, 408] on button "Let me approve and add context before sending to [PERSON_NAME]" at bounding box center [147, 403] width 12 height 12
click at [178, 478] on icon at bounding box center [183, 479] width 10 height 10
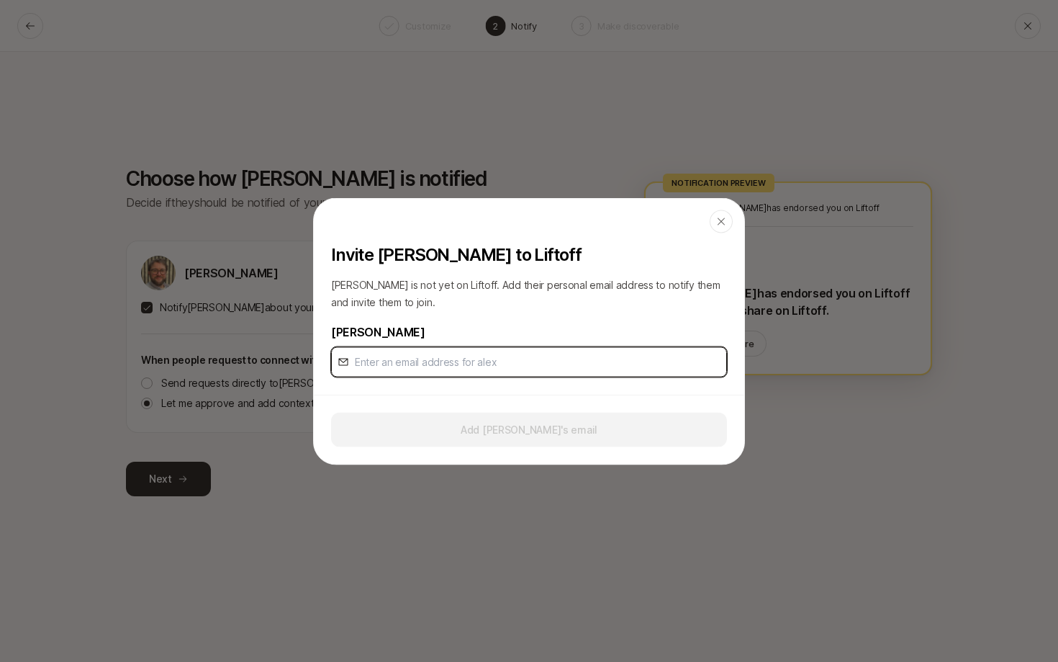
click at [454, 353] on input "email" at bounding box center [538, 361] width 366 height 17
paste input "[EMAIL_ADDRESS][DOMAIN_NAME]"
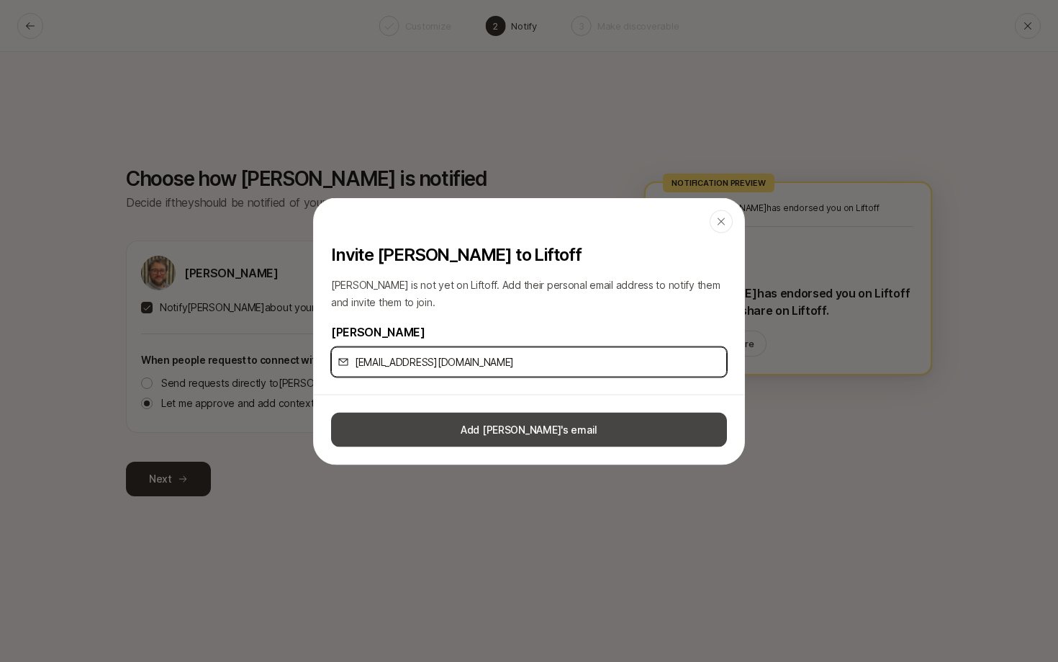
type input "[EMAIL_ADDRESS][DOMAIN_NAME]"
click at [431, 444] on button "Add [PERSON_NAME]'s email" at bounding box center [529, 429] width 396 height 35
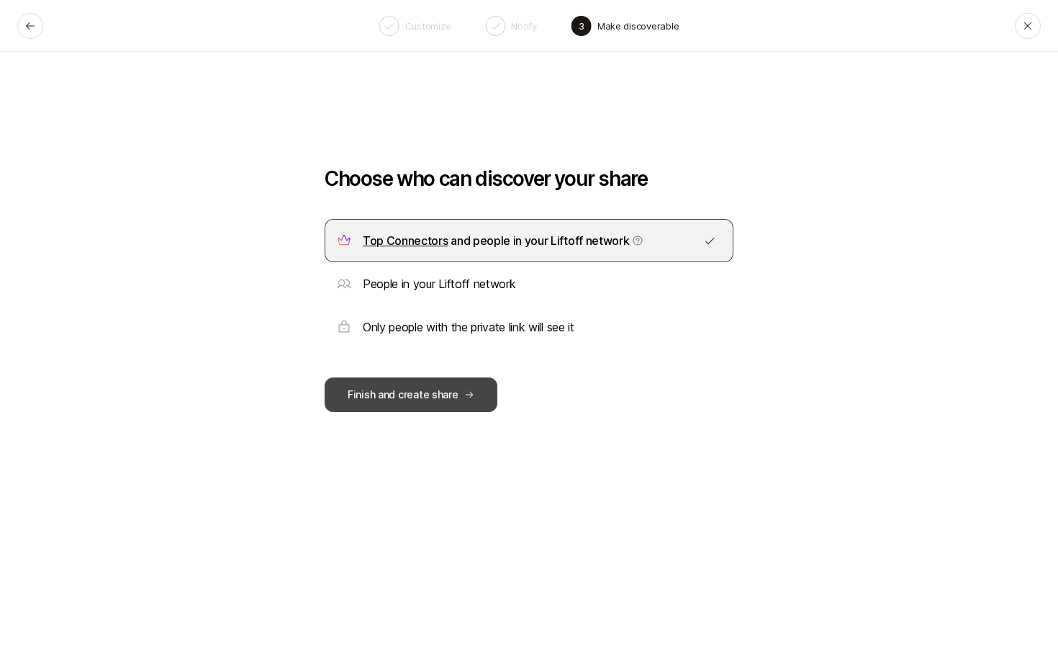
click at [436, 395] on button "Finish and create share" at bounding box center [411, 394] width 173 height 35
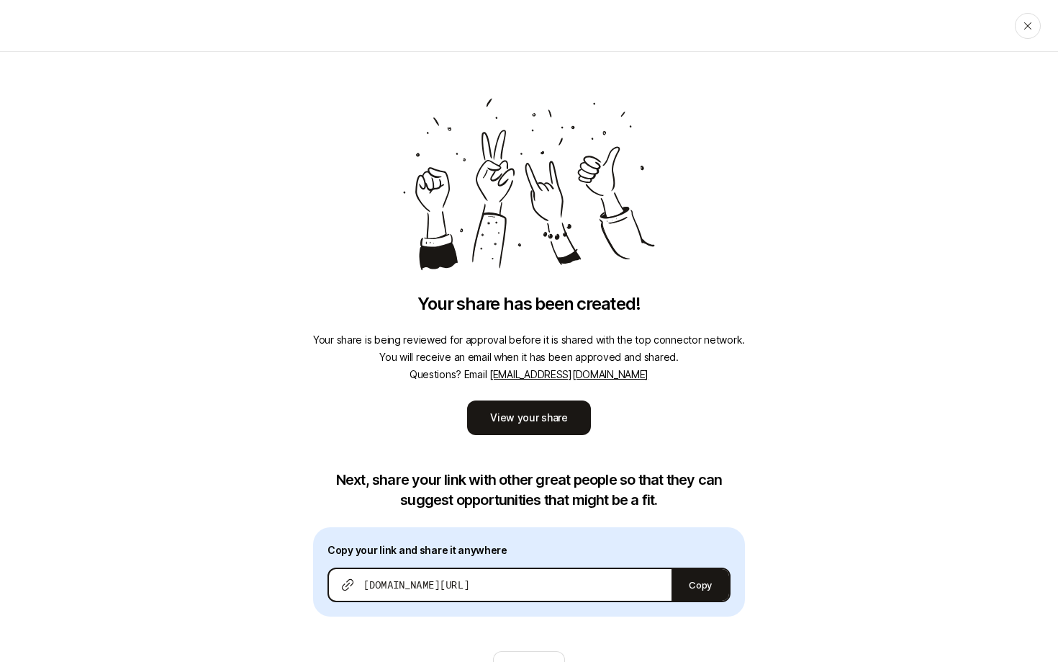
click at [533, 579] on div "[DOMAIN_NAME][URL]" at bounding box center [500, 585] width 343 height 32
drag, startPoint x: 521, startPoint y: 585, endPoint x: 366, endPoint y: 585, distance: 154.8
click at [366, 585] on div "[DOMAIN_NAME][URL]" at bounding box center [500, 585] width 343 height 32
copy span "[DOMAIN_NAME][URL]"
drag, startPoint x: 441, startPoint y: 361, endPoint x: 495, endPoint y: 375, distance: 55.0
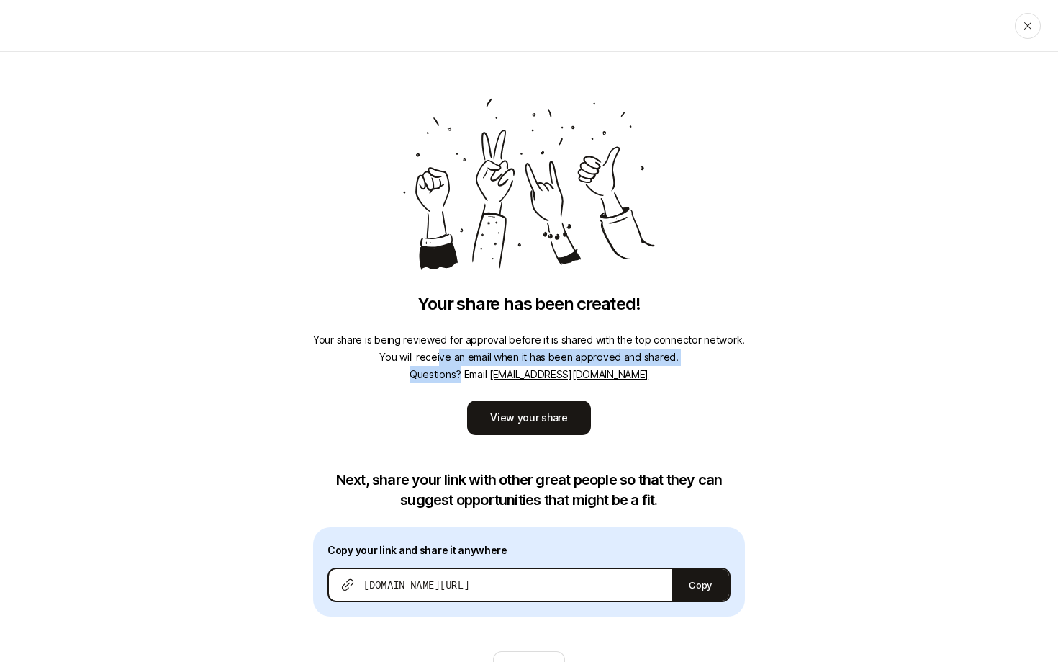
click at [495, 375] on p "Your share is being reviewed for approval before it is shared with the top conn…" at bounding box center [529, 357] width 432 height 52
click at [522, 413] on link "View your share" at bounding box center [529, 417] width 124 height 35
